Goal: Information Seeking & Learning: Learn about a topic

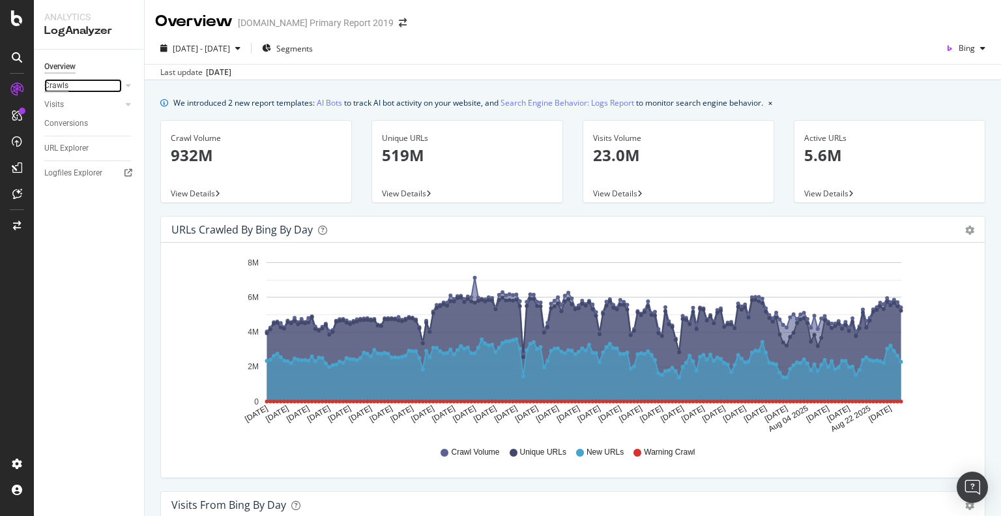
click at [55, 88] on div "Crawls" at bounding box center [56, 86] width 24 height 14
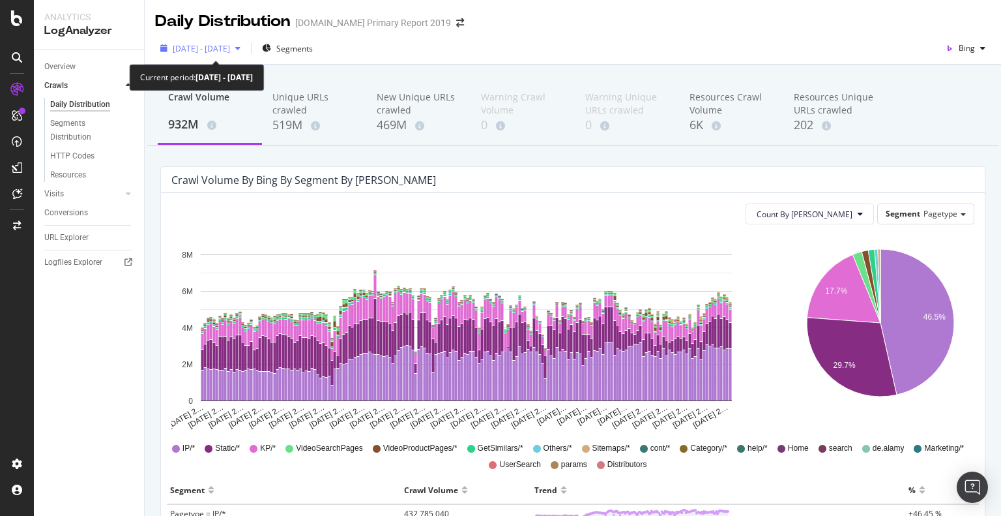
click at [230, 49] on span "[DATE] - [DATE]" at bounding box center [201, 48] width 57 height 11
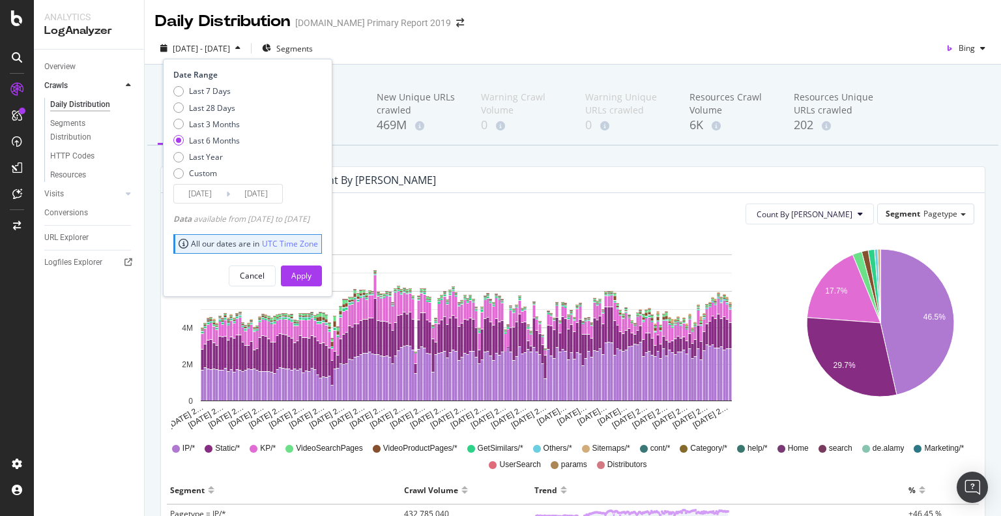
click at [211, 201] on input "2025/03/01" at bounding box center [200, 193] width 52 height 18
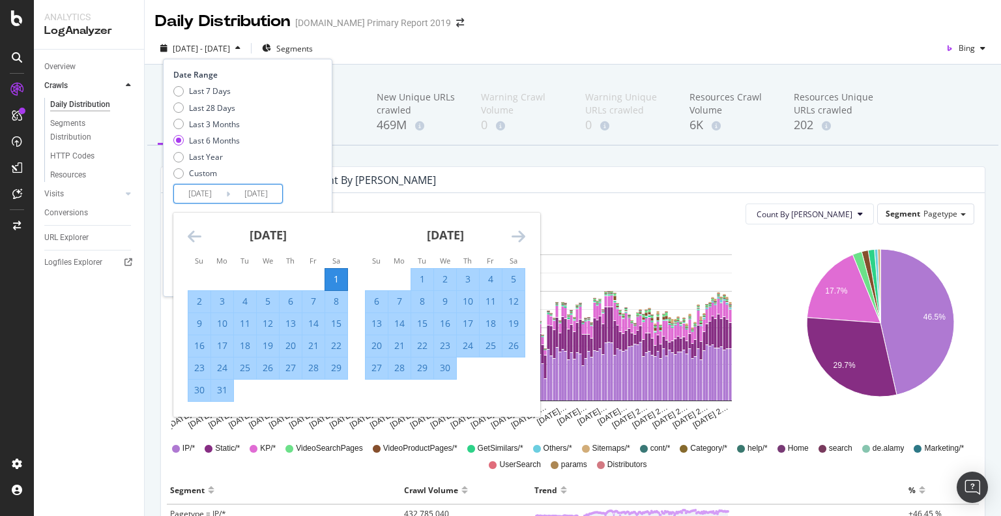
click at [190, 232] on icon "Move backward to switch to the previous month." at bounding box center [195, 236] width 14 height 16
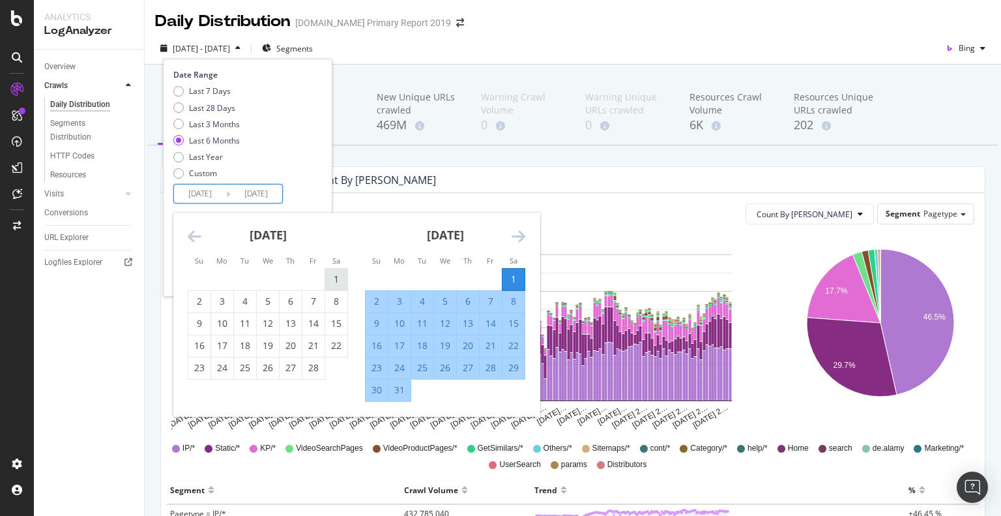
click at [339, 278] on div "1" at bounding box center [336, 278] width 22 height 13
type input "2025/02/01"
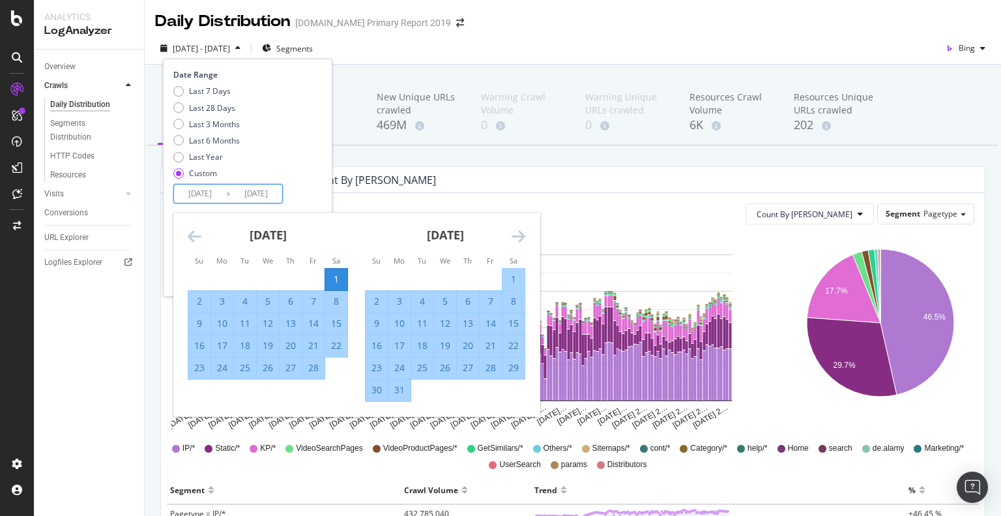
click at [515, 233] on icon "Move forward to switch to the next month." at bounding box center [519, 236] width 14 height 16
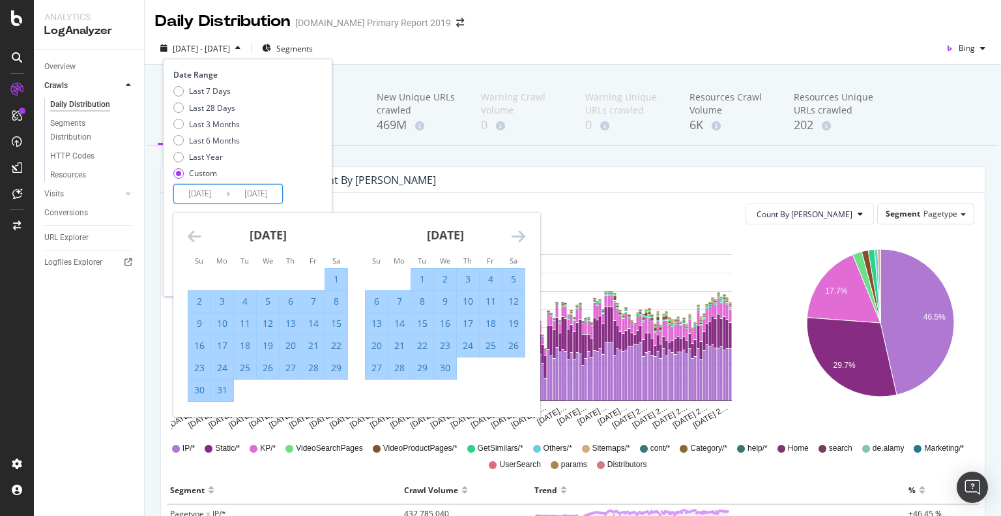
click at [515, 233] on icon "Move forward to switch to the next month." at bounding box center [519, 236] width 14 height 16
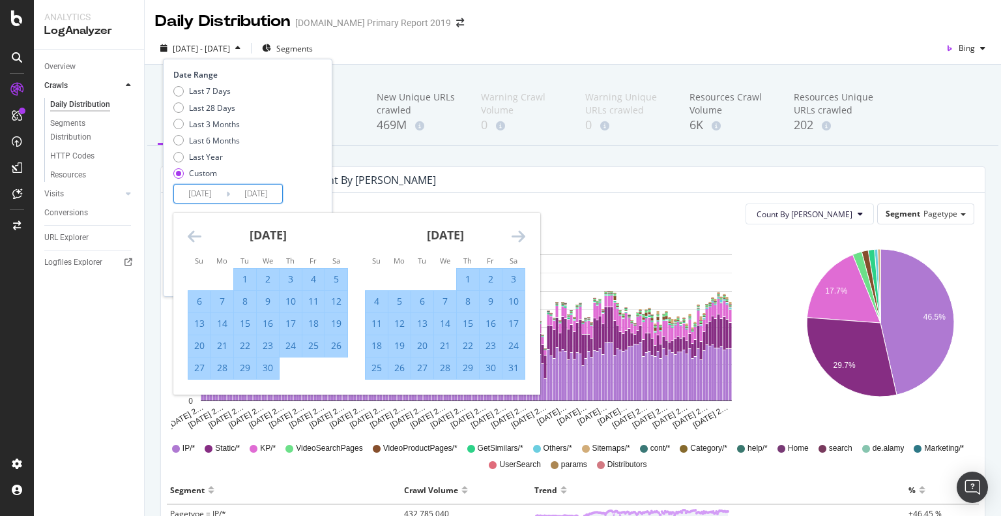
click at [517, 367] on div "31" at bounding box center [514, 367] width 22 height 13
type input "2025/05/31"
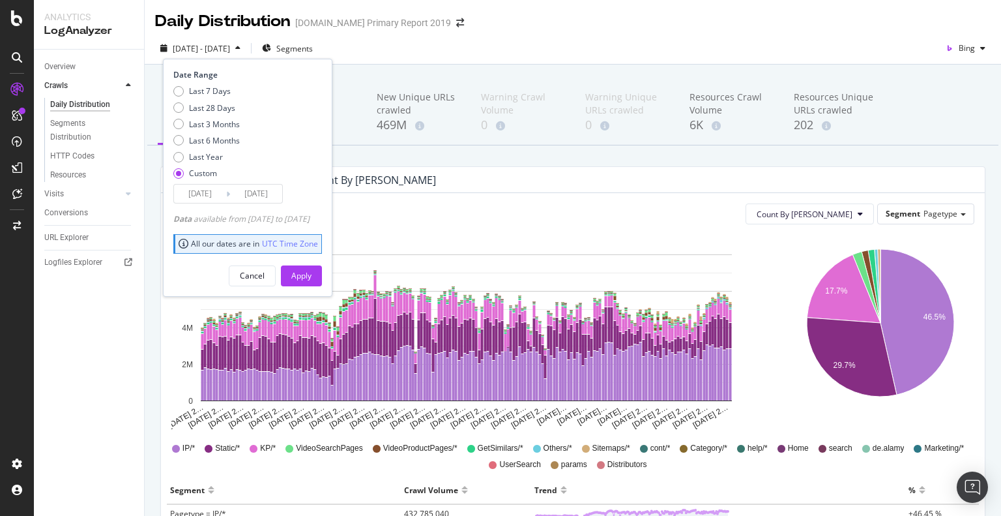
click at [312, 275] on div "Apply" at bounding box center [301, 275] width 20 height 11
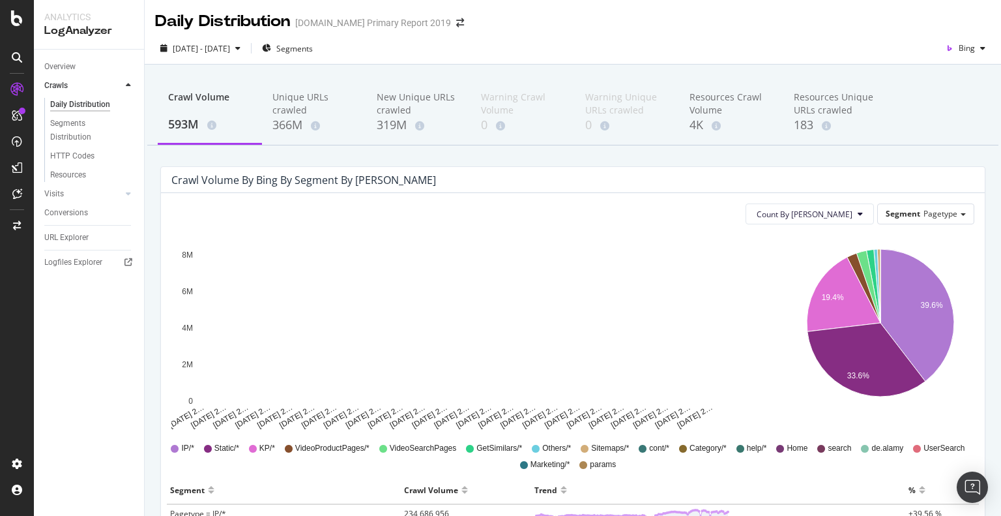
scroll to position [130, 0]
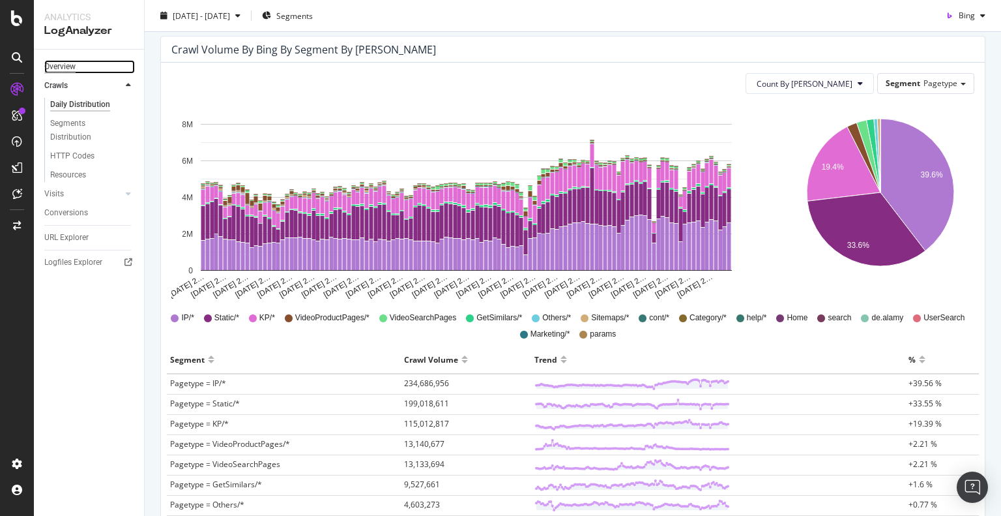
click at [70, 66] on div "Overview" at bounding box center [59, 67] width 31 height 14
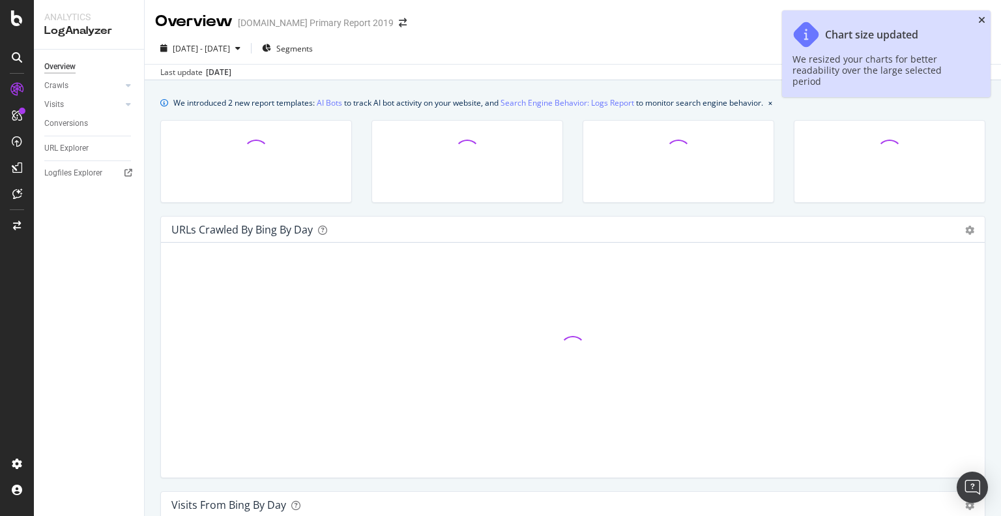
click at [985, 17] on icon "close toast" at bounding box center [981, 20] width 7 height 9
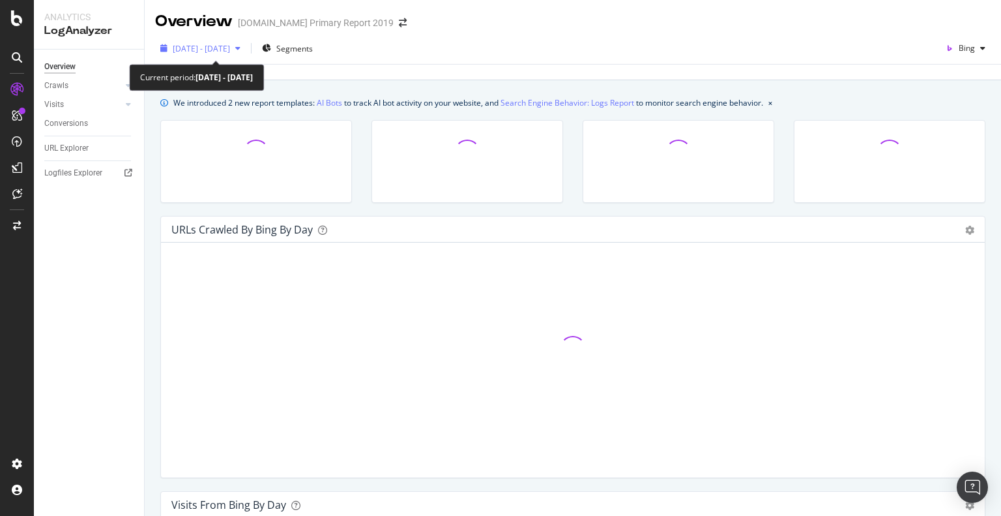
click at [222, 47] on span "2025 Feb. 1st - May. 31st" at bounding box center [201, 48] width 57 height 11
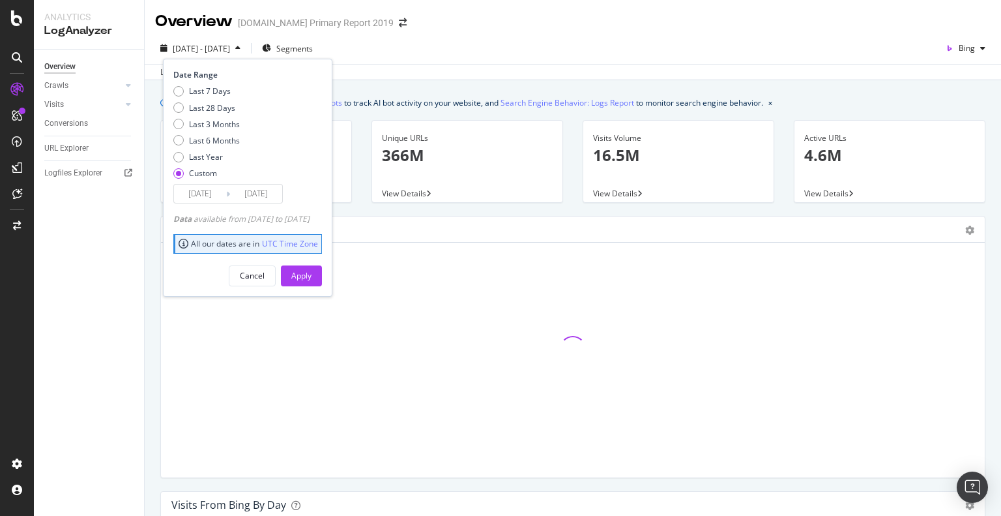
click at [212, 194] on input "2025/02/01" at bounding box center [200, 193] width 52 height 18
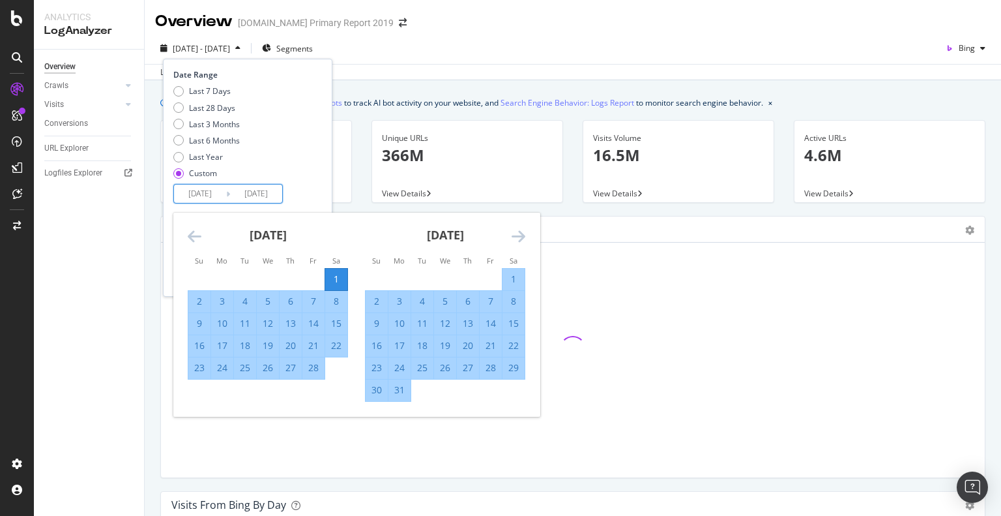
click at [335, 280] on div "1" at bounding box center [336, 278] width 22 height 13
click at [299, 162] on div "Last 7 Days Last 28 Days Last 3 Months Last 6 Months Last Year Custom" at bounding box center [245, 134] width 145 height 98
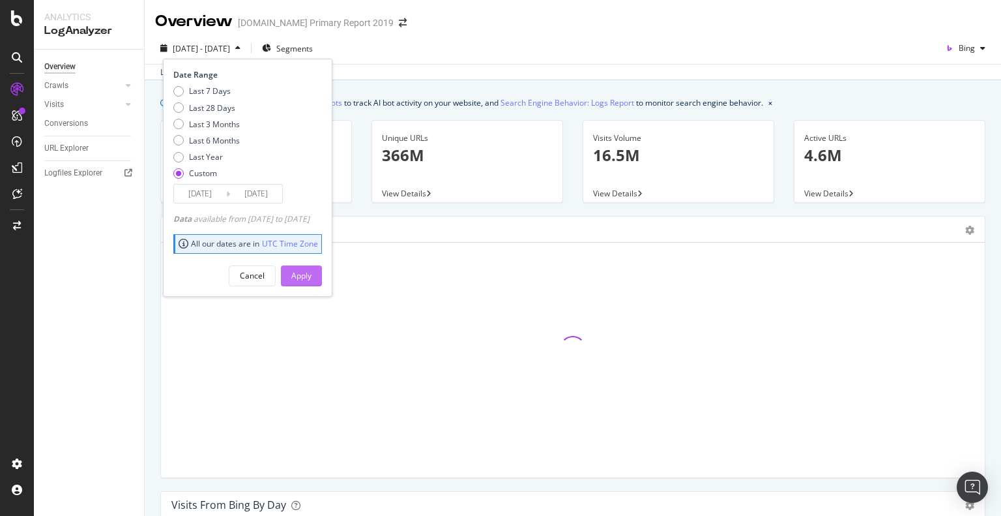
click at [312, 276] on div "Apply" at bounding box center [301, 275] width 20 height 11
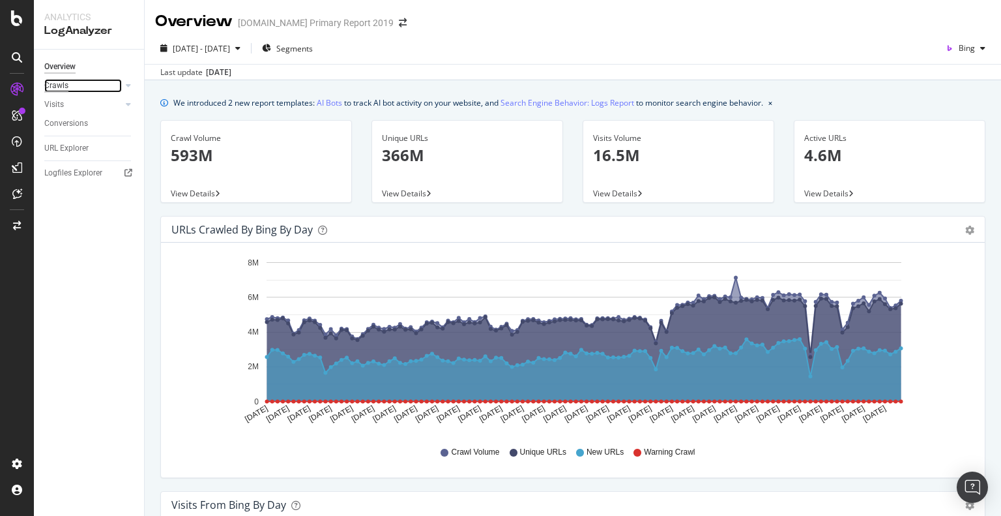
click at [65, 89] on div "Crawls" at bounding box center [56, 86] width 24 height 14
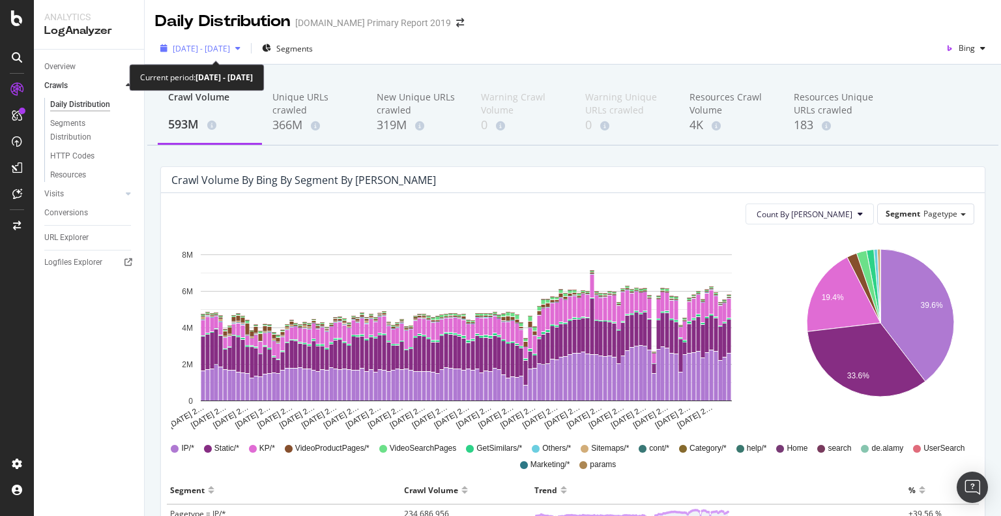
click at [230, 51] on span "2025 Feb. 1st - May. 31st" at bounding box center [201, 48] width 57 height 11
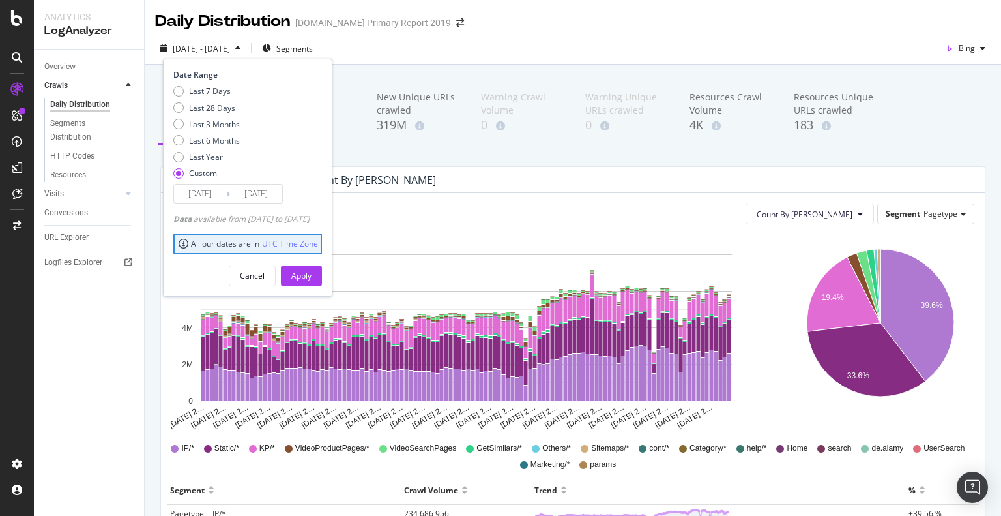
click at [209, 195] on input "2025/02/01" at bounding box center [200, 193] width 52 height 18
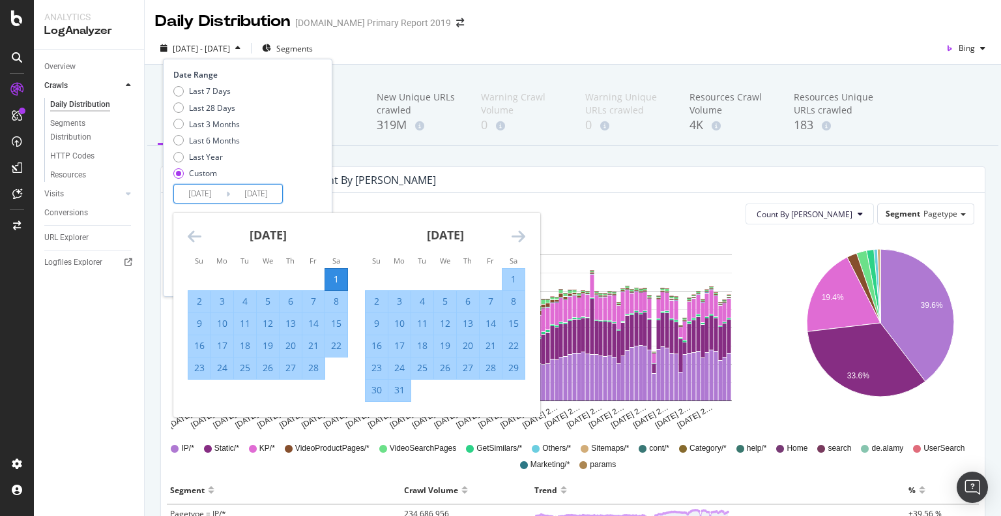
click at [194, 300] on div "2" at bounding box center [199, 301] width 22 height 13
type input "2025/02/02"
click at [378, 304] on div "2" at bounding box center [377, 301] width 22 height 13
type input "2025/03/02"
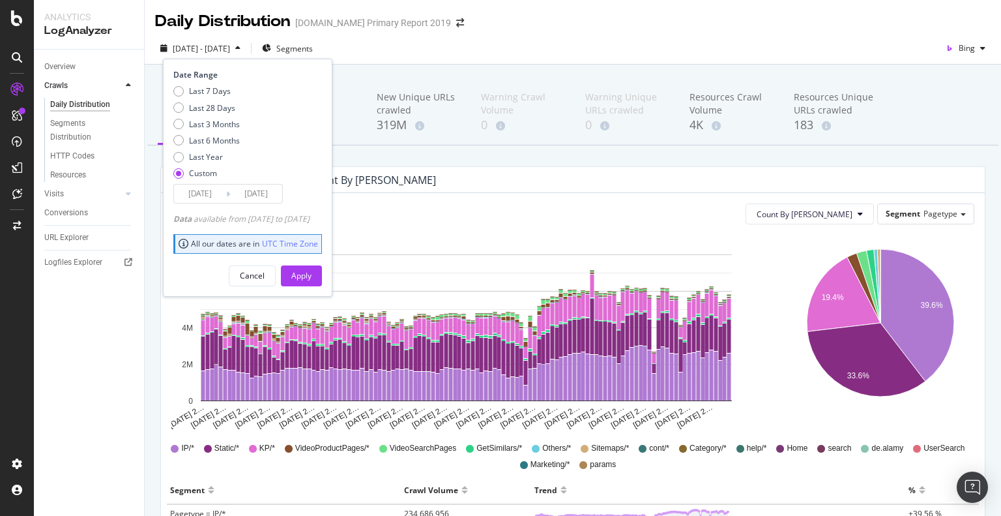
click at [198, 197] on input "2025/02/02" at bounding box center [200, 193] width 52 height 18
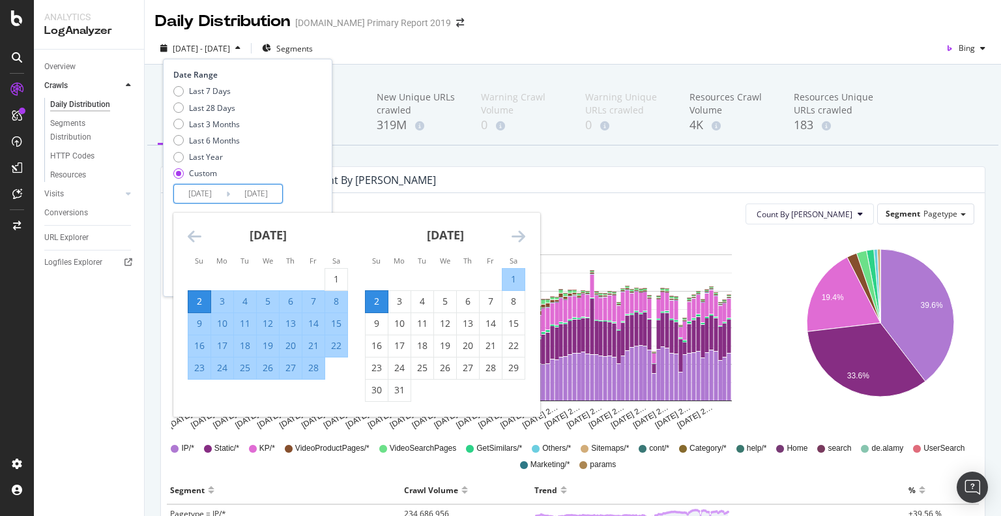
click at [377, 304] on div "2" at bounding box center [377, 301] width 22 height 13
type input "2025/03/02"
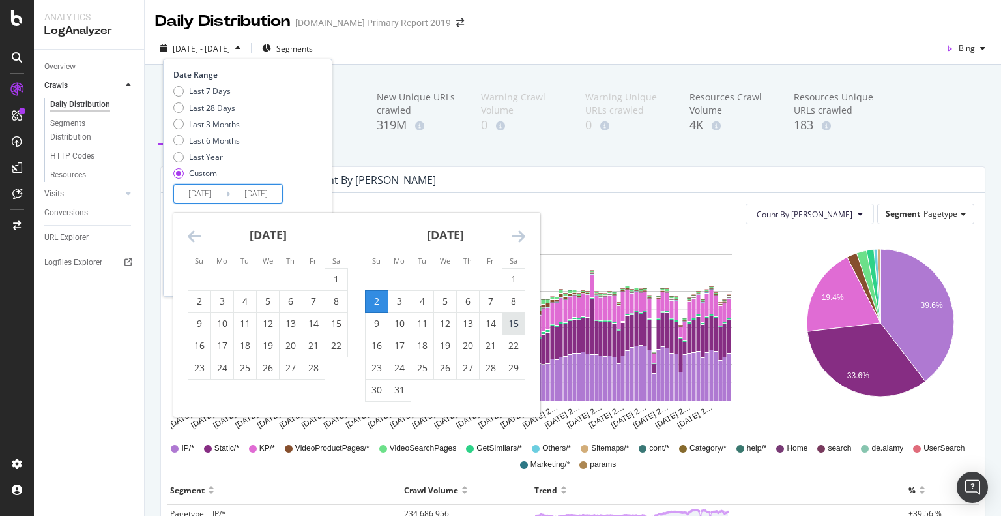
click at [517, 325] on div "15" at bounding box center [514, 323] width 22 height 13
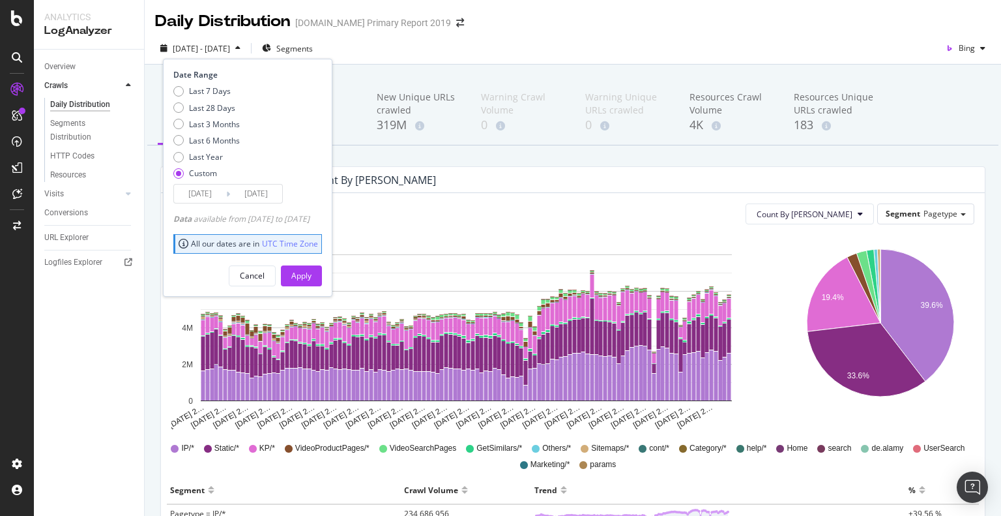
type input "2025/03/15"
click at [255, 190] on input "2025/03/15" at bounding box center [256, 193] width 52 height 18
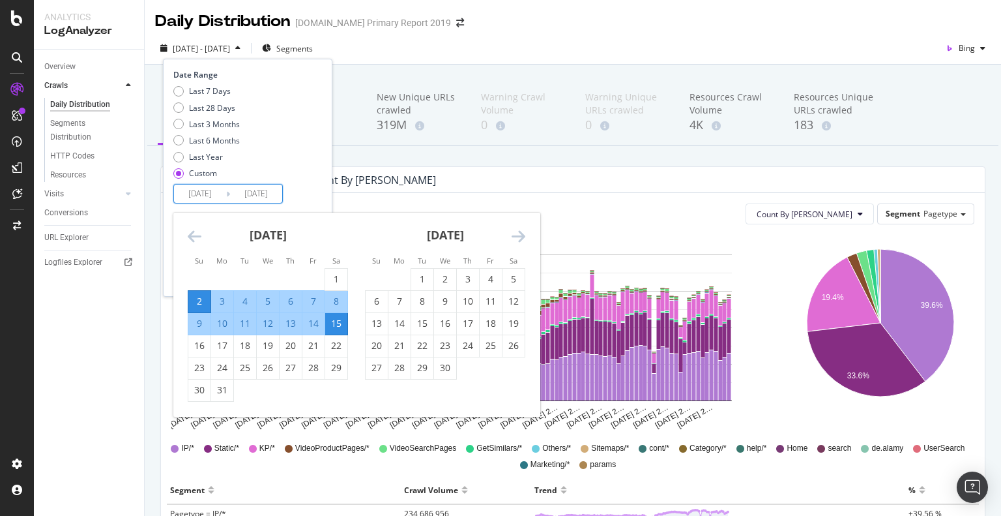
click at [312, 171] on div "Last 7 Days Last 28 Days Last 3 Months Last 6 Months Last Year Custom" at bounding box center [245, 134] width 145 height 98
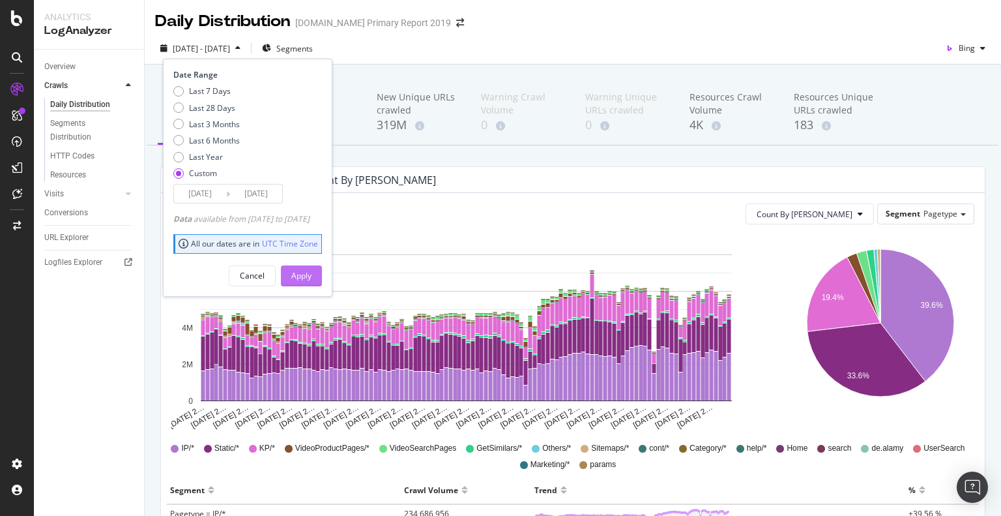
click at [312, 280] on div "Apply" at bounding box center [301, 276] width 20 height 20
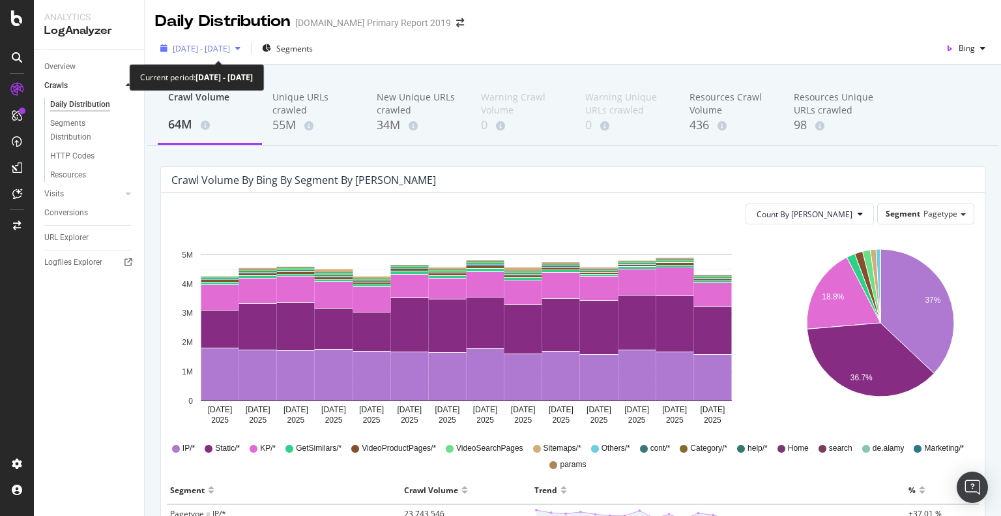
click at [230, 53] on span "2025 Mar. 2nd - Mar. 15th" at bounding box center [201, 48] width 57 height 11
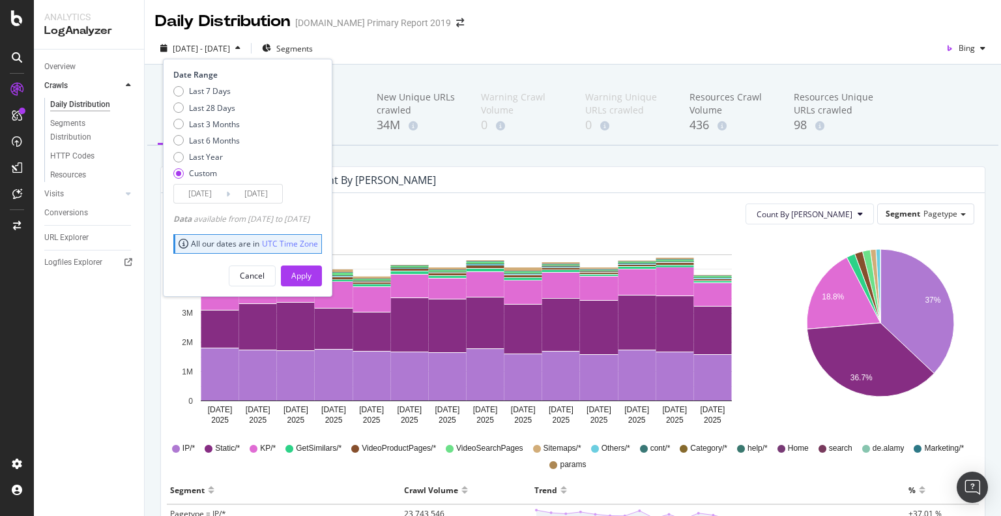
click at [218, 201] on input "2025/03/02" at bounding box center [200, 193] width 52 height 18
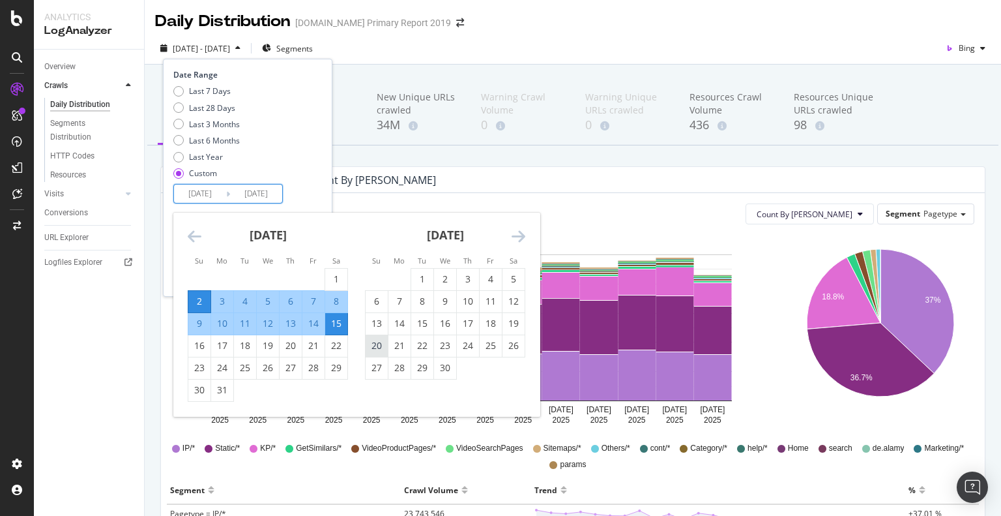
click at [378, 348] on div "20" at bounding box center [377, 345] width 22 height 13
type input "2025/04/20"
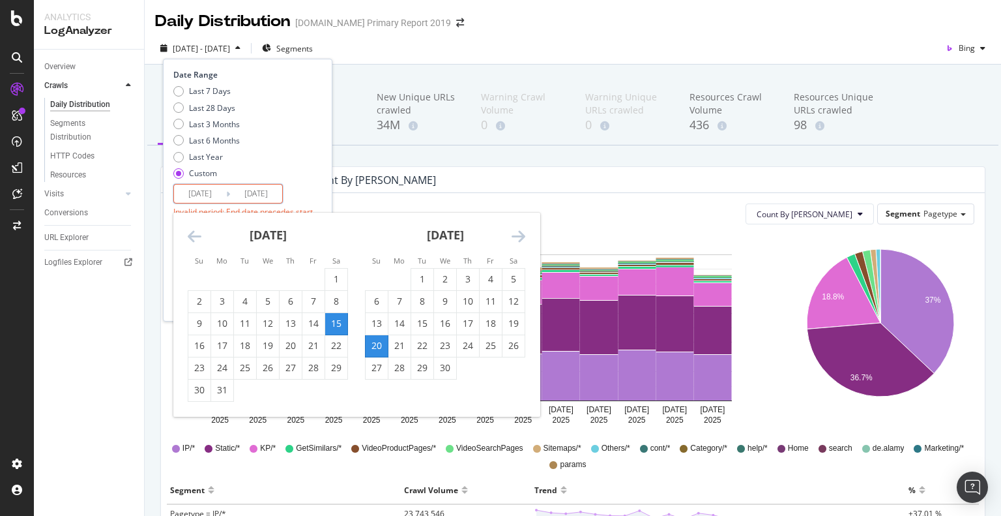
click at [521, 237] on icon "Move forward to switch to the next month." at bounding box center [519, 236] width 14 height 16
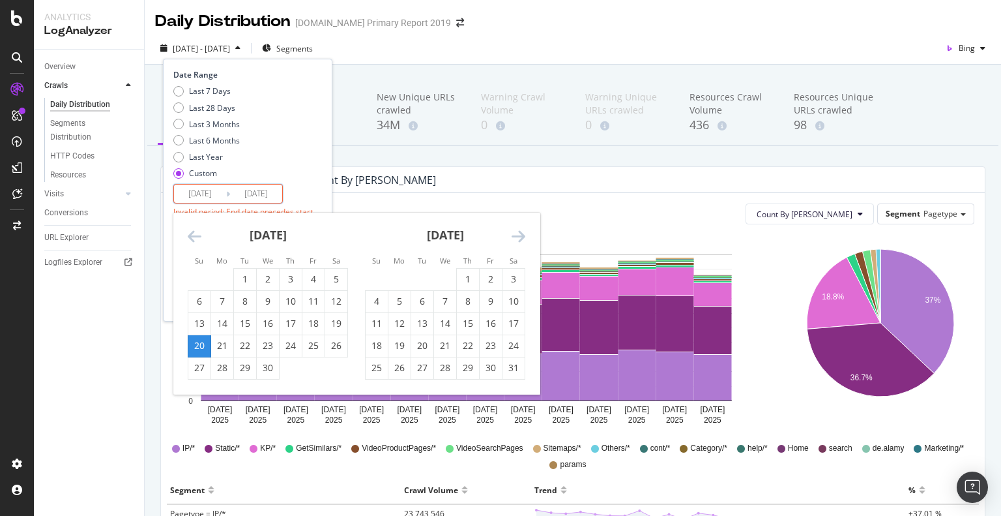
click at [514, 280] on div "3" at bounding box center [514, 278] width 22 height 13
type input "2025/05/03"
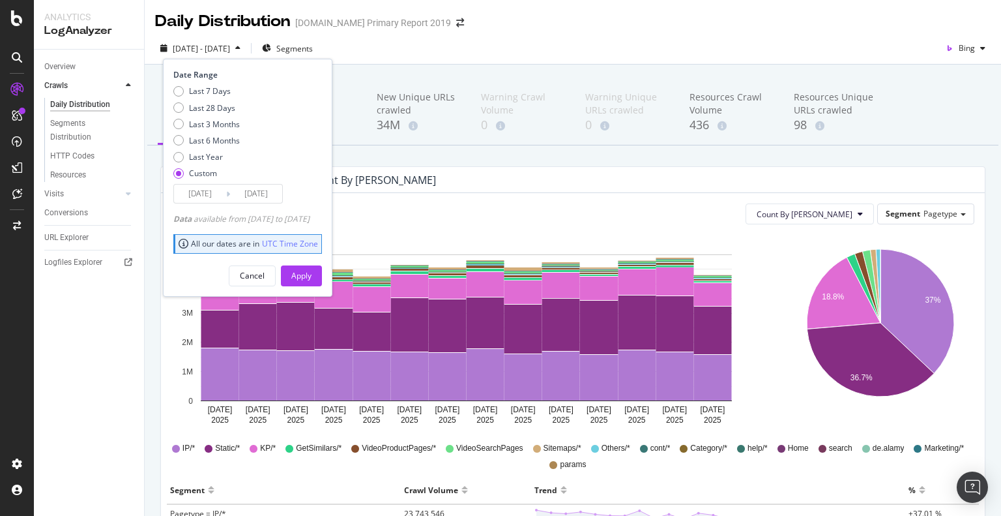
click at [312, 276] on div "Apply" at bounding box center [301, 275] width 20 height 11
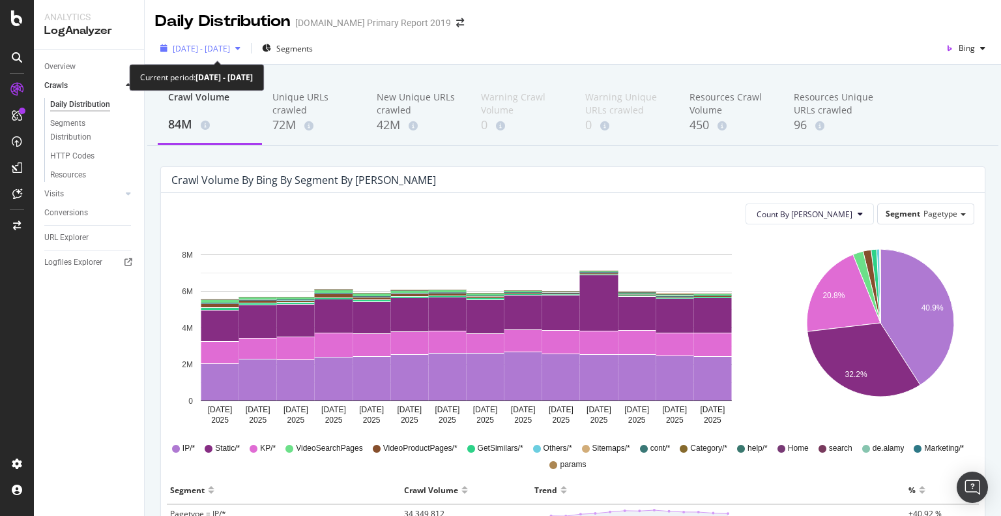
click at [237, 55] on div "[DATE] - [DATE]" at bounding box center [200, 48] width 91 height 20
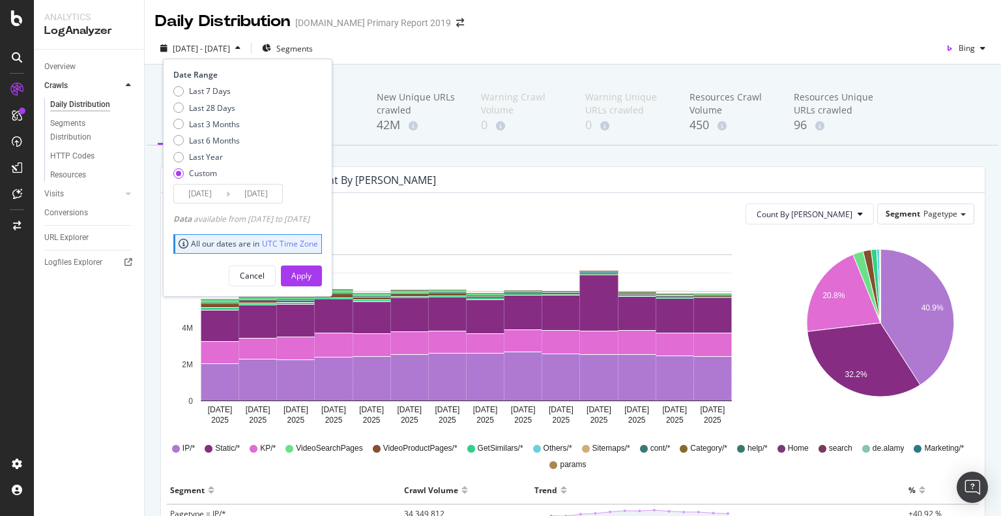
click at [216, 194] on input "2025/04/20" at bounding box center [200, 193] width 52 height 18
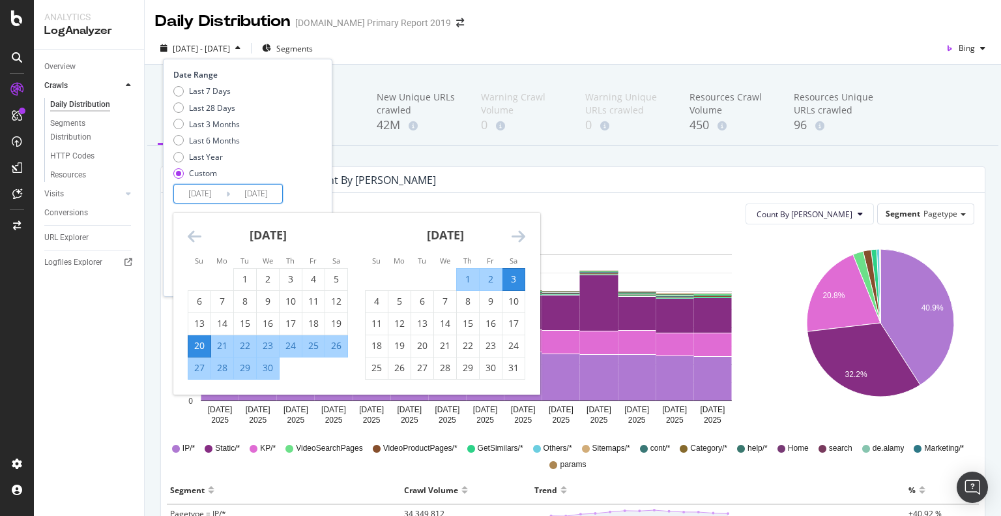
click at [416, 158] on div "Crawl Volume 84M Unique URLs crawled 72M New Unique URLs crawled 42M Warning Cr…" at bounding box center [573, 499] width 856 height 868
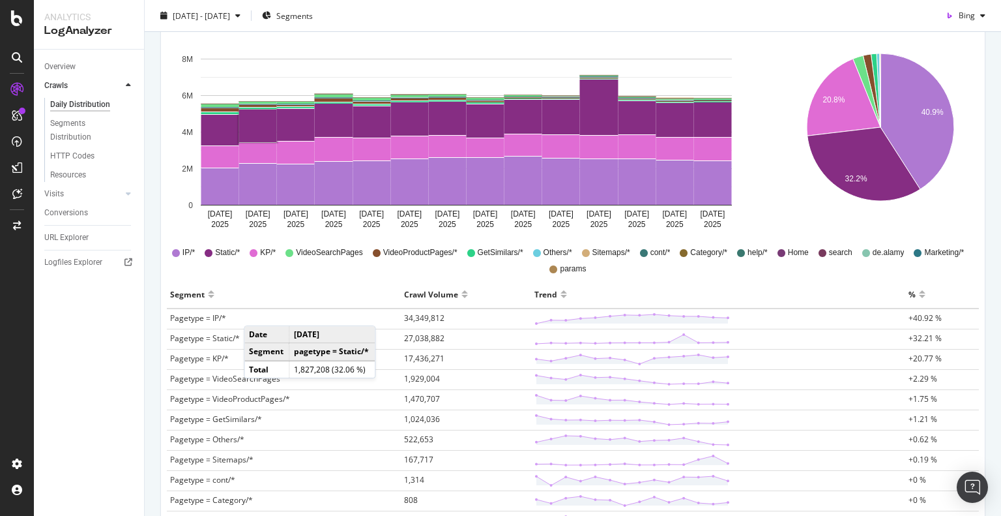
scroll to position [326, 0]
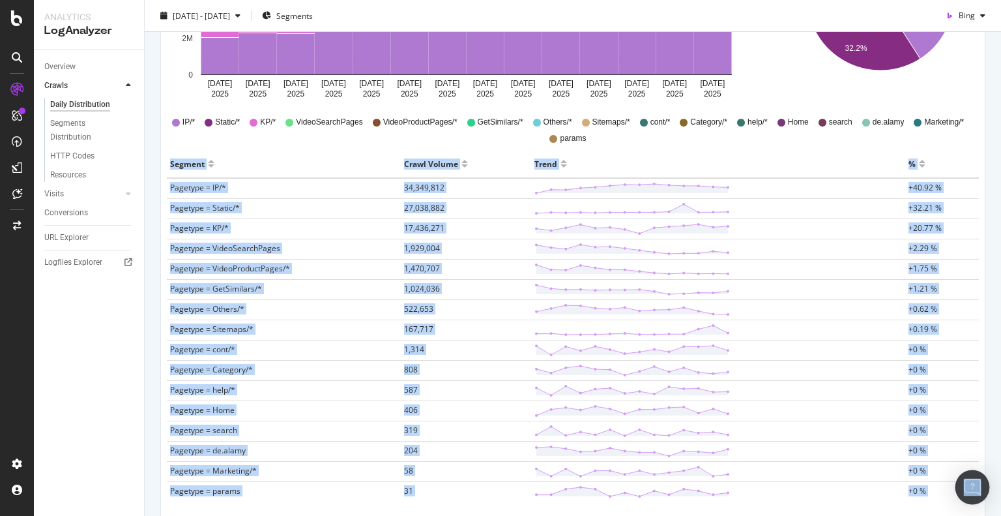
drag, startPoint x: 169, startPoint y: 162, endPoint x: 957, endPoint y: 494, distance: 854.4
click at [960, 493] on body "Analytics LogAnalyzer Overview Crawls Daily Distribution Segments Distribution …" at bounding box center [500, 258] width 1001 height 516
copy table "Segment Crawl Volume Trend % Pagetype = IP/* 34,349,812 +40.92 % Pagetype = Sta…"
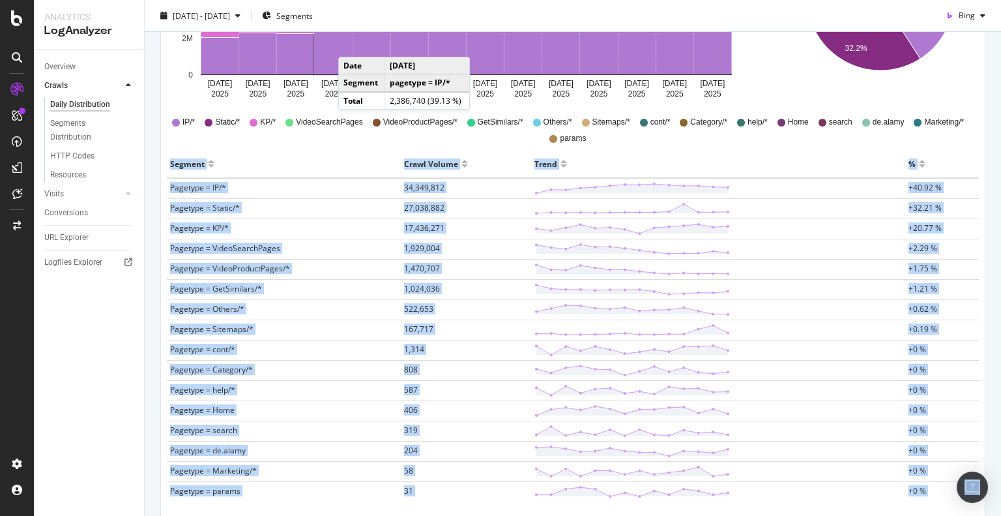
copy table "Segment Crawl Volume Trend % Pagetype = IP/* 34,349,812 +40.92 % Pagetype = Sta…"
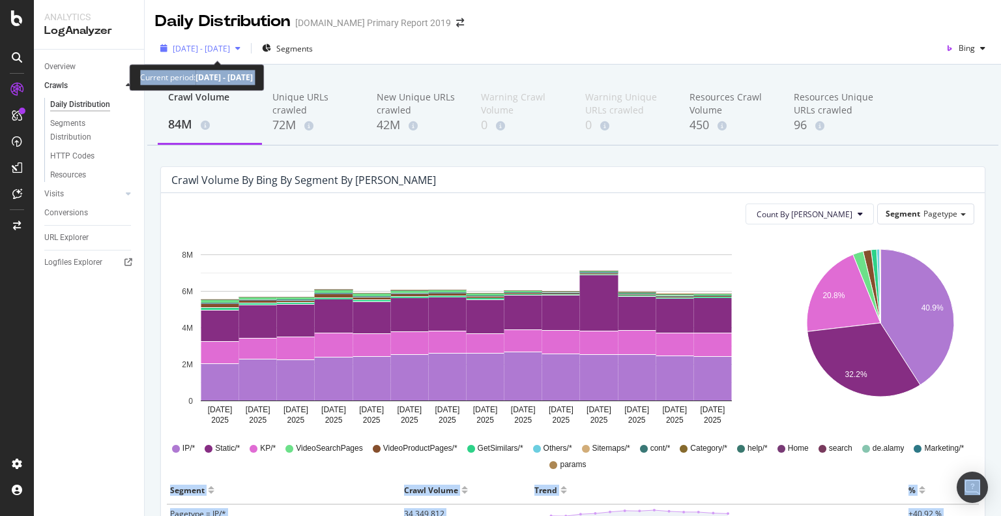
click at [222, 44] on span "[DATE] - [DATE]" at bounding box center [201, 48] width 57 height 11
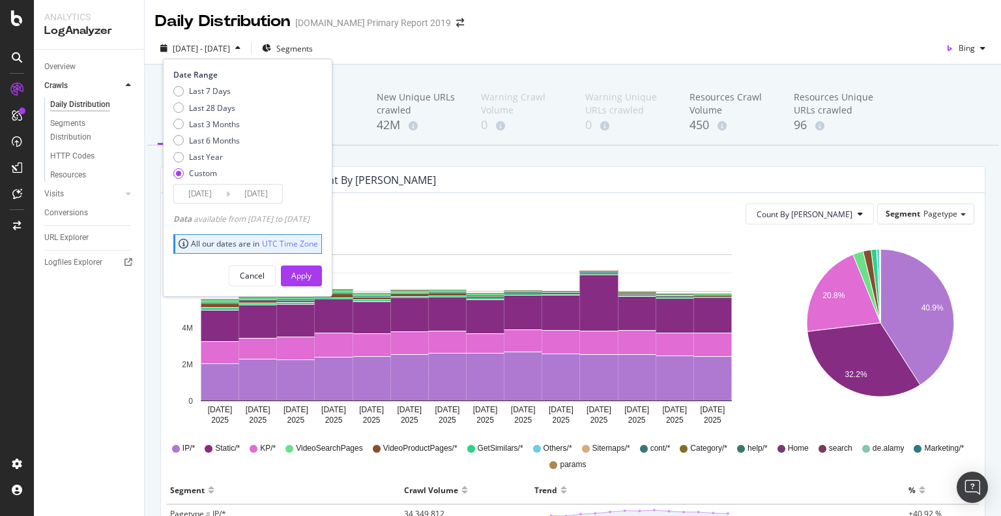
click at [453, 44] on div "2025 Apr. 20th - May. 3rd Segments Date Range Last 7 Days Last 28 Days Last 3 M…" at bounding box center [573, 51] width 856 height 26
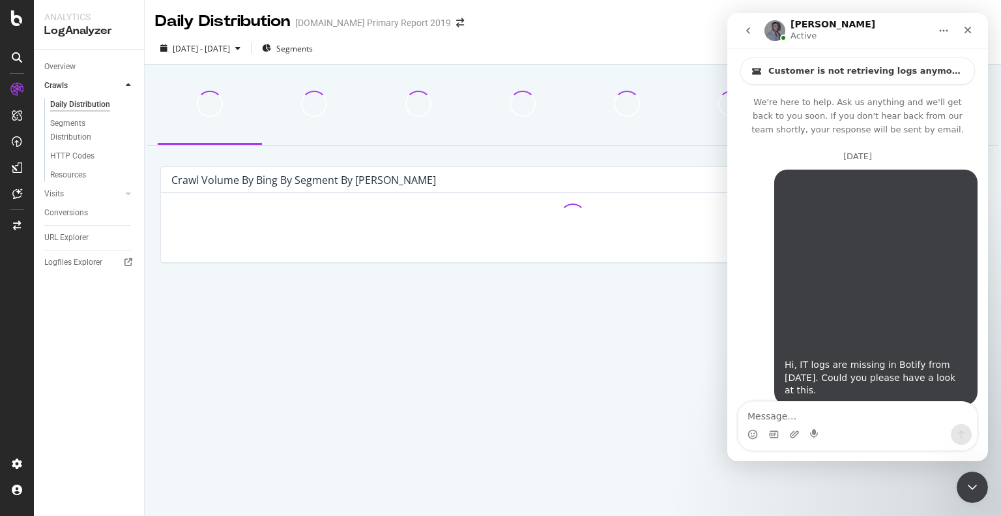
scroll to position [3001, 0]
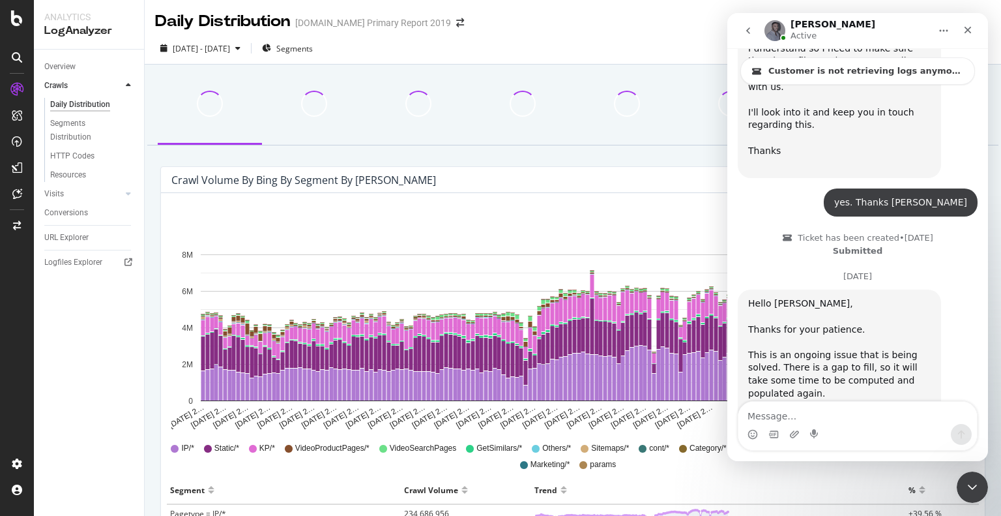
click at [974, 489] on icon "Close Intercom Messenger" at bounding box center [973, 487] width 16 height 16
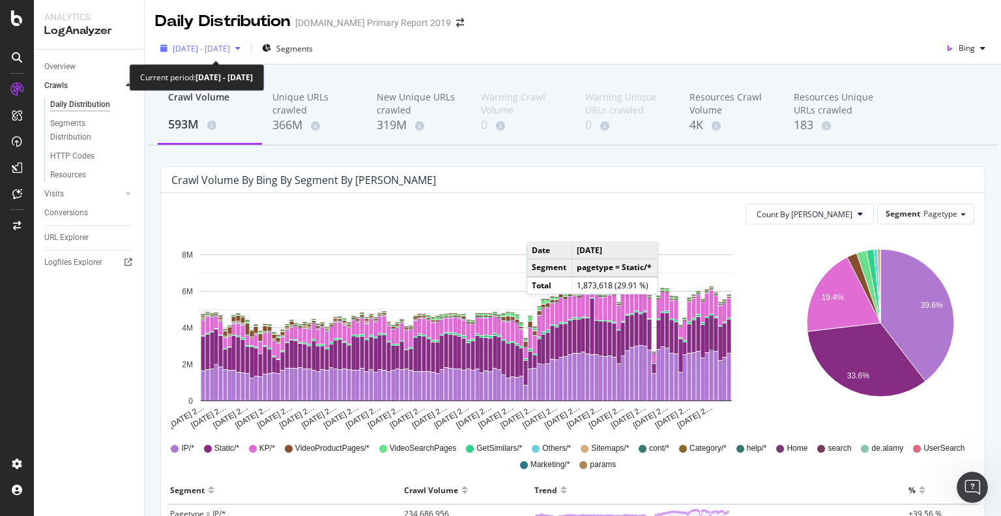
click at [230, 46] on span "2025 Feb. 1st - May. 31st" at bounding box center [201, 48] width 57 height 11
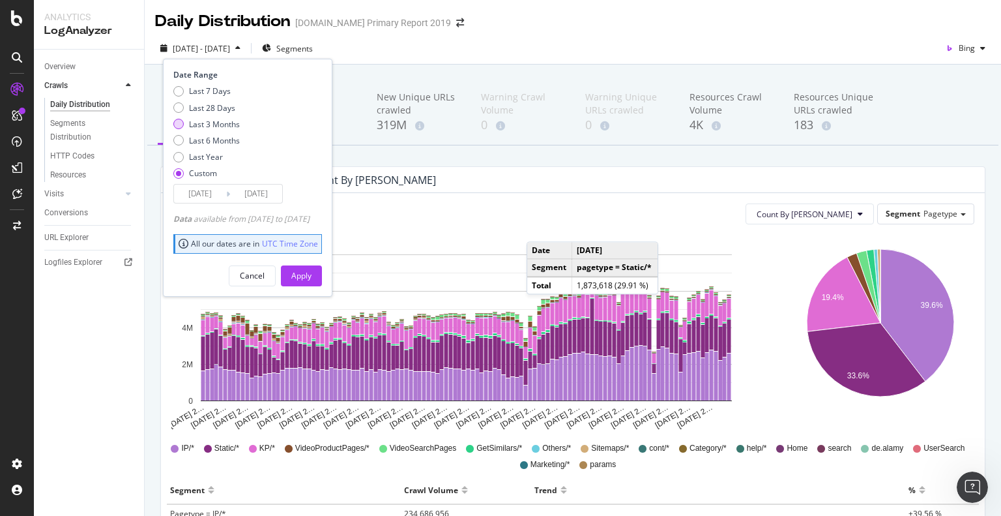
click at [209, 126] on div "Last 3 Months" at bounding box center [214, 124] width 51 height 11
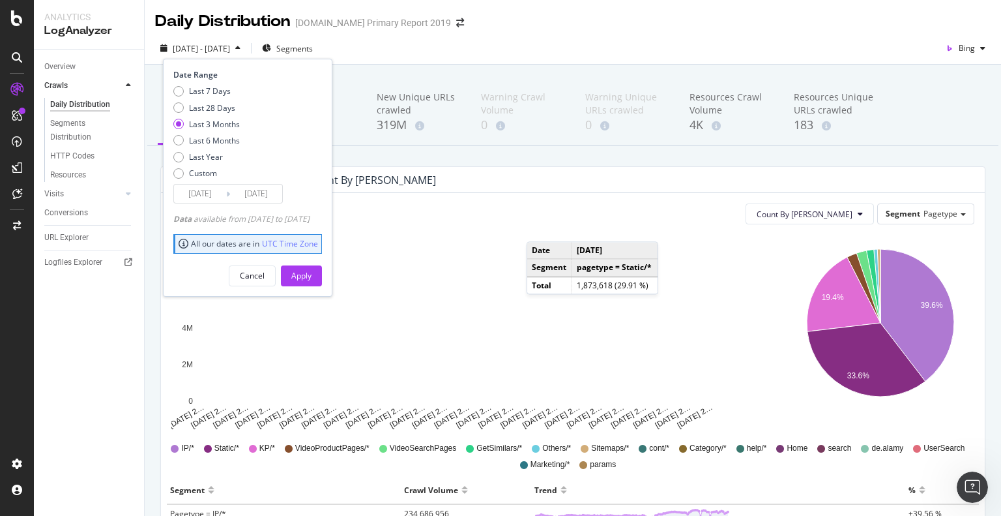
type input "2025/06/01"
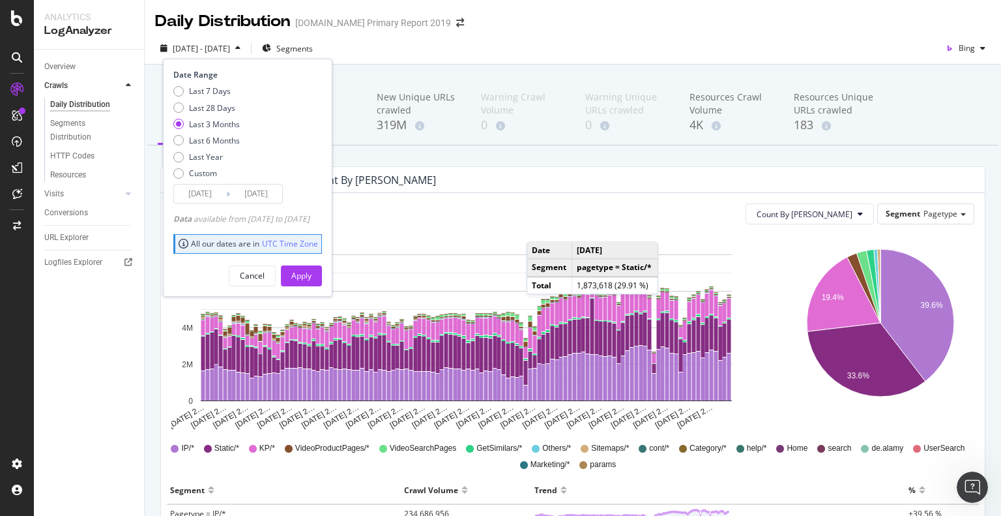
type input "2025/08/31"
click at [322, 278] on button "Apply" at bounding box center [301, 275] width 41 height 21
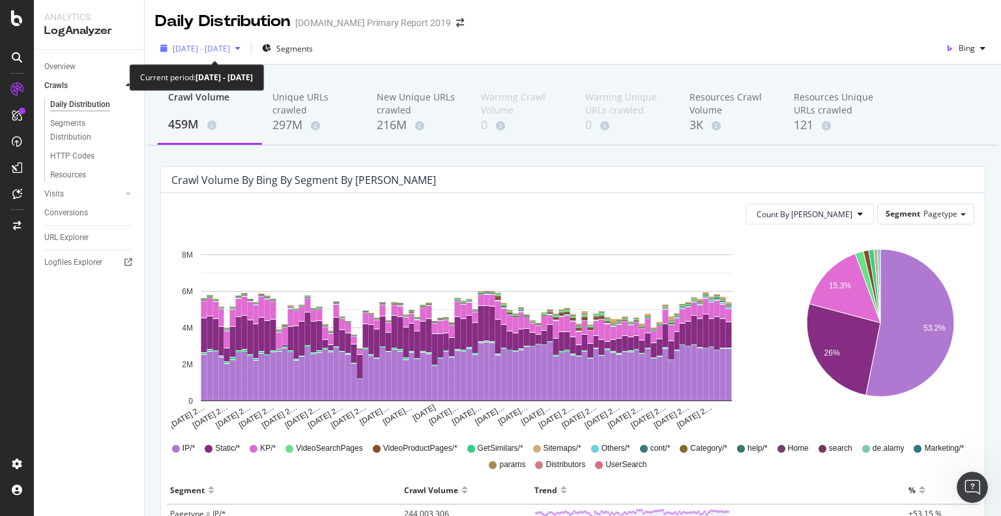
click at [224, 51] on span "2025 Jun. 1st - Aug. 31st" at bounding box center [201, 48] width 57 height 11
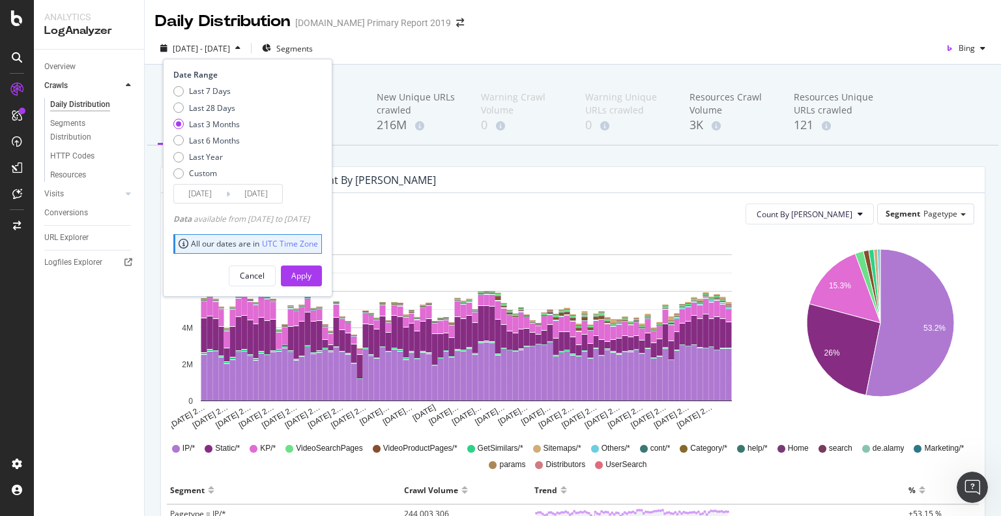
click at [201, 184] on div "2025/06/01 Navigate forward to interact with the calendar and select a date. Pr…" at bounding box center [227, 194] width 109 height 20
click at [201, 194] on input "2025/06/01" at bounding box center [200, 193] width 52 height 18
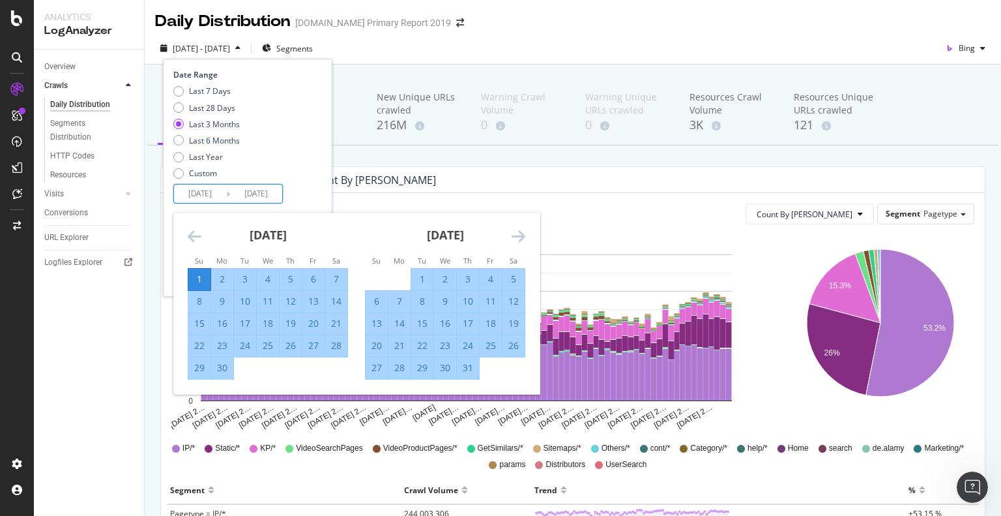
click at [528, 236] on div "July 2025 1 2 3 4 5 6 7 8 9 10 11 12 13 14 15 16 17 18 19 20 21 22 23 24 25 26 …" at bounding box center [445, 295] width 177 height 167
click at [514, 239] on icon "Move forward to switch to the next month." at bounding box center [519, 236] width 14 height 16
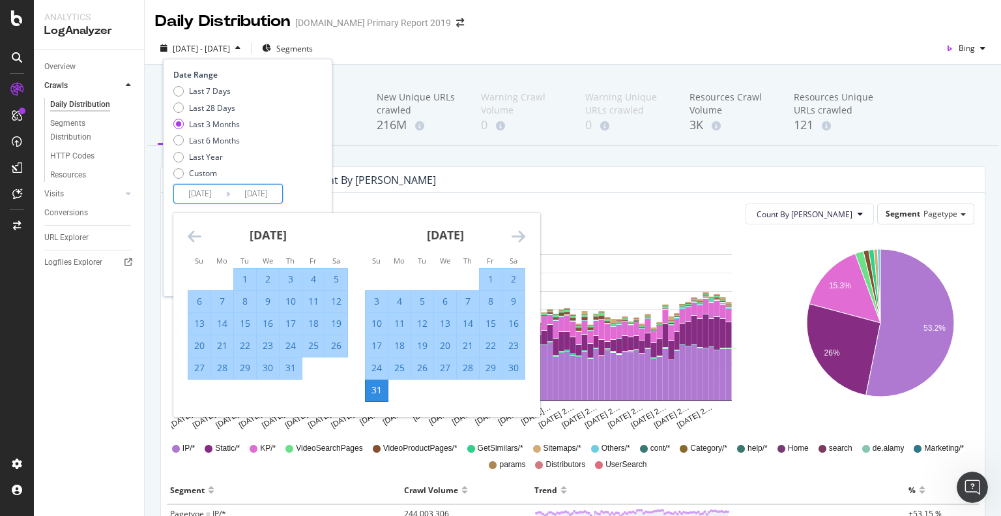
click at [514, 239] on icon "Move forward to switch to the next month." at bounding box center [519, 236] width 14 height 16
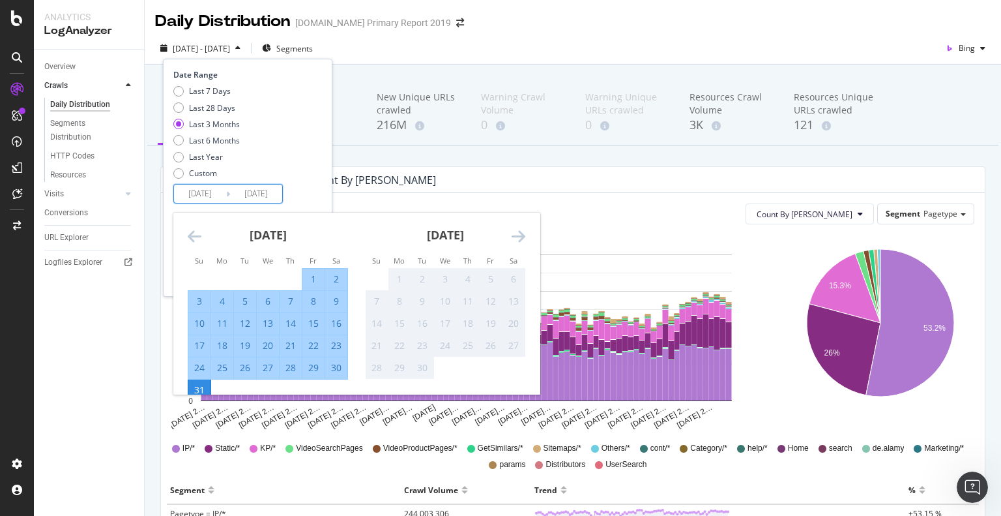
click at [201, 343] on div "17" at bounding box center [199, 345] width 22 height 13
type input "2025/08/17"
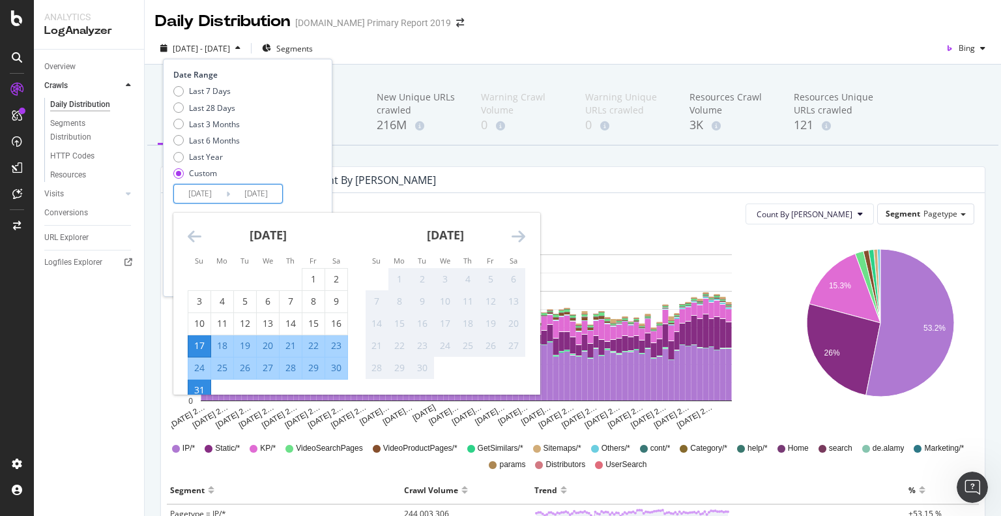
click at [340, 371] on div "30" at bounding box center [336, 367] width 22 height 13
type input "2025/08/30"
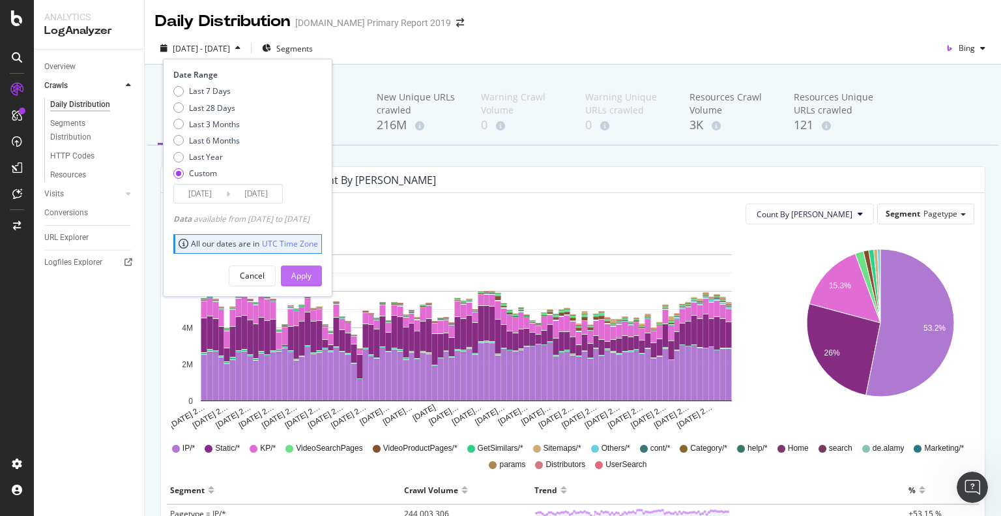
click at [312, 276] on div "Apply" at bounding box center [301, 275] width 20 height 11
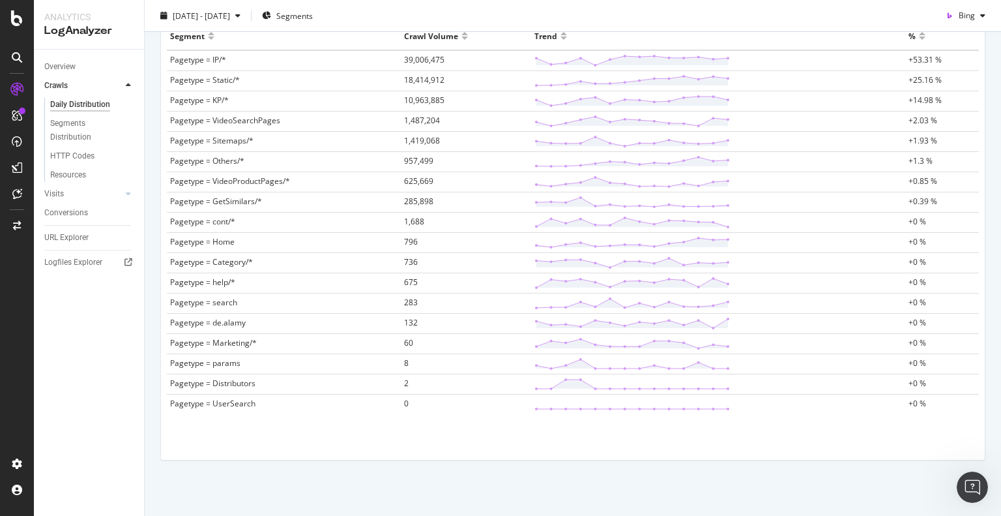
scroll to position [388, 0]
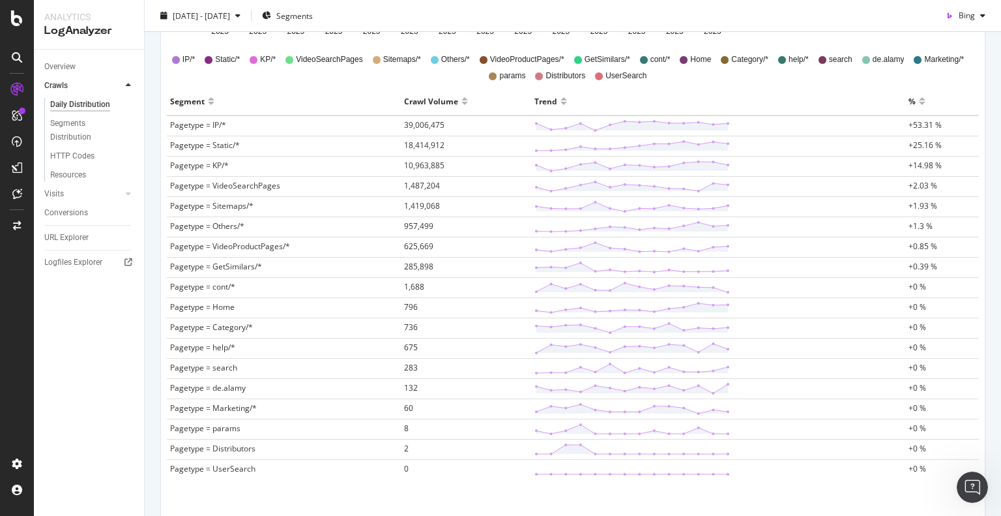
drag, startPoint x: 170, startPoint y: 98, endPoint x: 872, endPoint y: 482, distance: 799.8
click at [874, 484] on div "Segment Crawl Volume Trend % Pagetype = IP/* 39,006,475 +53.31 % Pagetype = Sta…" at bounding box center [573, 289] width 823 height 405
copy thead
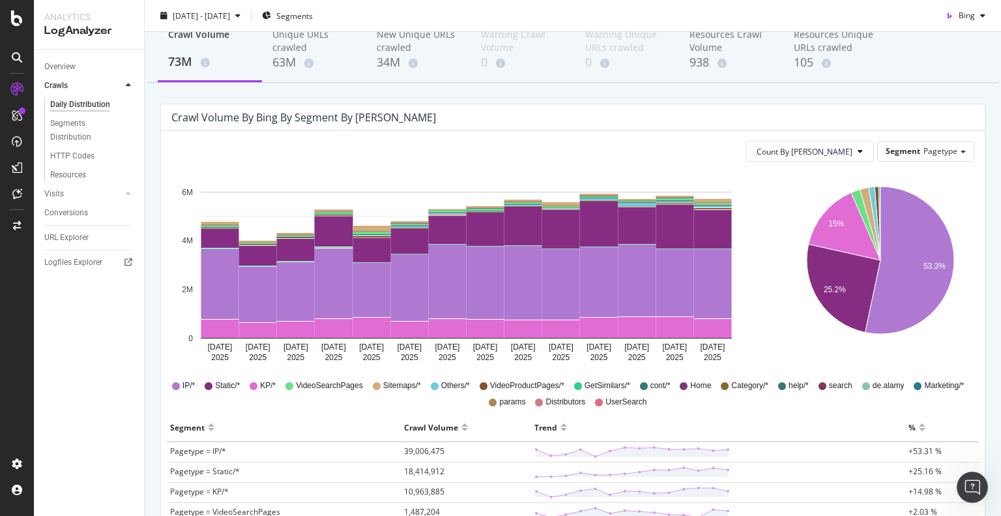
scroll to position [0, 0]
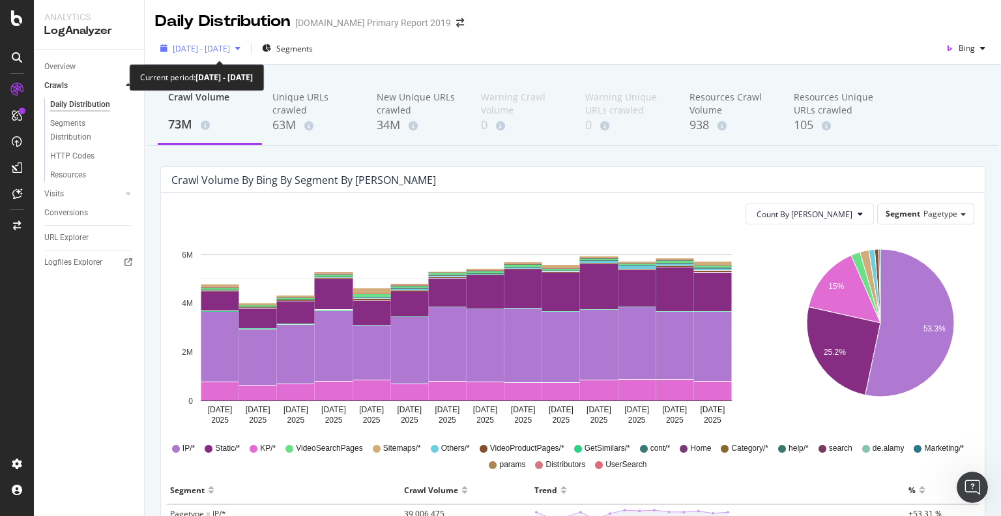
click at [223, 48] on span "2025 Aug. 17th - Aug. 30th" at bounding box center [201, 48] width 57 height 11
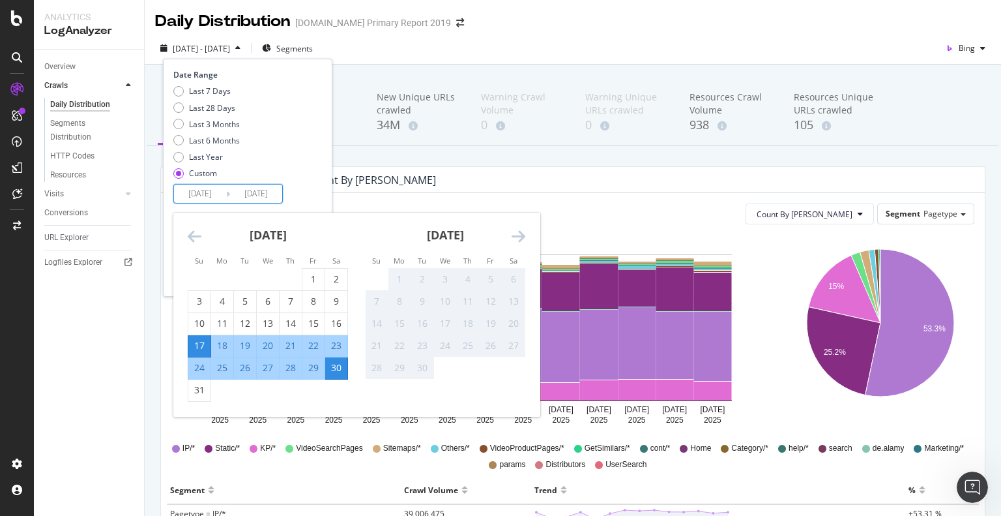
click at [207, 197] on input "2025/08/17" at bounding box center [200, 193] width 52 height 18
click at [472, 25] on div "Daily Distribution alamy.com Primary Report 2019" at bounding box center [573, 16] width 856 height 33
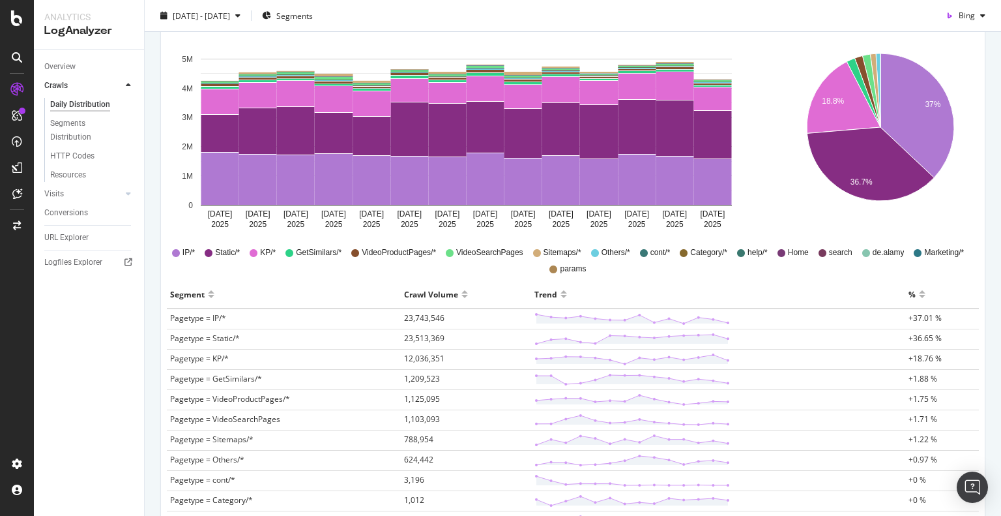
scroll to position [391, 0]
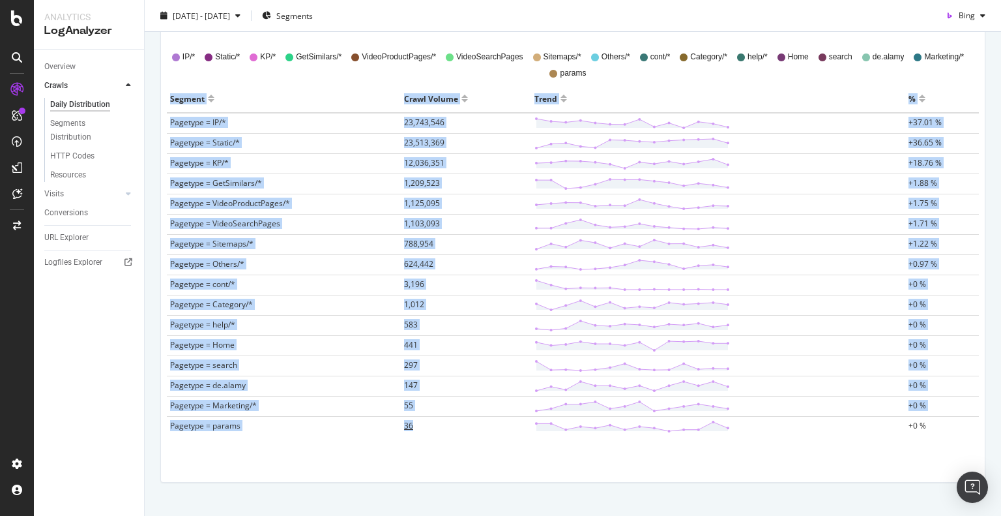
drag, startPoint x: 170, startPoint y: 95, endPoint x: 424, endPoint y: 427, distance: 417.9
click at [424, 427] on table "Segment Crawl Volume Trend % Pagetype = IP/* 23,743,546 +37.01 % Pagetype = Sta…" at bounding box center [573, 260] width 812 height 351
copy table "Segment Crawl Volume Trend % Pagetype = IP/* 23,743,546 +37.01 % Pagetype = Sta…"
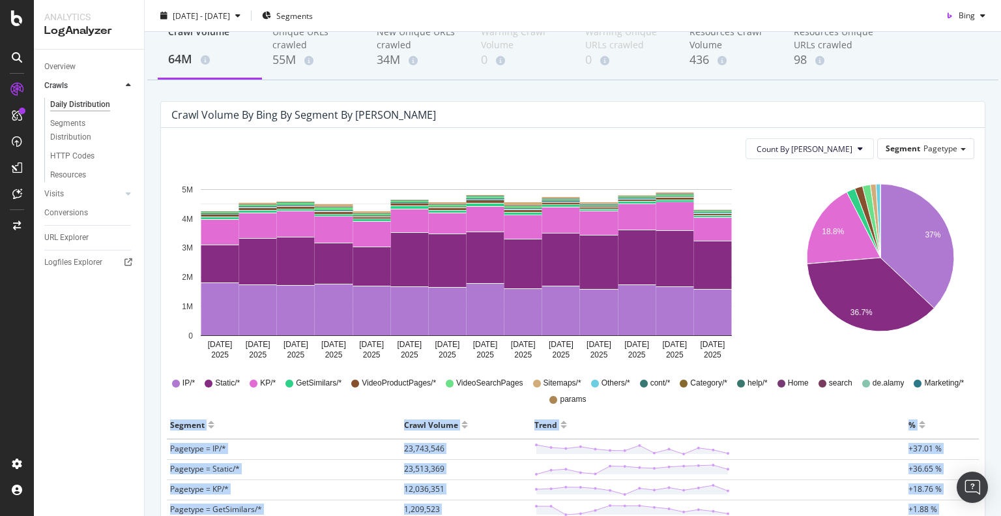
scroll to position [0, 0]
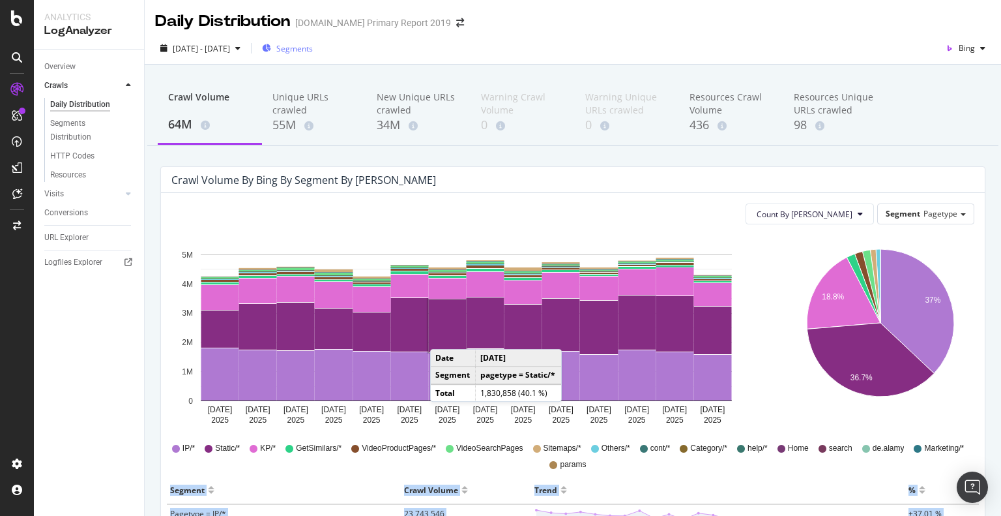
click at [313, 44] on span "Segments" at bounding box center [294, 48] width 36 height 11
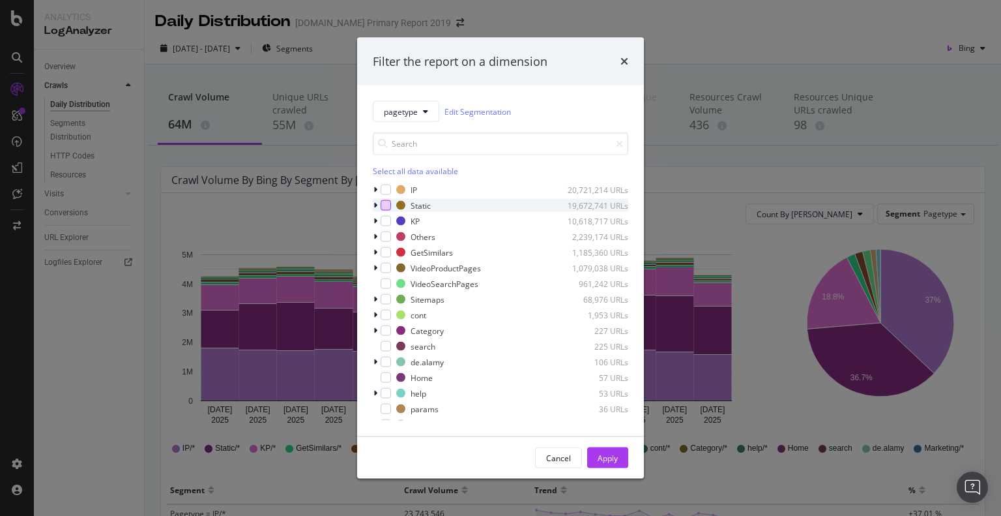
click at [384, 207] on div "modal" at bounding box center [386, 205] width 10 height 10
drag, startPoint x: 614, startPoint y: 460, endPoint x: 568, endPoint y: 439, distance: 50.2
click at [613, 461] on div "Apply" at bounding box center [608, 457] width 20 height 11
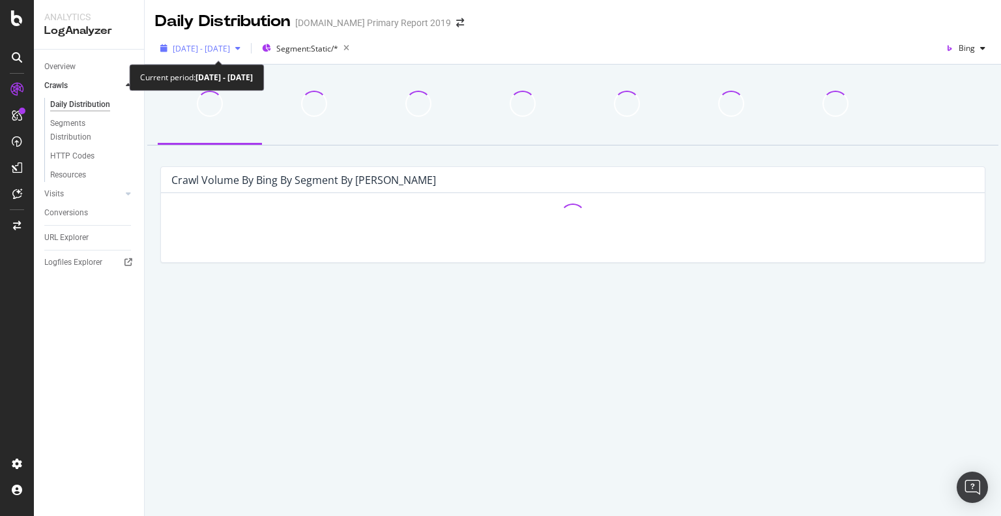
click at [230, 48] on span "2025 Mar. 2nd - Mar. 15th" at bounding box center [201, 48] width 57 height 11
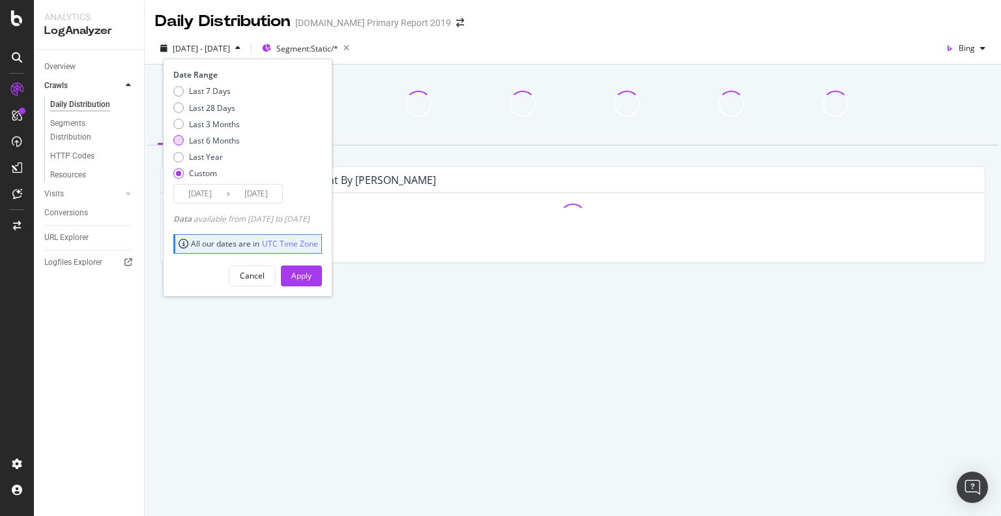
click at [201, 139] on div "Last 6 Months" at bounding box center [214, 140] width 51 height 11
type input "2025/03/01"
type input "2025/08/31"
click at [312, 276] on div "Apply" at bounding box center [301, 275] width 20 height 11
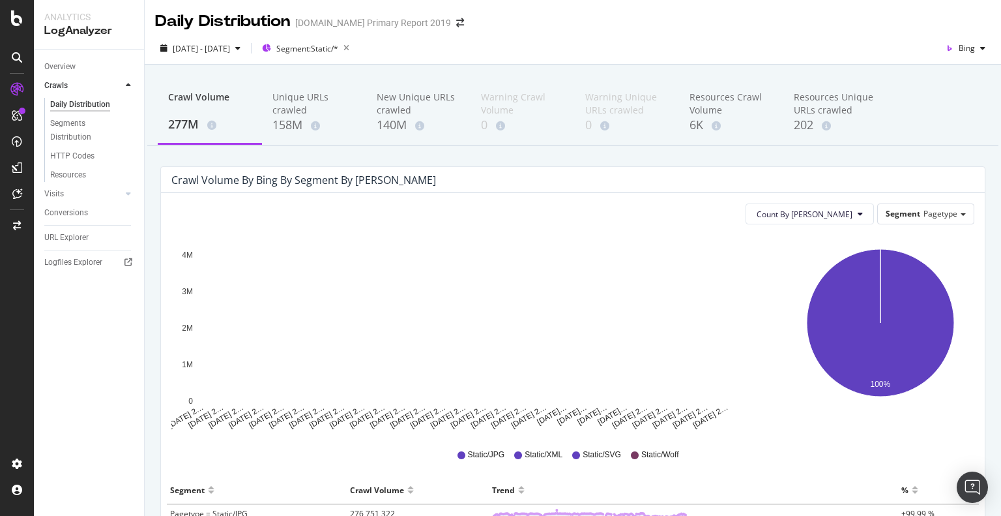
scroll to position [173, 0]
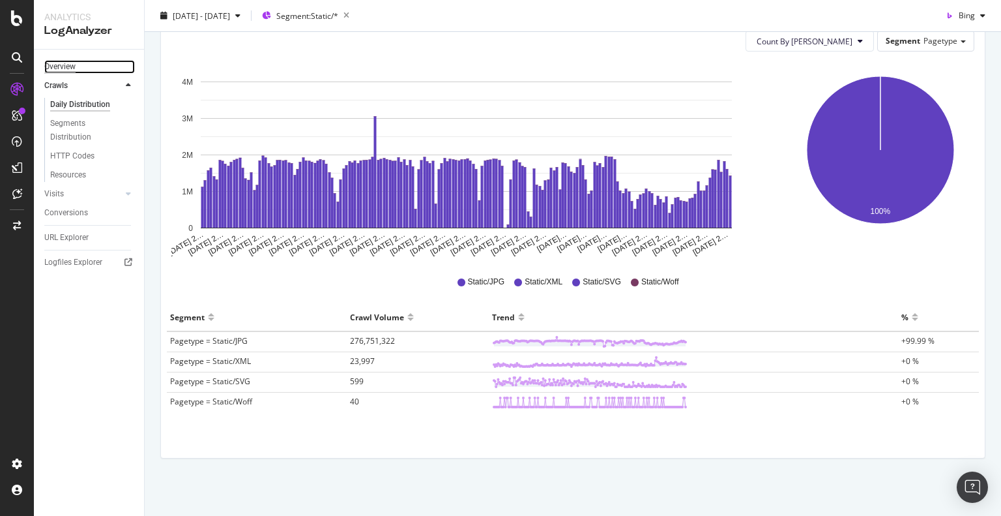
click at [57, 63] on div "Overview" at bounding box center [59, 67] width 31 height 14
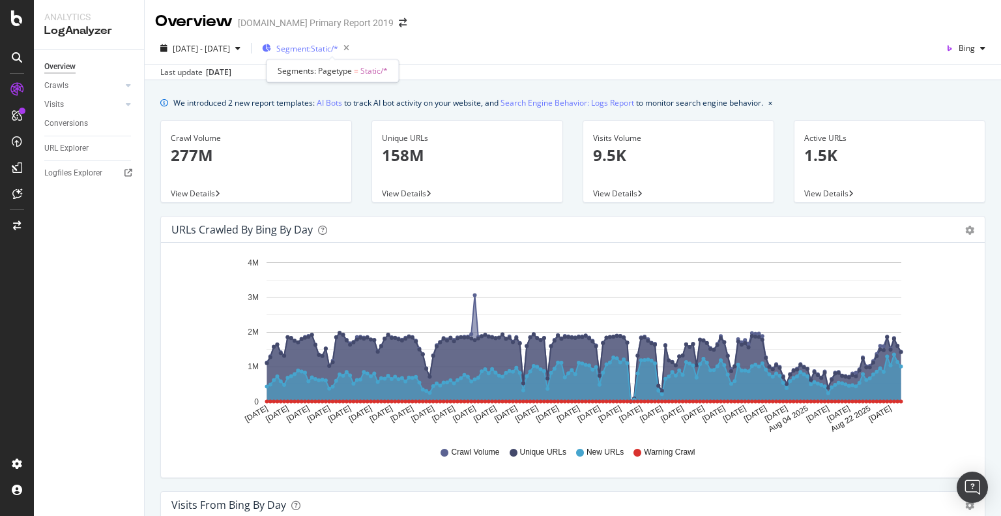
click at [338, 43] on span "Segment: Static/*" at bounding box center [307, 48] width 62 height 11
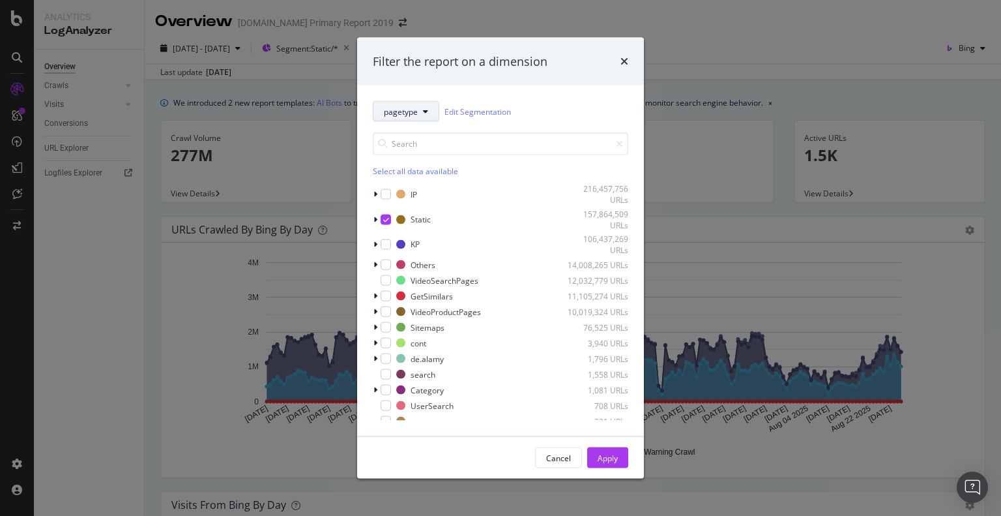
click at [419, 112] on button "pagetype" at bounding box center [406, 111] width 66 height 21
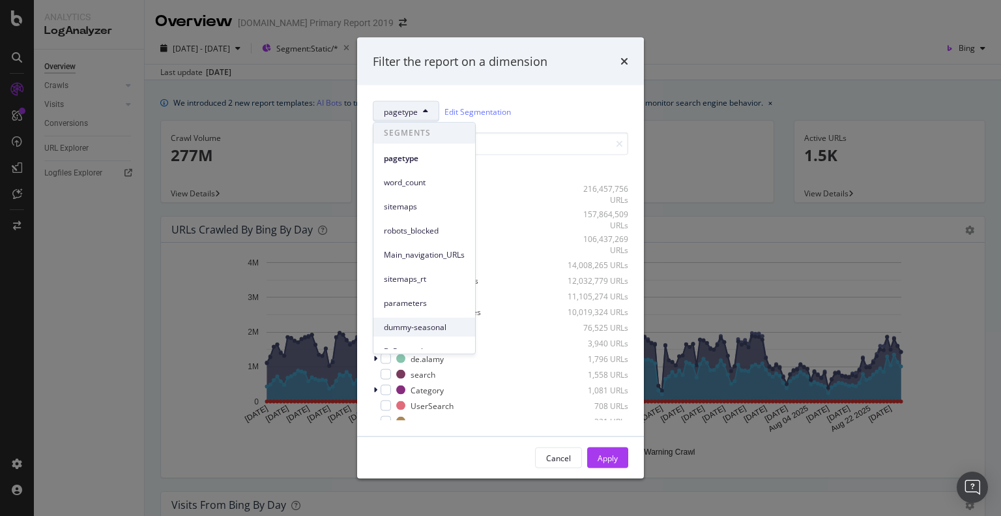
scroll to position [130, 0]
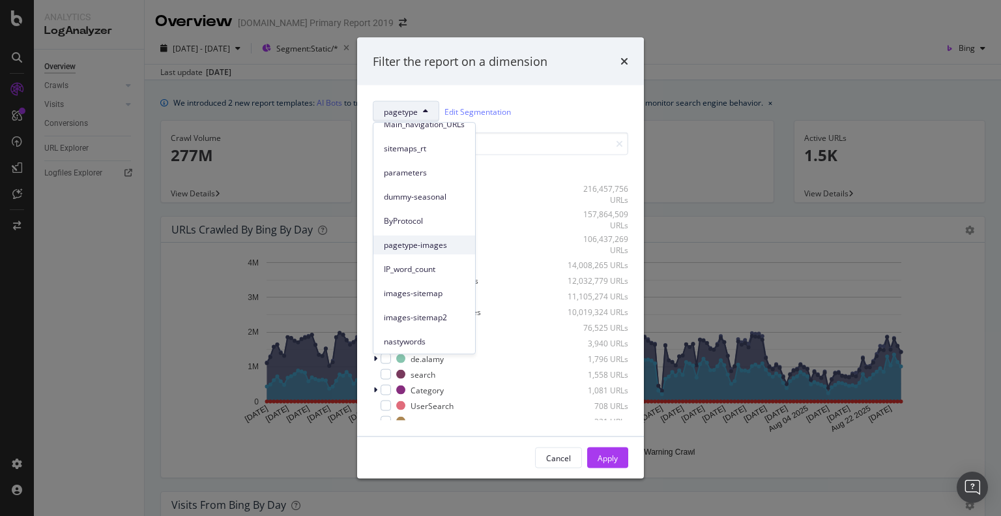
click at [415, 248] on span "pagetype-images" at bounding box center [424, 245] width 81 height 12
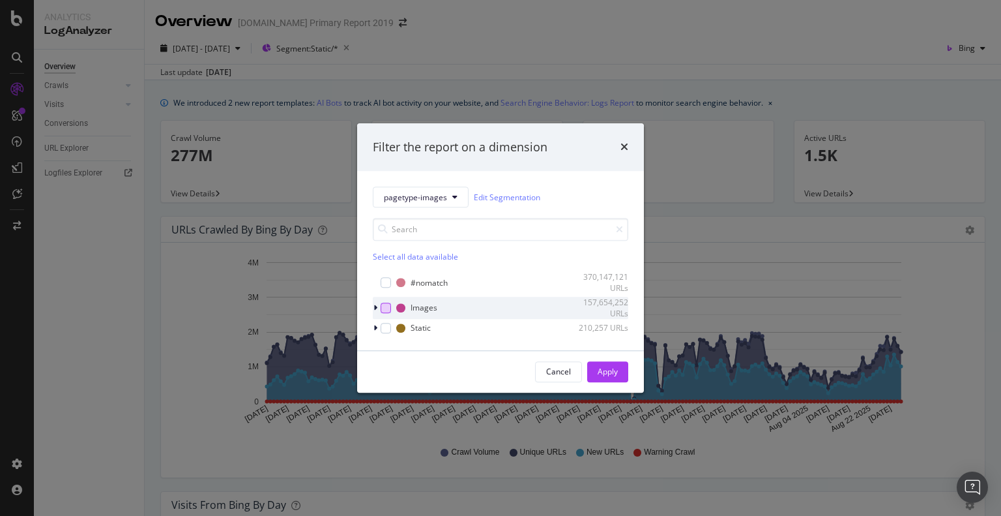
click at [388, 309] on div "modal" at bounding box center [386, 307] width 10 height 10
click at [607, 372] on div "Apply" at bounding box center [608, 371] width 20 height 11
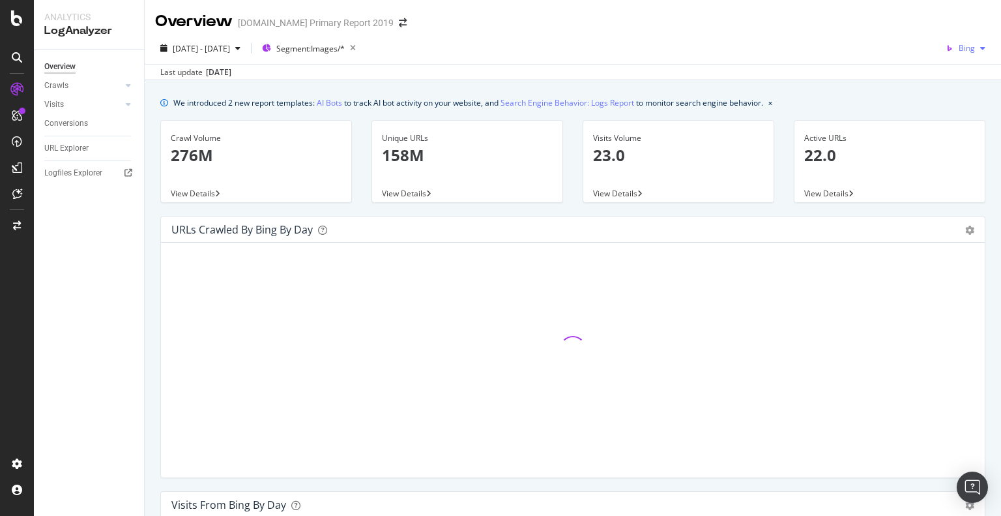
click at [975, 46] on div "button" at bounding box center [983, 48] width 16 height 8
click at [937, 74] on div "Google" at bounding box center [952, 74] width 90 height 19
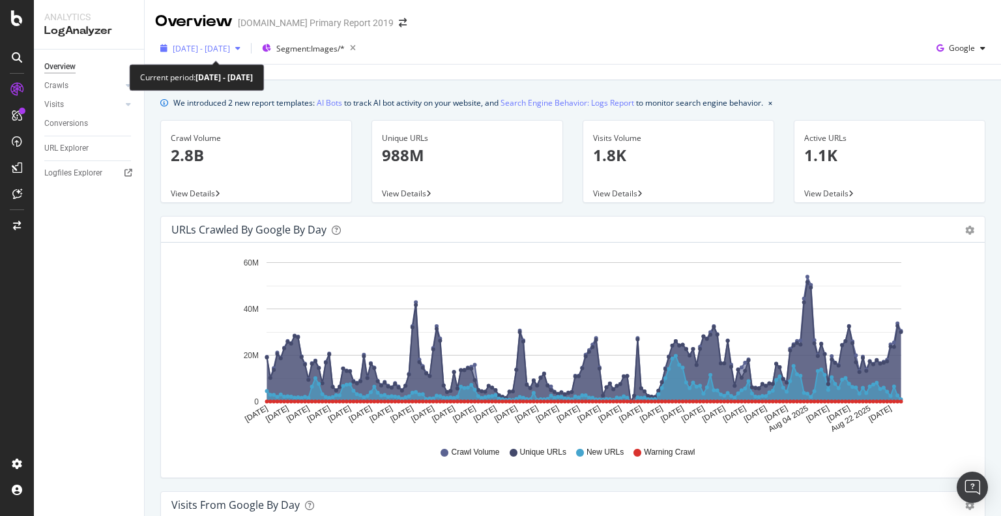
click at [211, 46] on span "[DATE] - [DATE]" at bounding box center [201, 48] width 57 height 11
click at [551, 41] on div "2025 Mar. 1st - Aug. 31st Segment: Images/* Google" at bounding box center [573, 51] width 856 height 26
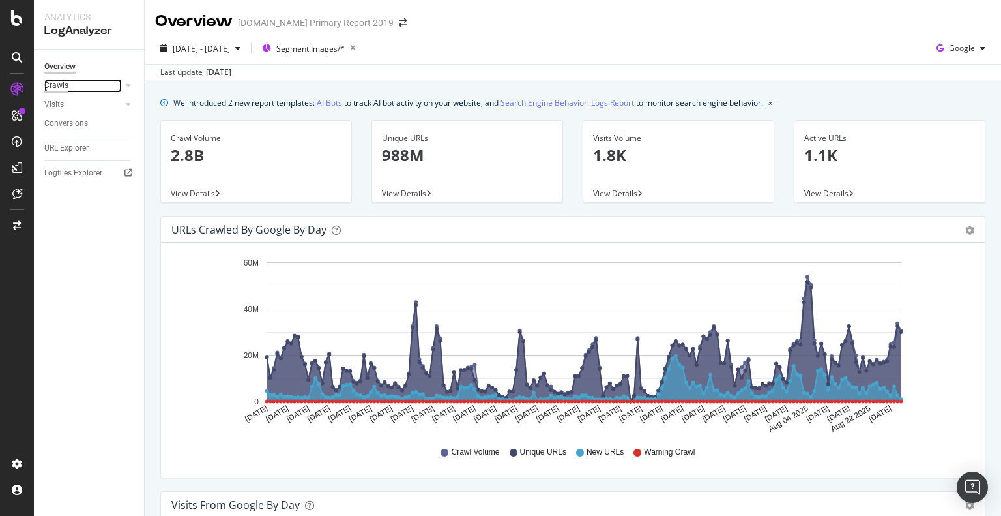
click at [63, 88] on div "Crawls" at bounding box center [56, 86] width 24 height 14
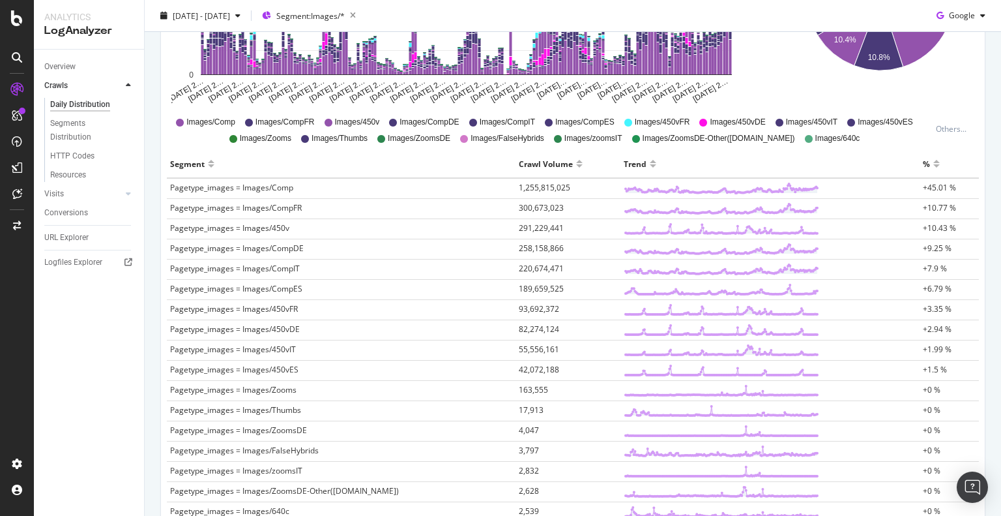
scroll to position [554, 0]
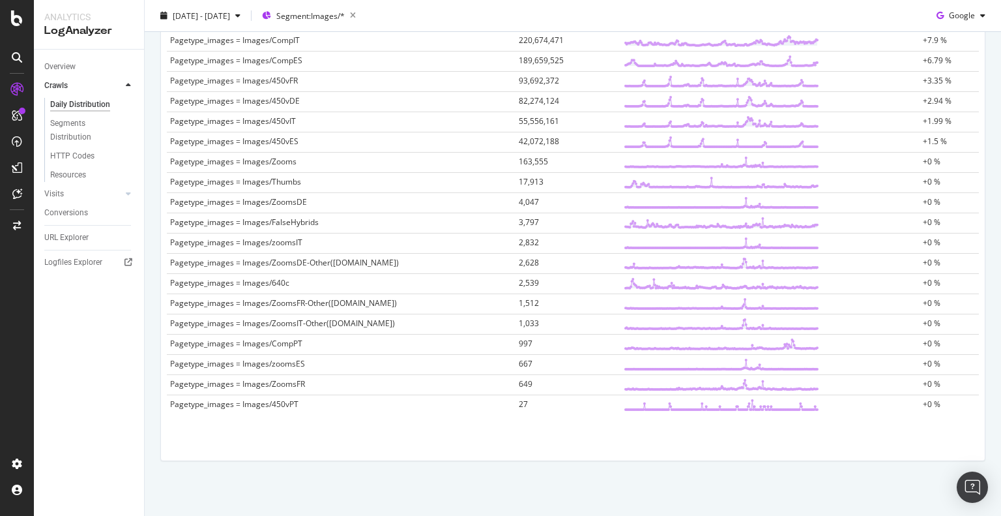
drag, startPoint x: 171, startPoint y: 164, endPoint x: 920, endPoint y: 481, distance: 813.4
click at [920, 481] on div "Crawl Volume 3B Unique URLs crawled 988M New Unique URLs crawled 762M Warning C…" at bounding box center [573, 15] width 856 height 1009
copy thead
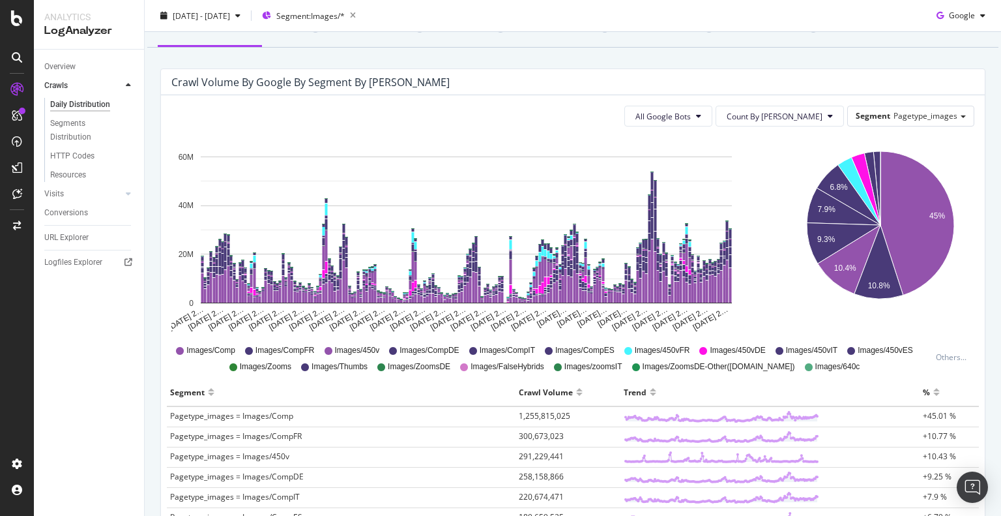
scroll to position [0, 0]
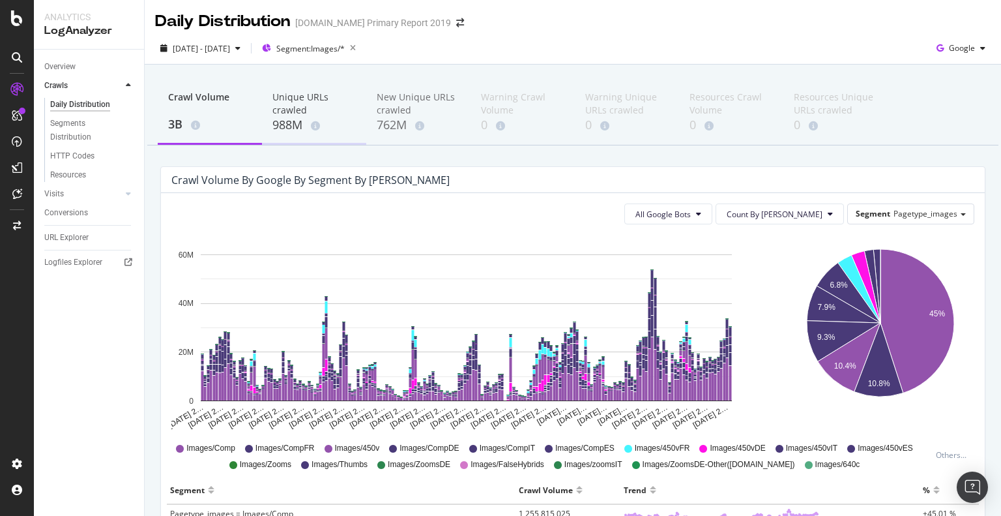
click at [268, 113] on div "Unique URLs crawled 988M" at bounding box center [314, 112] width 104 height 65
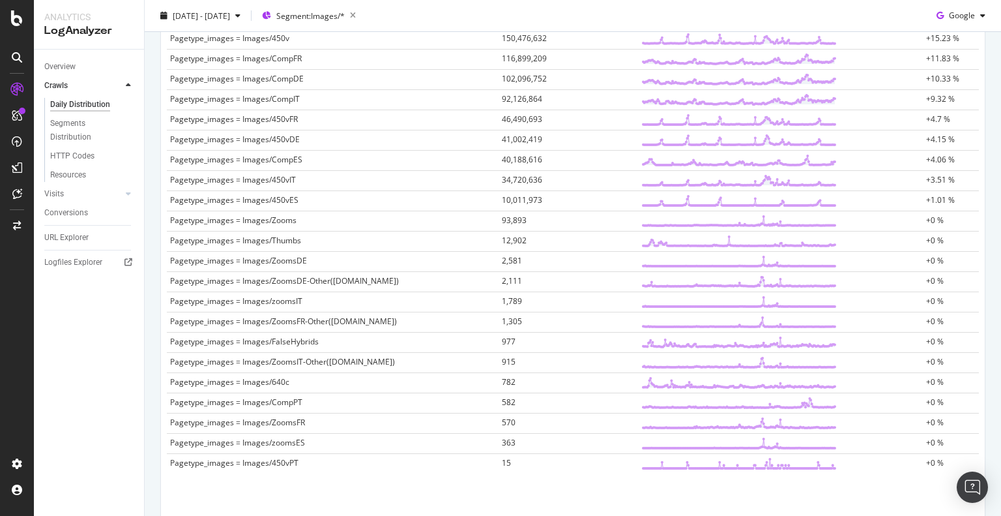
scroll to position [554, 0]
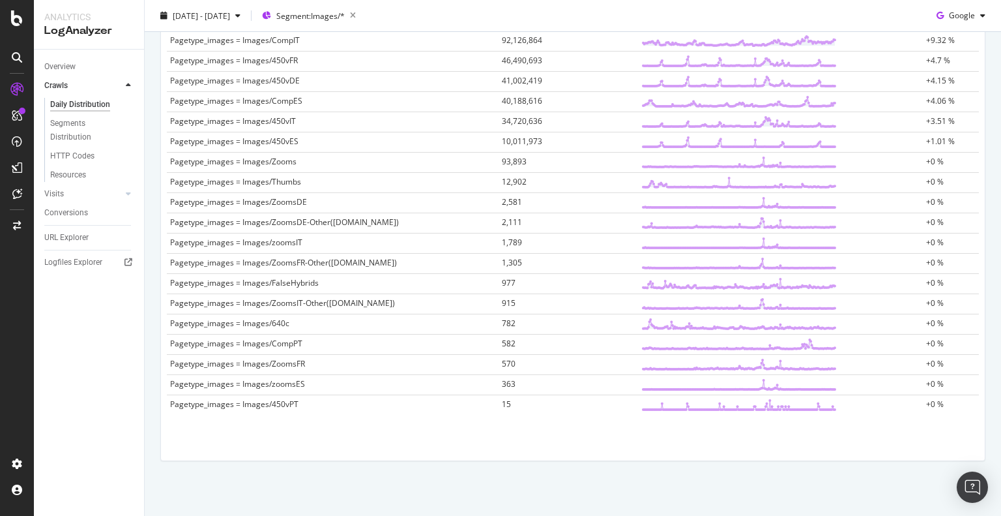
drag, startPoint x: 169, startPoint y: 229, endPoint x: 670, endPoint y: 544, distance: 591.7
click at [670, 515] on html "Analytics LogAnalyzer Overview Crawls Daily Distribution Segments Distribution …" at bounding box center [500, 258] width 1001 height 516
copy thead
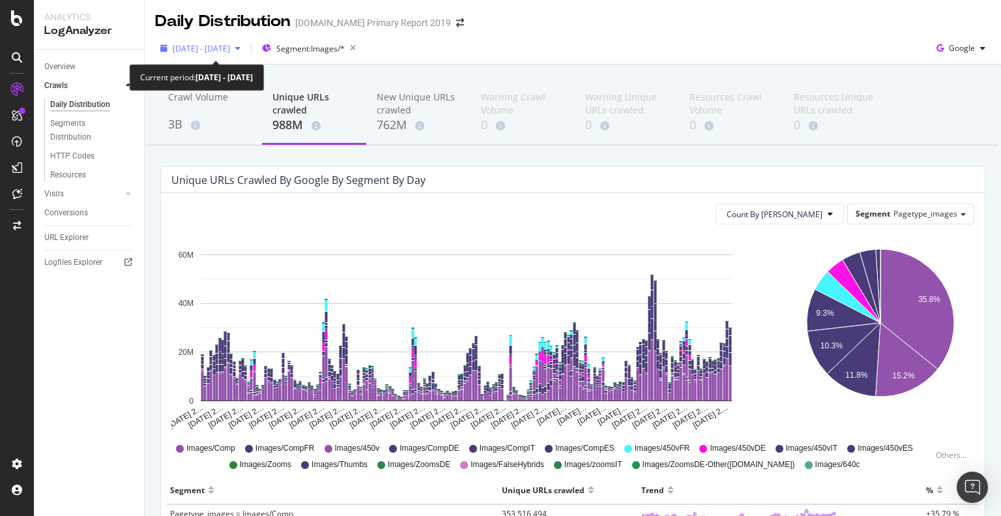
click at [230, 50] on span "2025 Mar. 1st - Aug. 31st" at bounding box center [201, 48] width 57 height 11
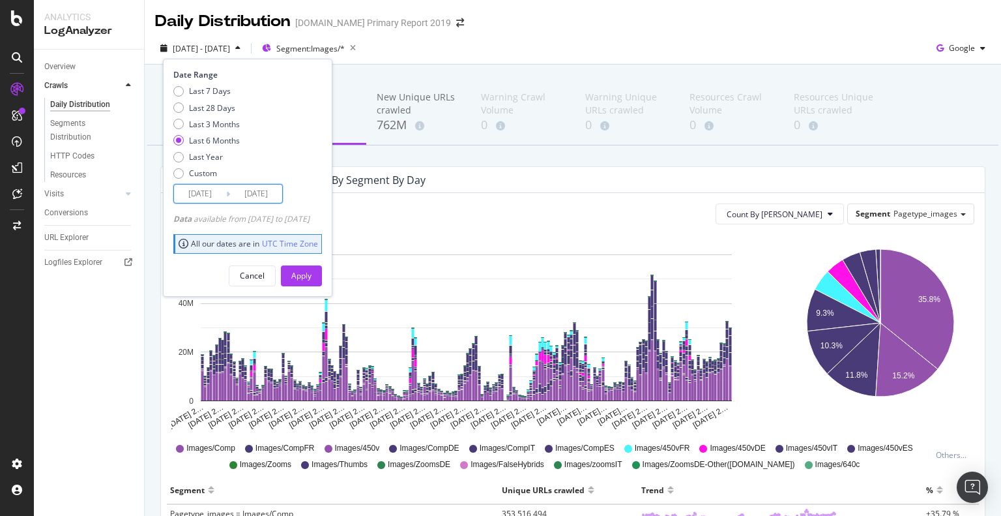
click at [217, 197] on input "2025/03/01" at bounding box center [200, 193] width 52 height 18
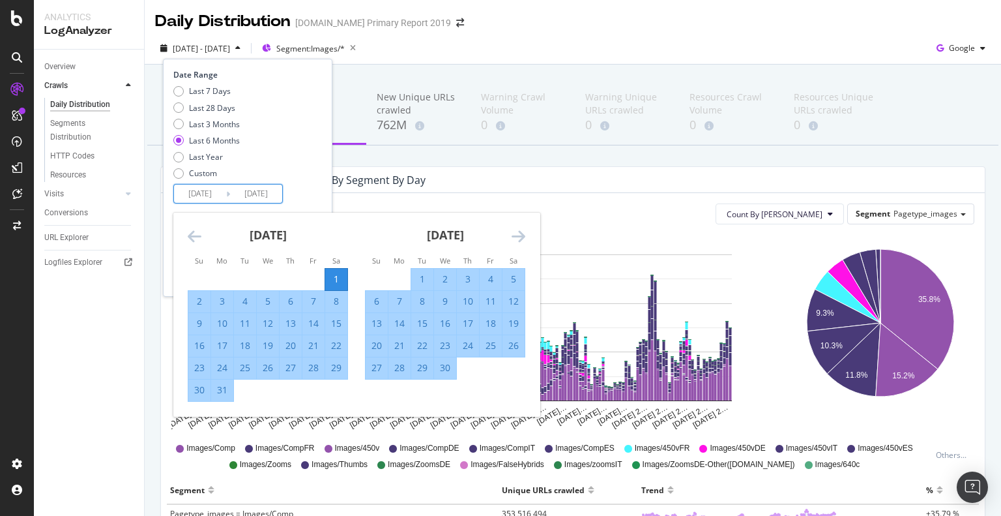
click at [520, 237] on icon "Move forward to switch to the next month." at bounding box center [519, 236] width 14 height 16
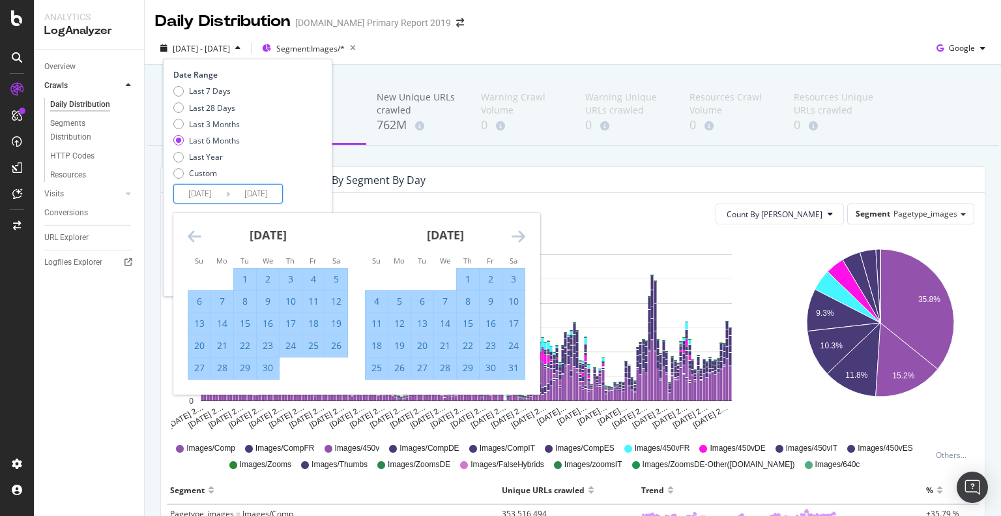
click at [520, 237] on icon "Move forward to switch to the next month." at bounding box center [519, 236] width 14 height 16
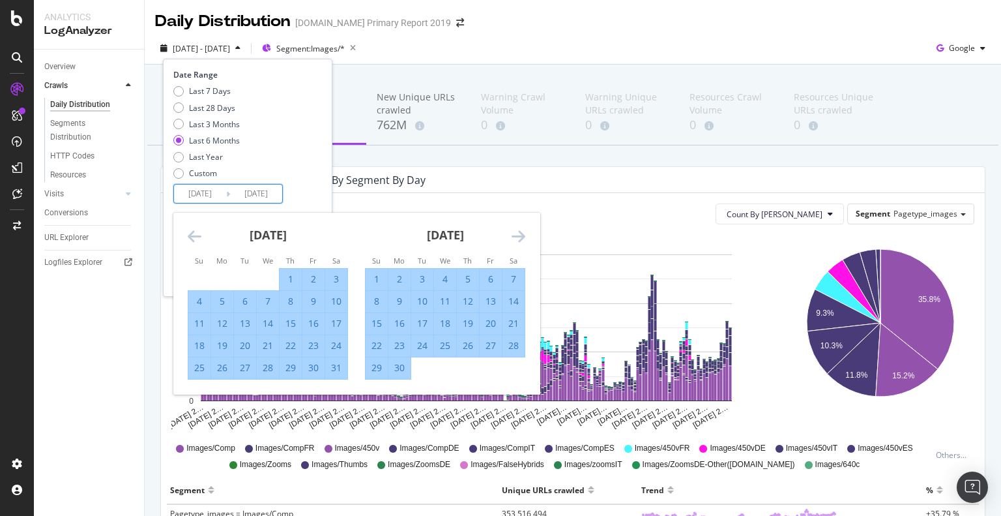
click at [520, 237] on icon "Move forward to switch to the next month." at bounding box center [519, 236] width 14 height 16
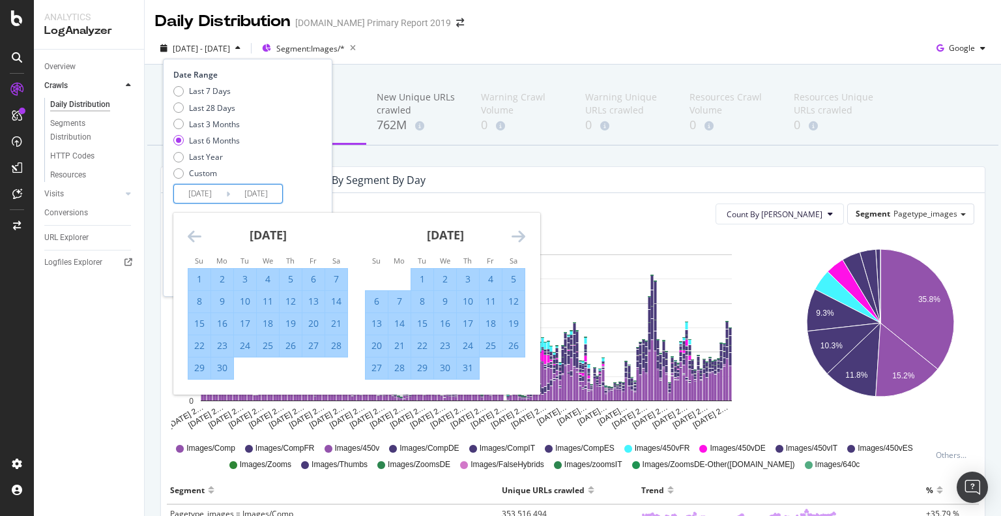
click at [415, 280] on div "1" at bounding box center [422, 278] width 22 height 13
type input "2025/07/01"
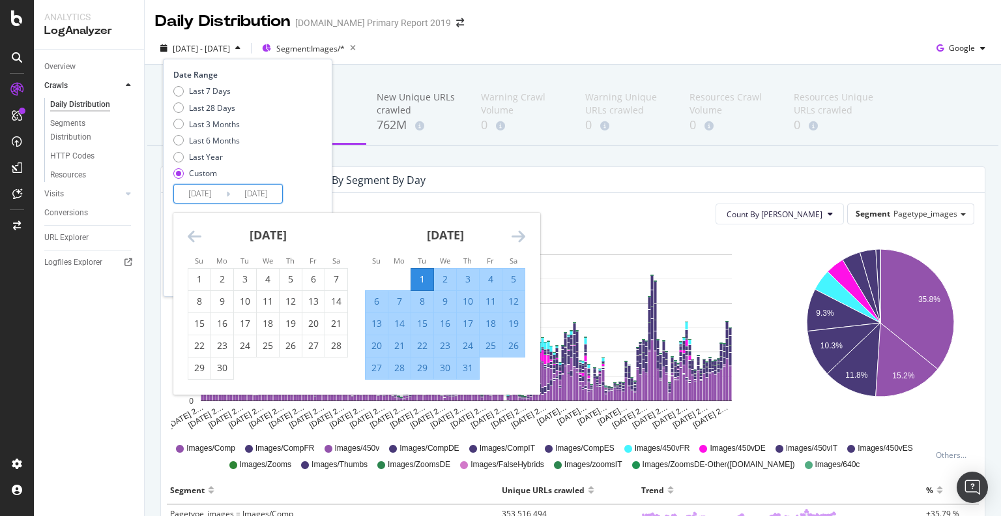
click at [473, 365] on div "31" at bounding box center [468, 367] width 22 height 13
type input "2025/07/31"
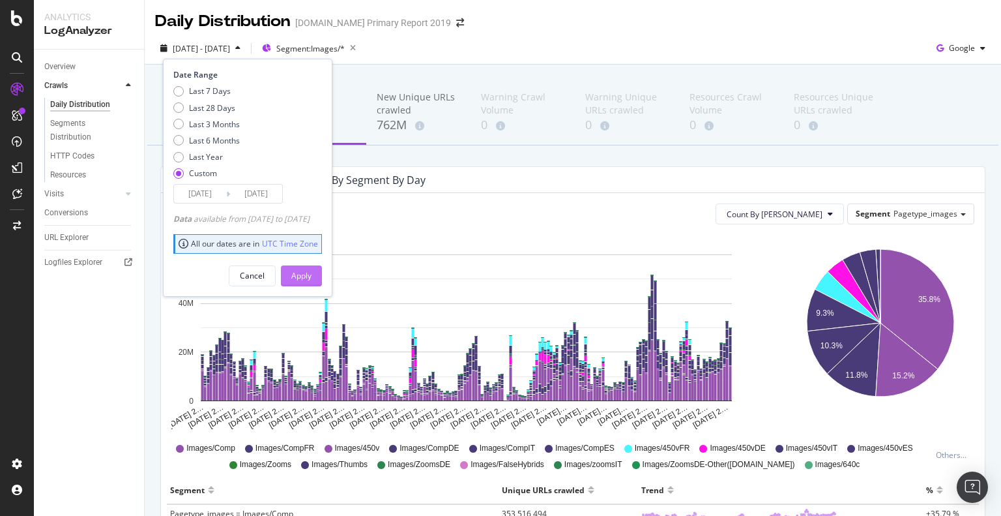
click at [312, 274] on div "Apply" at bounding box center [301, 275] width 20 height 11
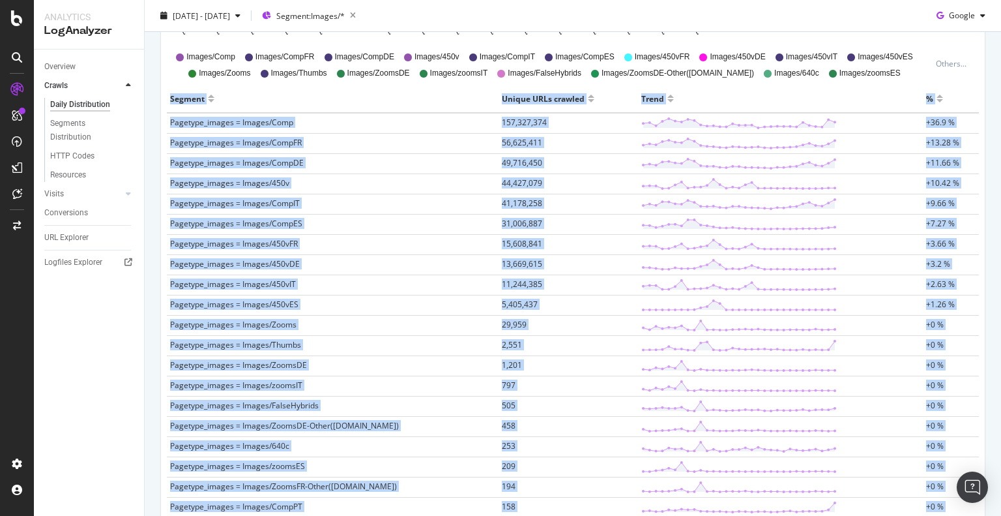
scroll to position [554, 0]
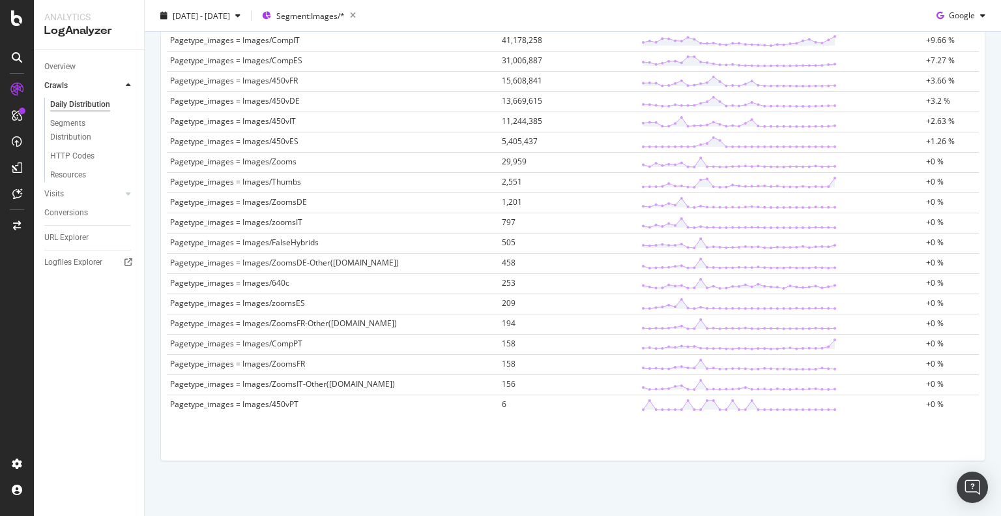
drag, startPoint x: 171, startPoint y: 98, endPoint x: 739, endPoint y: 538, distance: 718.7
click at [739, 515] on html "Analytics LogAnalyzer Overview Crawls Daily Distribution Segments Distribution …" at bounding box center [500, 258] width 1001 height 516
copy thead
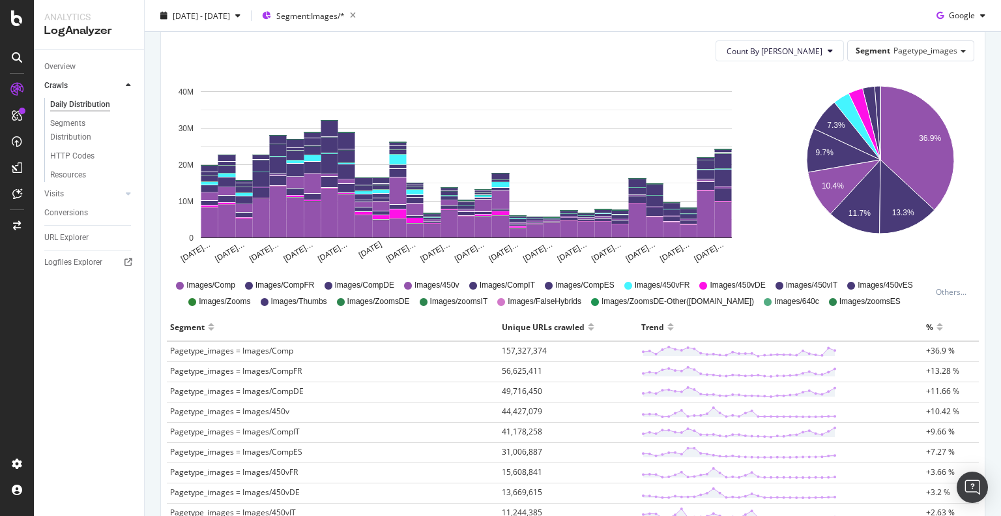
scroll to position [0, 0]
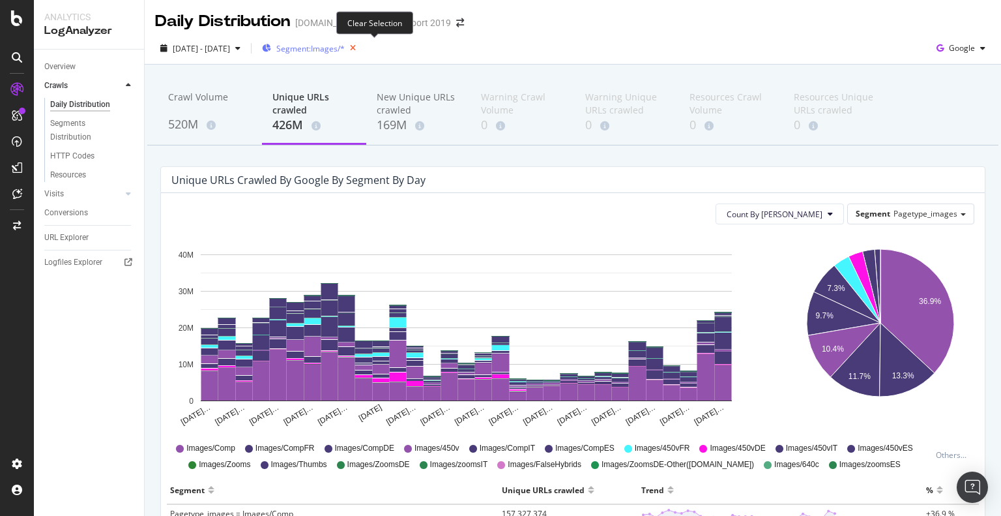
click at [361, 50] on icon "button" at bounding box center [353, 48] width 16 height 18
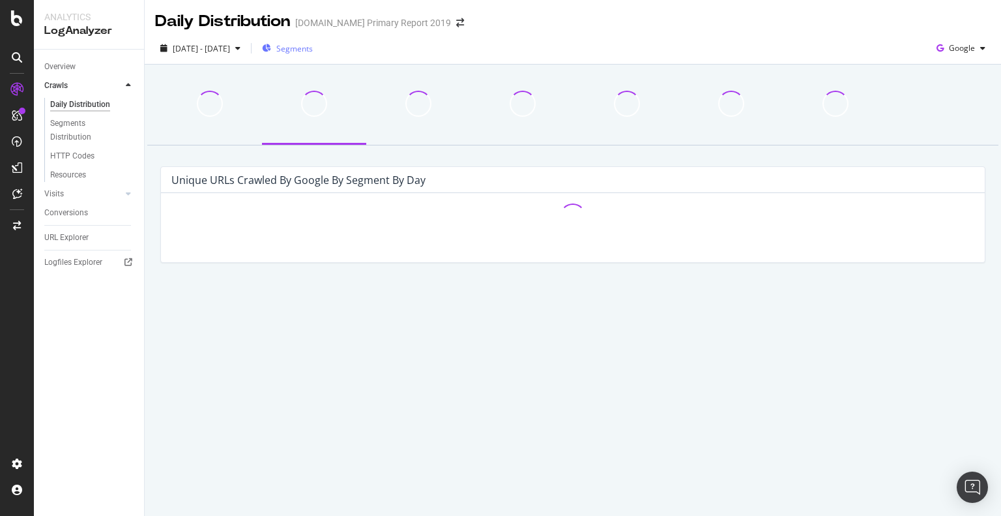
click at [313, 49] on span "Segments" at bounding box center [294, 48] width 36 height 11
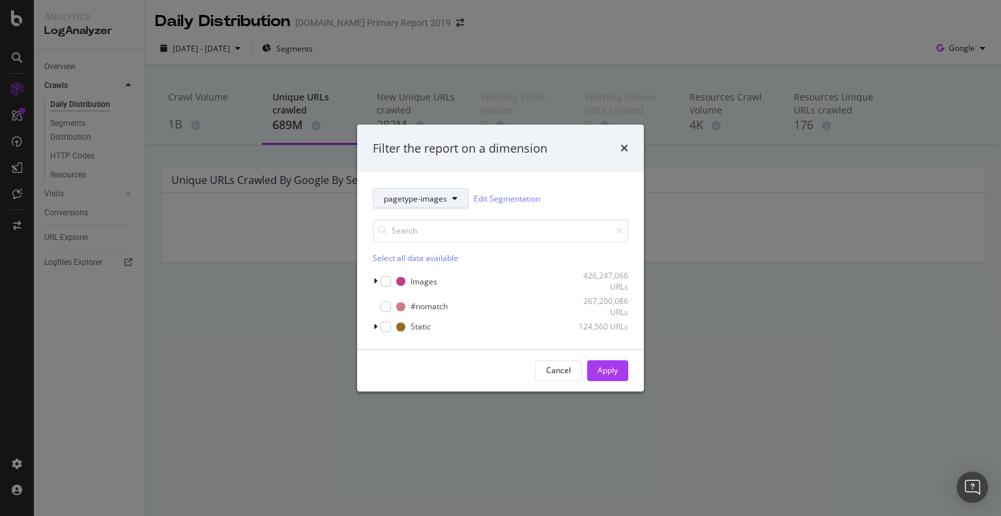
click at [420, 197] on span "pagetype-images" at bounding box center [415, 198] width 63 height 11
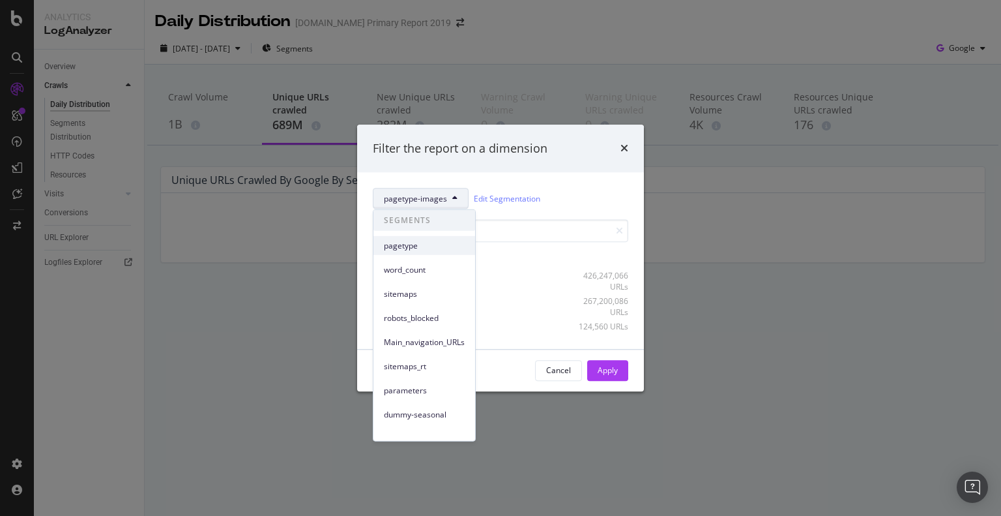
click at [403, 250] on span "pagetype" at bounding box center [424, 245] width 81 height 12
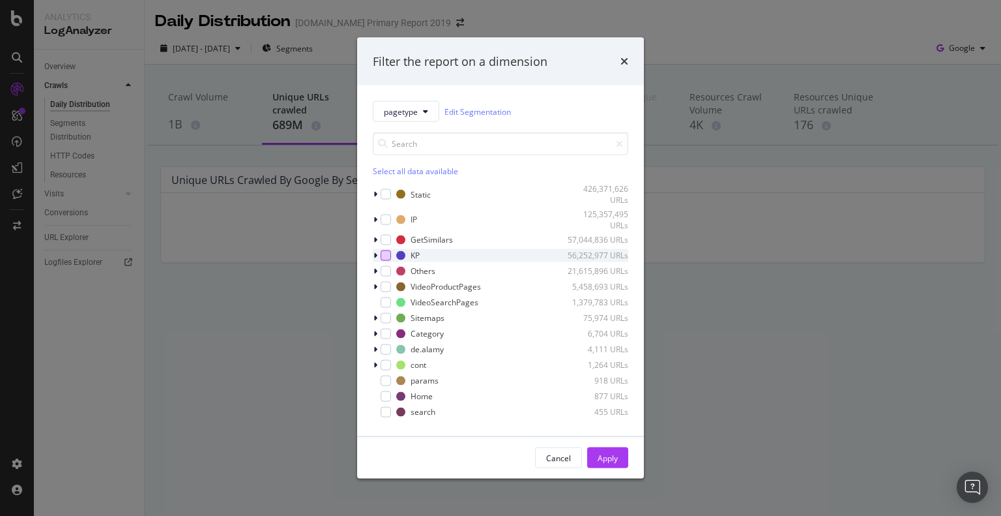
click at [386, 256] on div "modal" at bounding box center [386, 255] width 10 height 10
click at [592, 456] on button "Apply" at bounding box center [607, 457] width 41 height 21
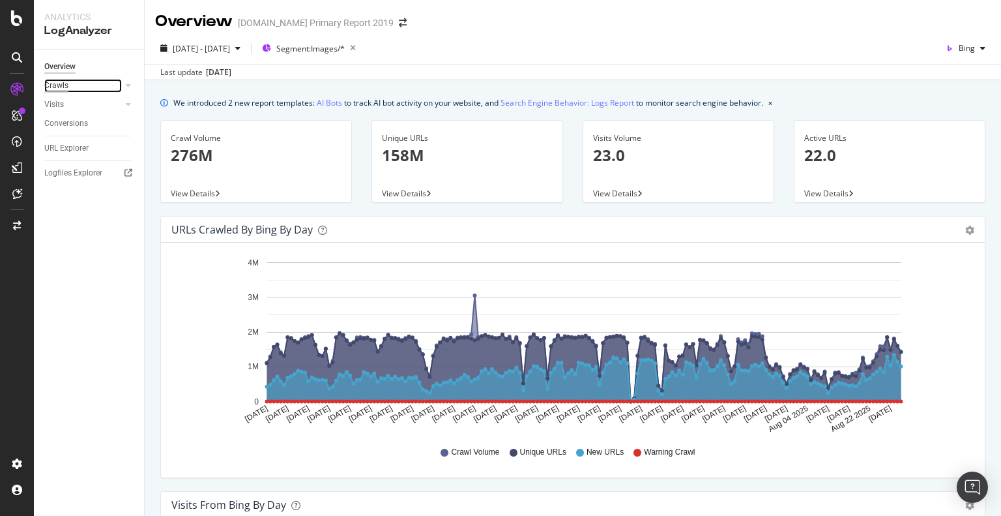
click at [55, 85] on div "Crawls" at bounding box center [56, 86] width 24 height 14
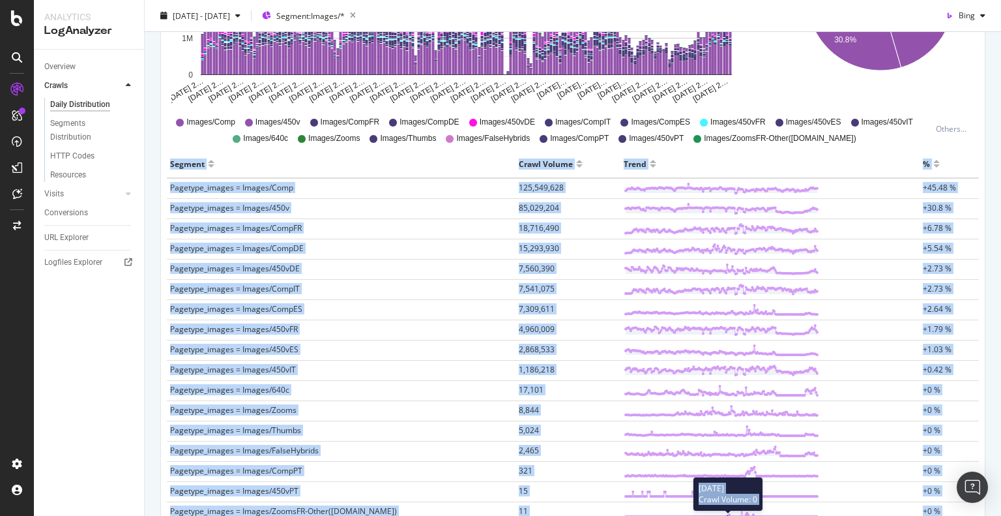
scroll to position [474, 0]
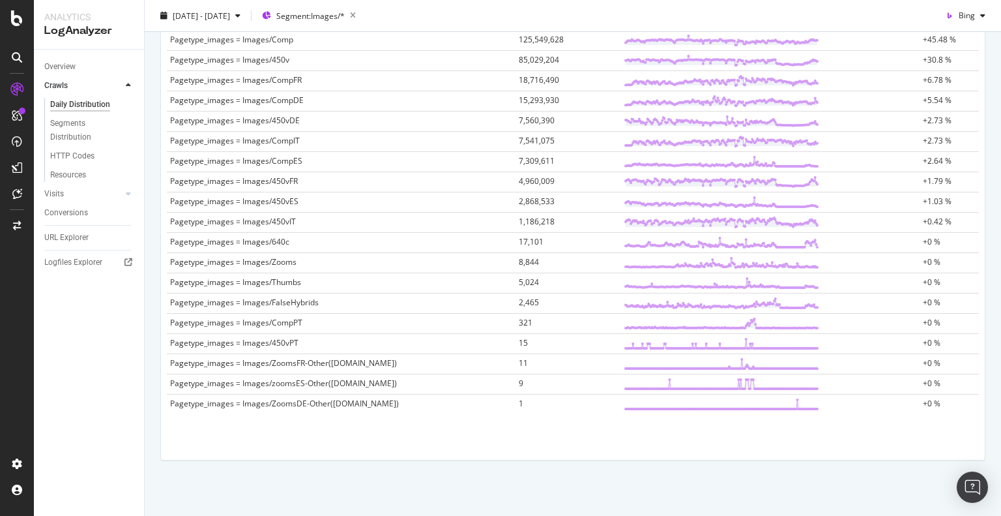
drag, startPoint x: 171, startPoint y: 161, endPoint x: 832, endPoint y: 546, distance: 764.4
click at [832, 515] on html "Analytics LogAnalyzer Overview Crawls Daily Distribution Segments Distribution …" at bounding box center [500, 258] width 1001 height 516
copy thead
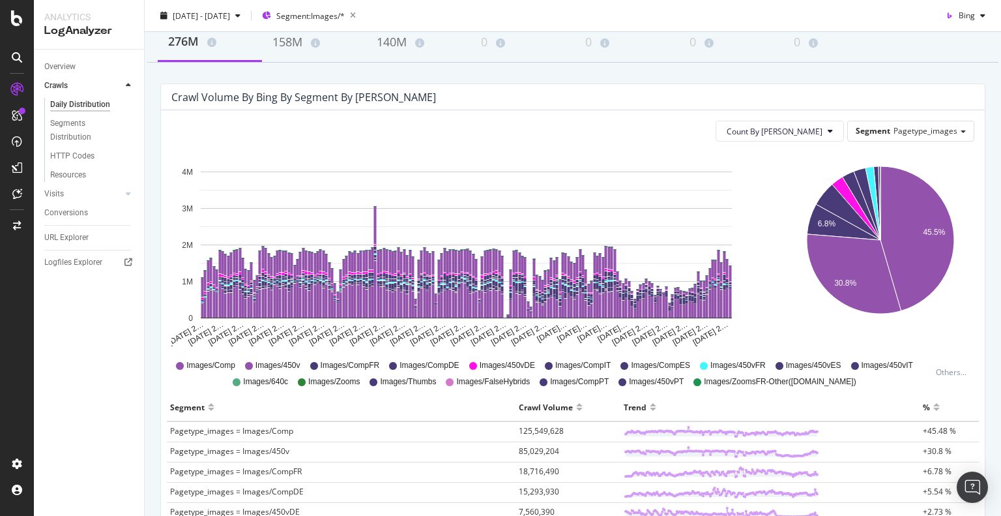
scroll to position [0, 0]
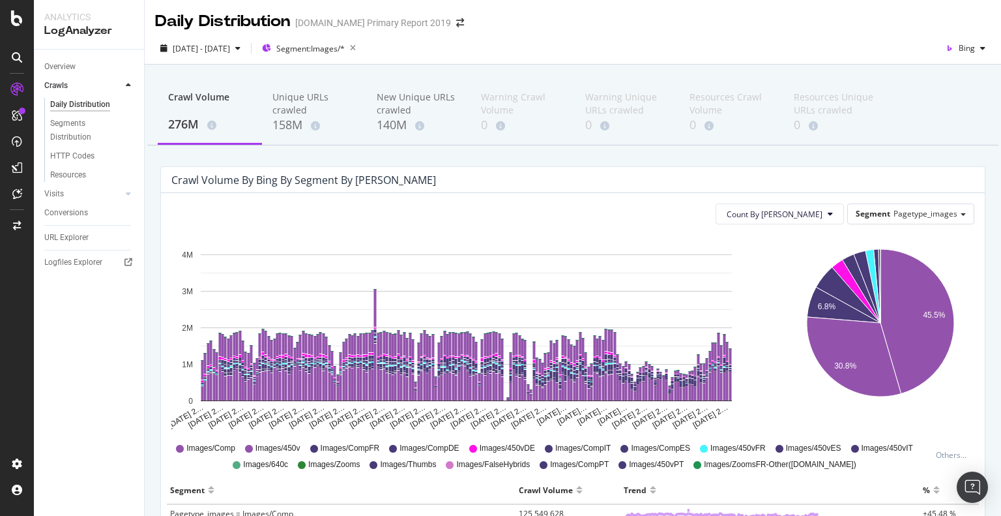
copy thead
click at [285, 112] on div "Unique URLs crawled" at bounding box center [313, 104] width 83 height 26
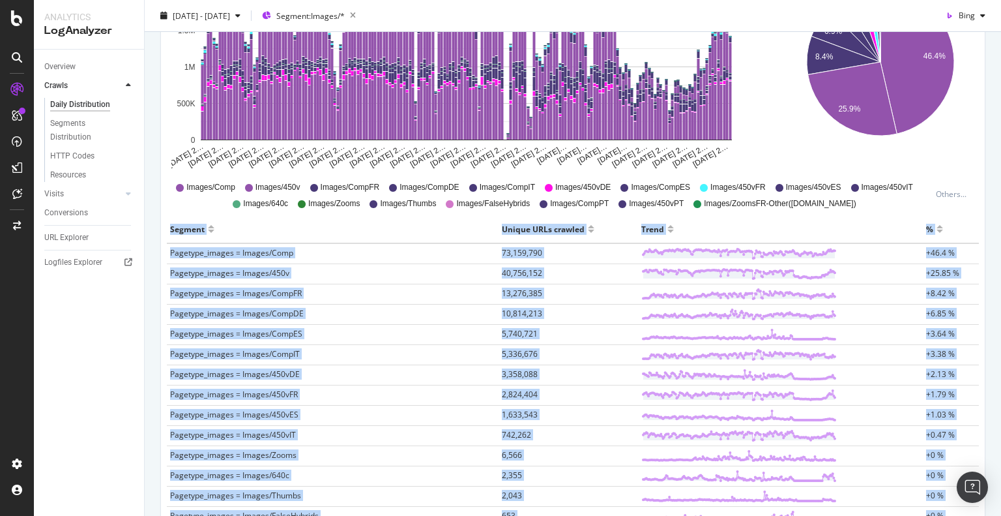
scroll to position [474, 0]
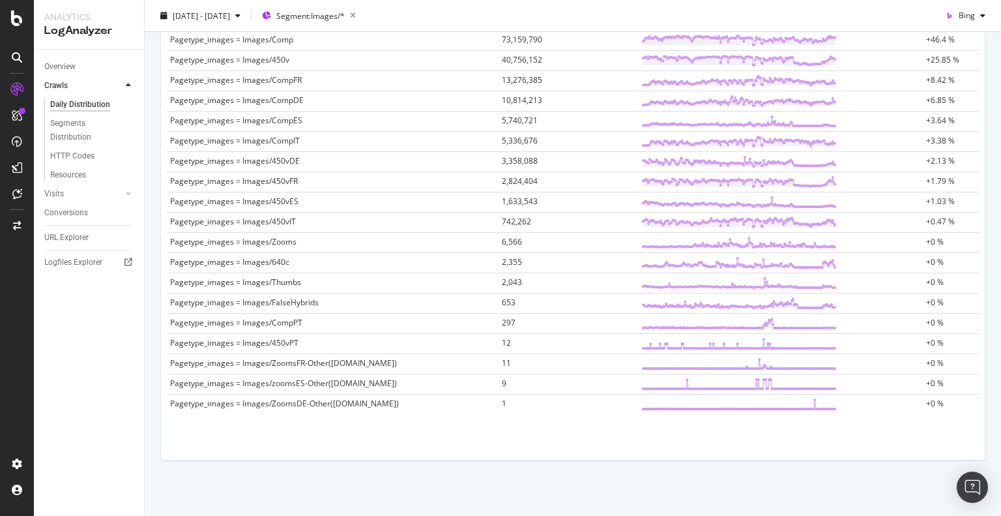
drag, startPoint x: 168, startPoint y: 224, endPoint x: 713, endPoint y: 536, distance: 628.6
click at [713, 515] on html "Analytics LogAnalyzer Overview Crawls Daily Distribution Segments Distribution …" at bounding box center [500, 258] width 1001 height 516
copy thead
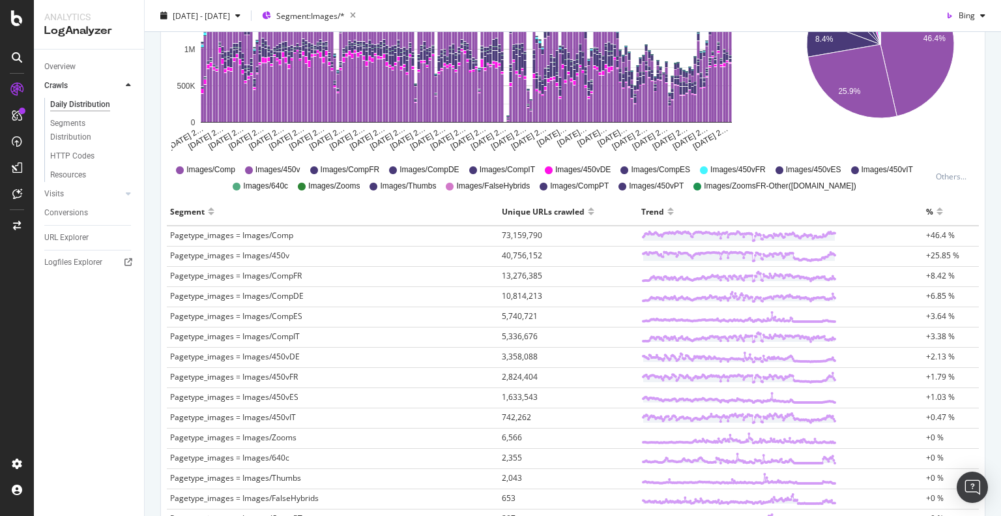
scroll to position [0, 0]
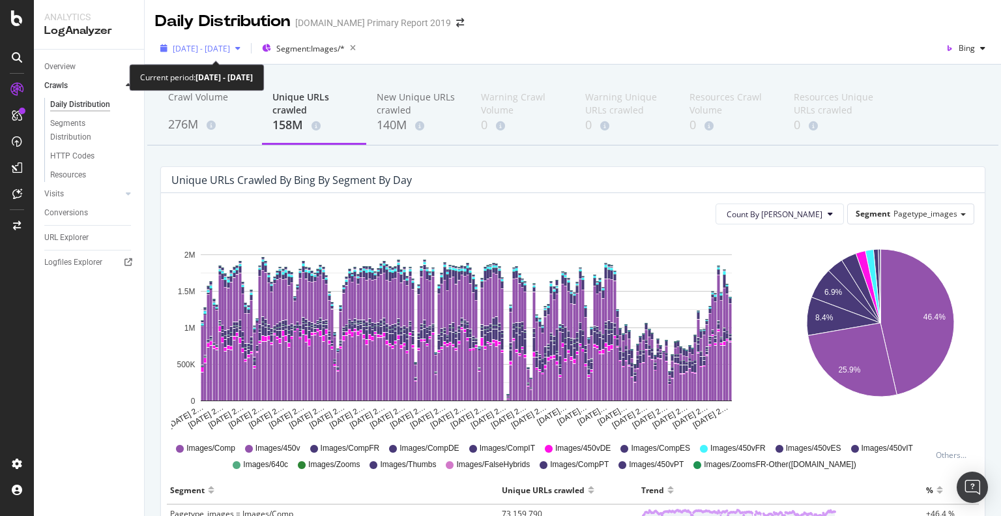
click at [216, 50] on span "2025 Mar. 1st - Aug. 31st" at bounding box center [201, 48] width 57 height 11
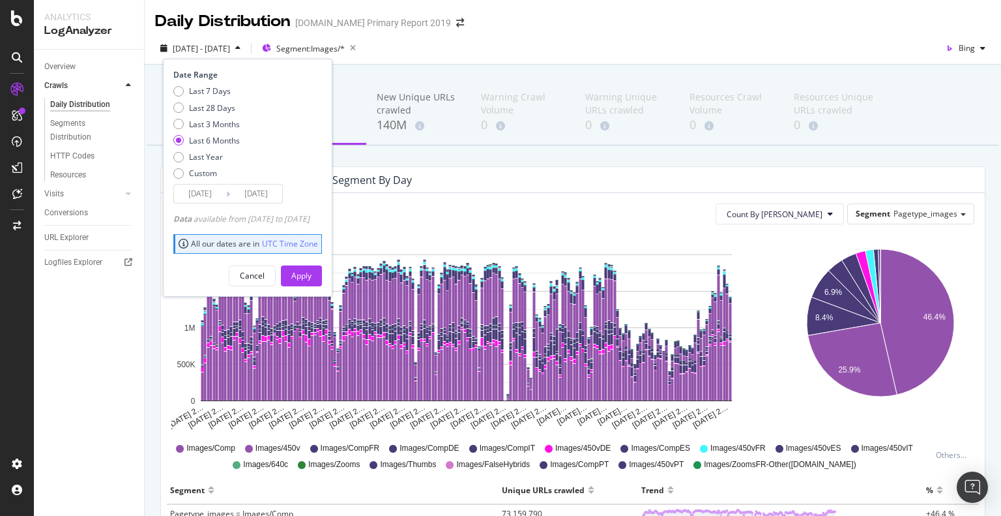
click at [201, 193] on input "2025/03/01" at bounding box center [200, 193] width 52 height 18
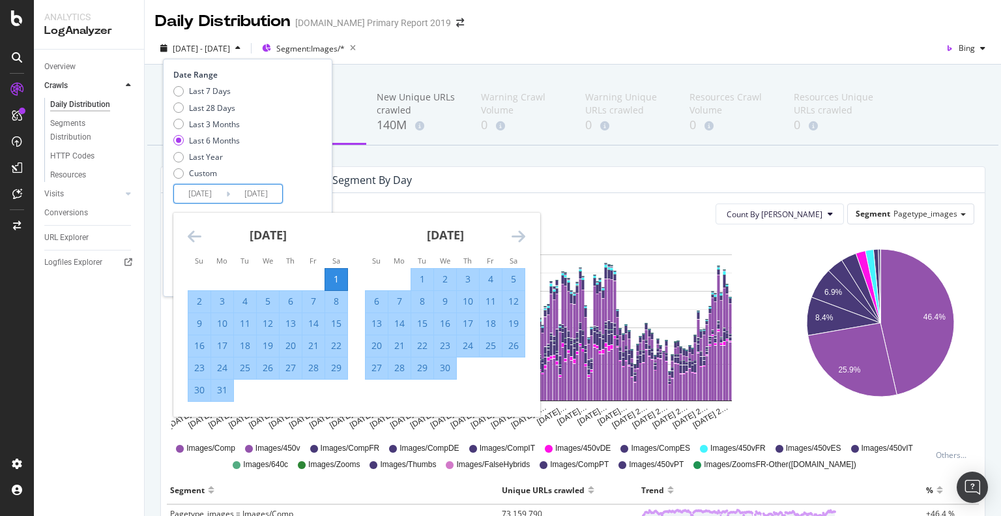
click at [514, 232] on icon "Move forward to switch to the next month." at bounding box center [519, 236] width 14 height 16
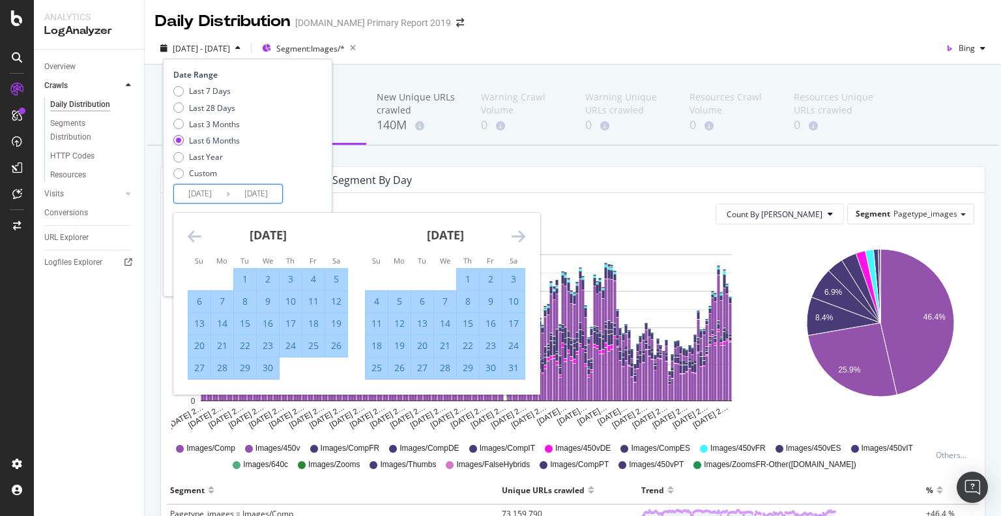
click at [514, 232] on icon "Move forward to switch to the next month." at bounding box center [519, 236] width 14 height 16
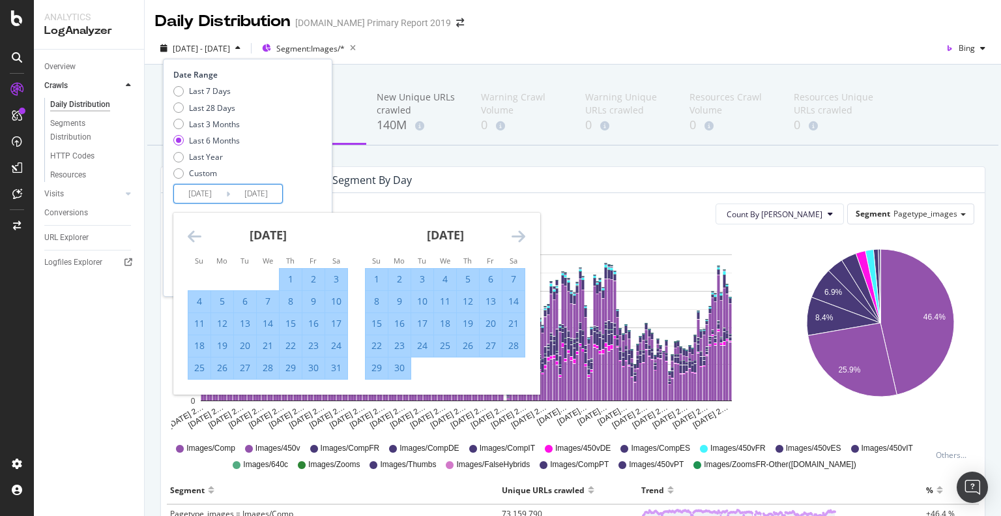
click at [514, 232] on icon "Move forward to switch to the next month." at bounding box center [519, 236] width 14 height 16
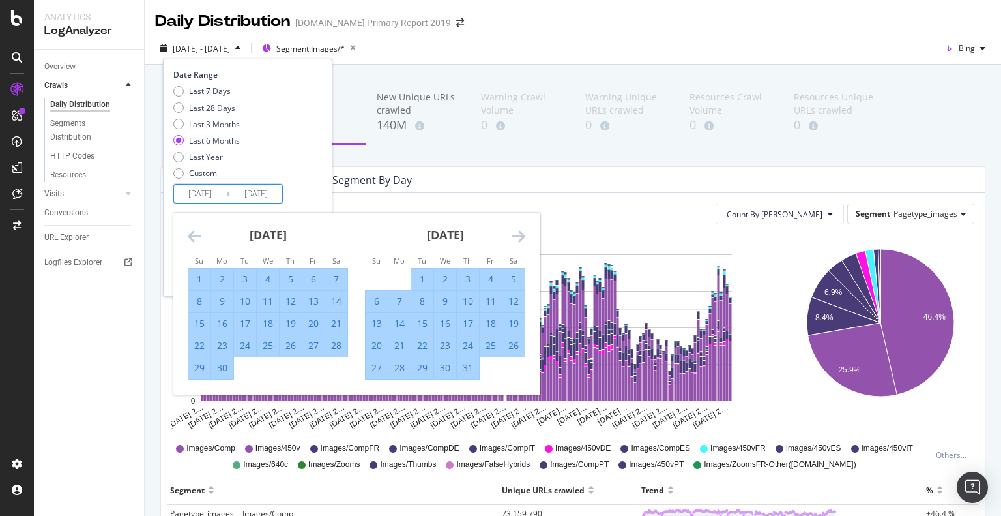
click at [521, 234] on icon "Move forward to switch to the next month." at bounding box center [519, 236] width 14 height 16
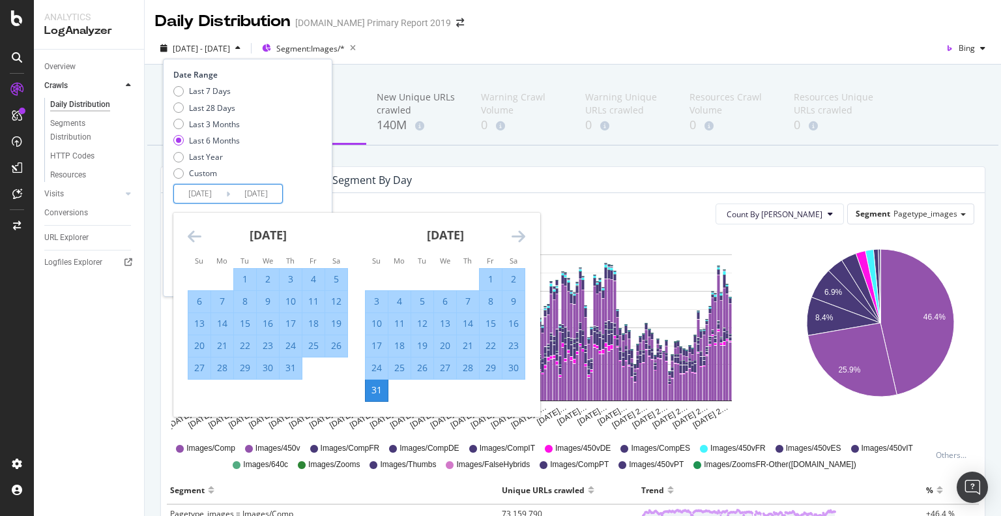
click at [240, 278] on div "1" at bounding box center [245, 278] width 22 height 13
type input "2025/07/01"
click at [286, 368] on div "31" at bounding box center [291, 367] width 22 height 13
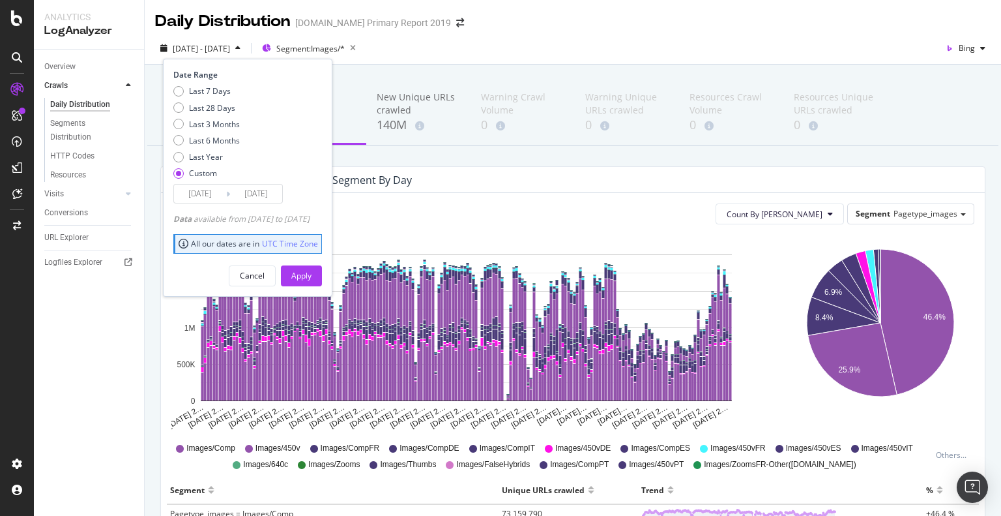
type input "2025/07/31"
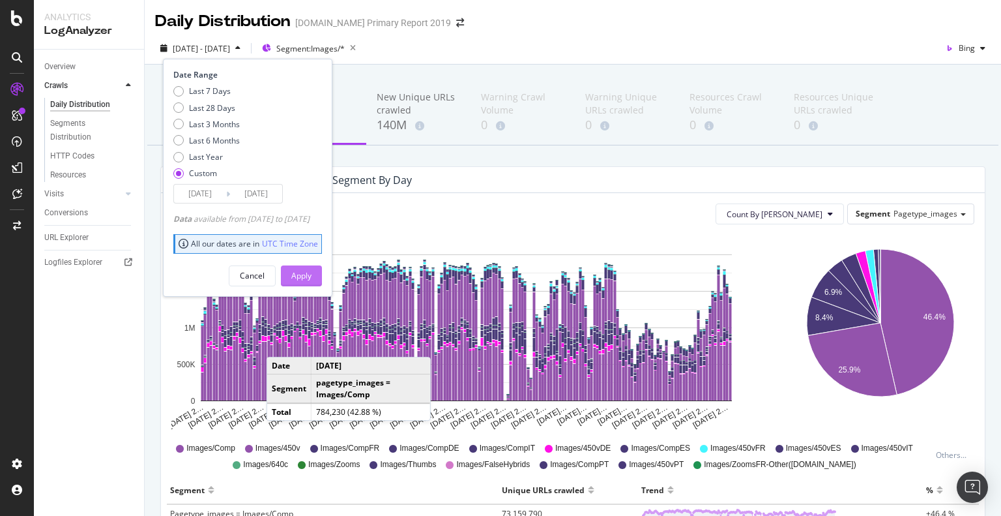
click at [312, 272] on div "Apply" at bounding box center [301, 275] width 20 height 11
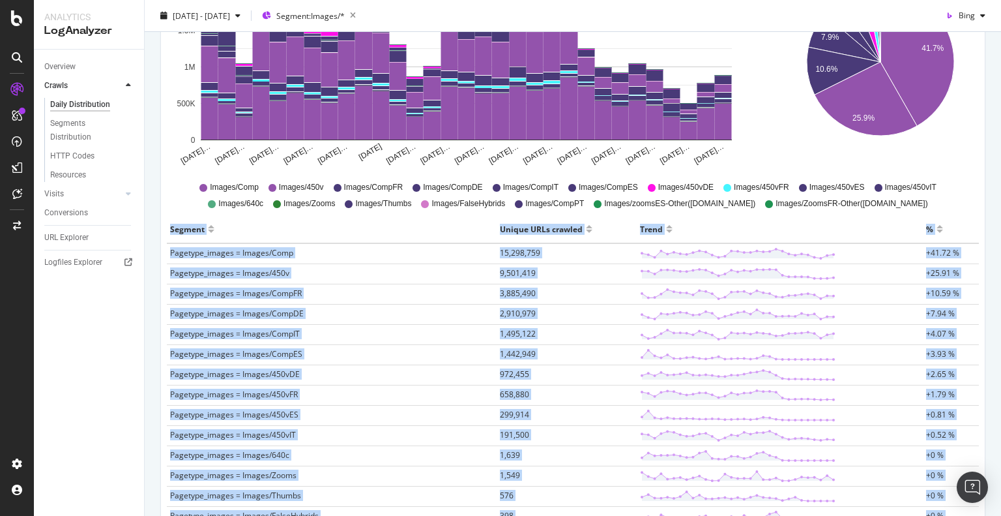
scroll to position [433, 0]
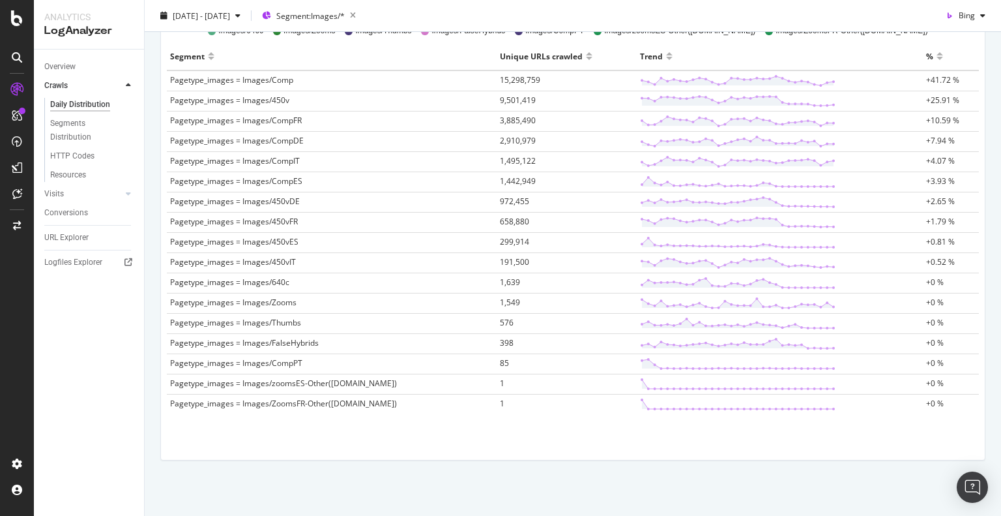
drag, startPoint x: 169, startPoint y: 224, endPoint x: 798, endPoint y: 542, distance: 705.1
click at [798, 515] on html "Analytics LogAnalyzer Overview Crawls Daily Distribution Segments Distribution …" at bounding box center [500, 258] width 1001 height 516
copy thead
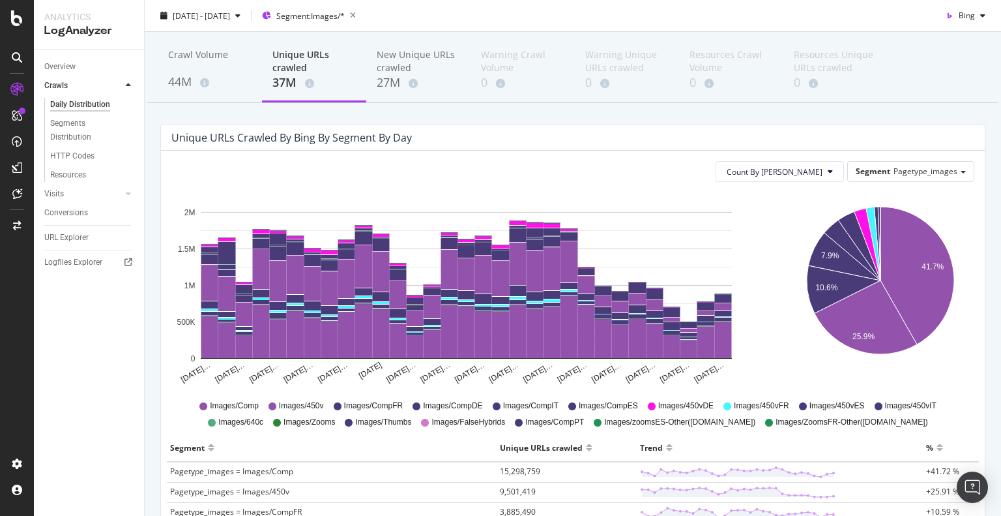
scroll to position [0, 0]
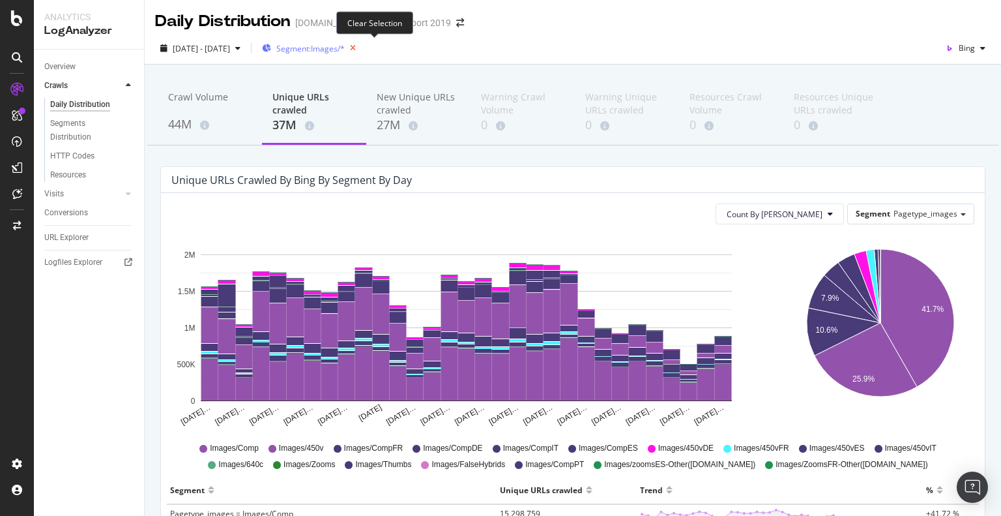
click at [361, 48] on icon "button" at bounding box center [353, 48] width 16 height 18
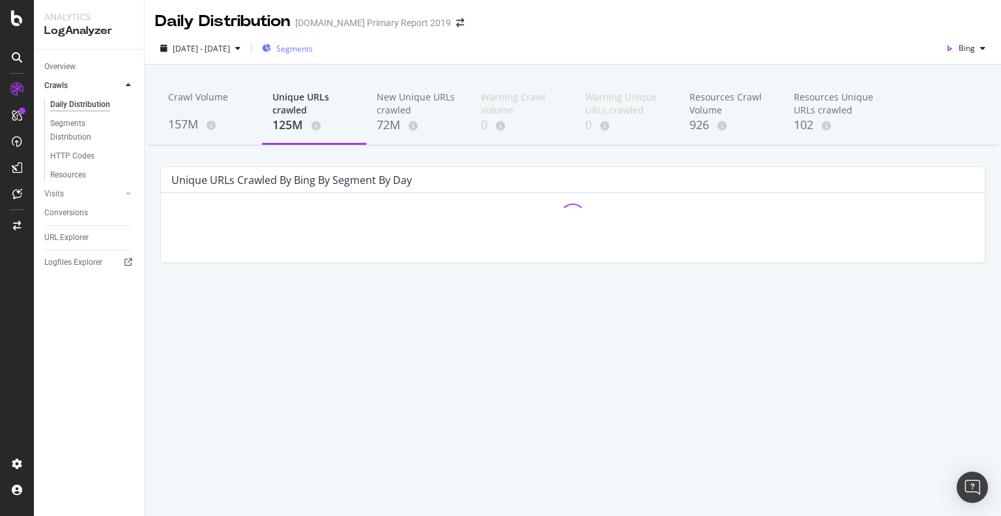
click at [313, 51] on span "Segments" at bounding box center [294, 48] width 36 height 11
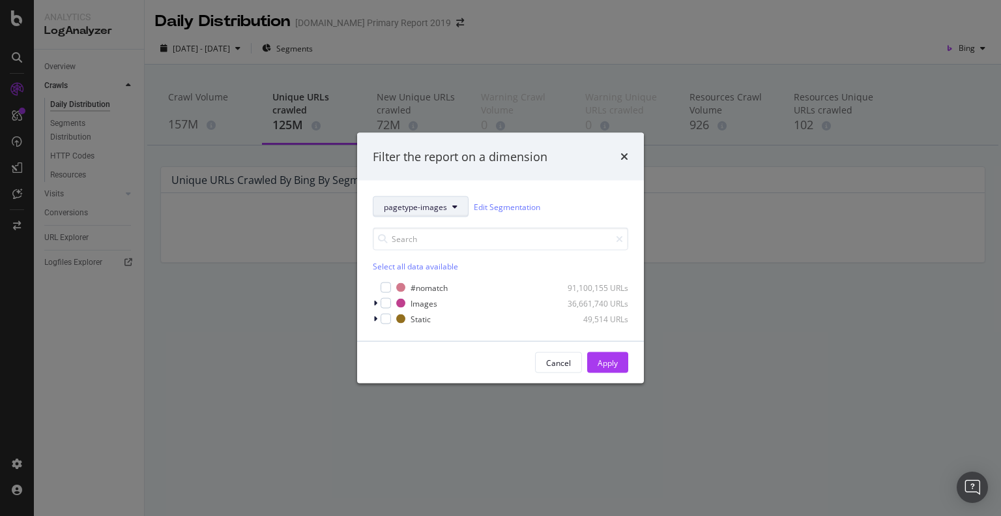
click at [432, 206] on span "pagetype-images" at bounding box center [415, 206] width 63 height 11
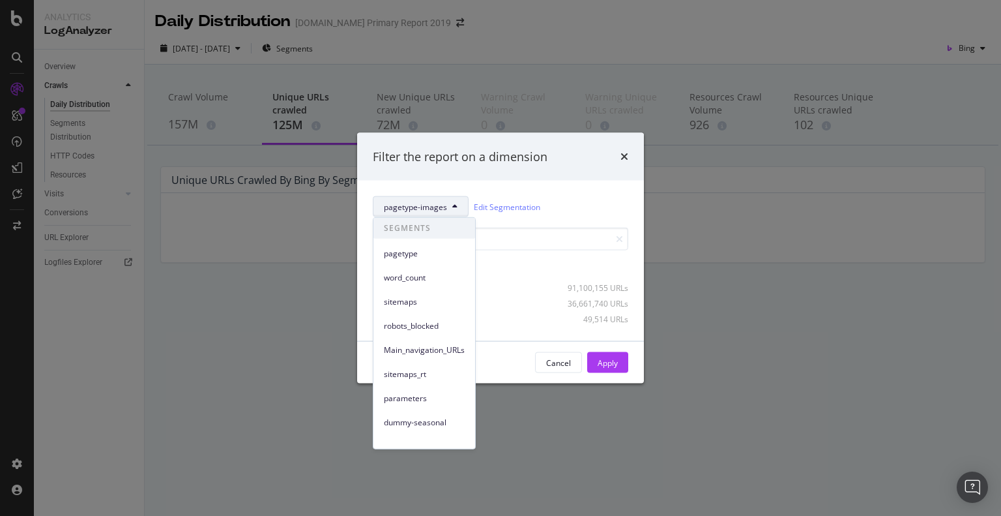
drag, startPoint x: 417, startPoint y: 251, endPoint x: 411, endPoint y: 248, distance: 7.0
click at [416, 252] on span "pagetype" at bounding box center [424, 253] width 81 height 12
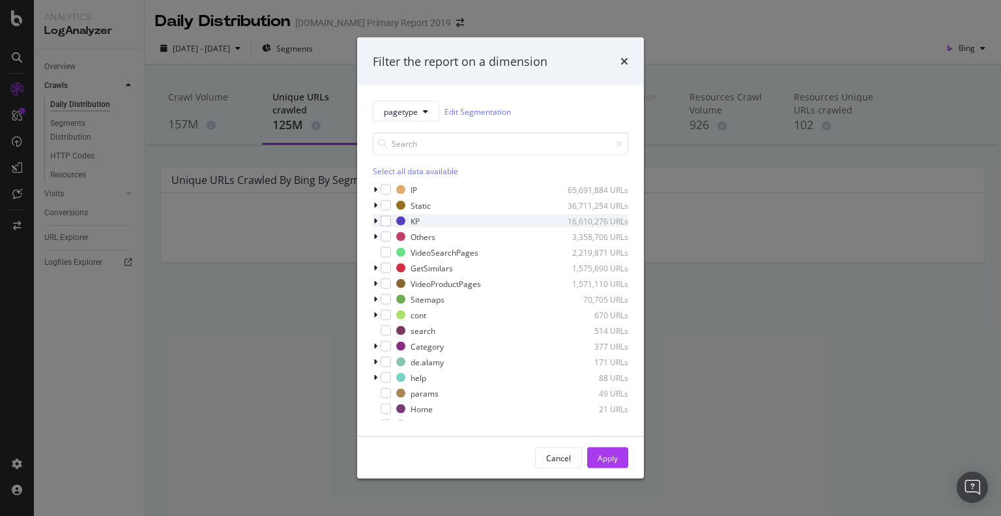
click at [379, 218] on div "modal" at bounding box center [377, 220] width 8 height 13
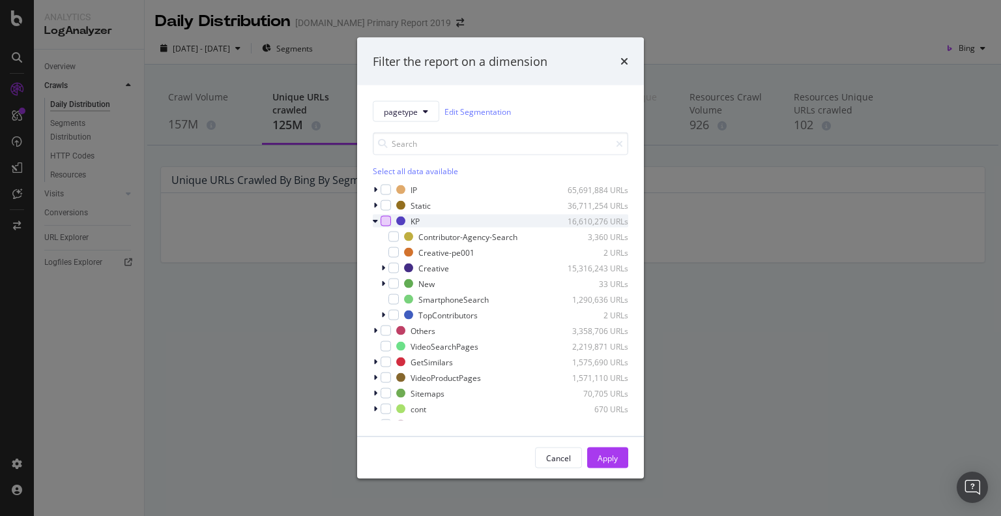
click at [383, 221] on div "modal" at bounding box center [386, 221] width 10 height 10
click at [609, 454] on div "Apply" at bounding box center [608, 457] width 20 height 11
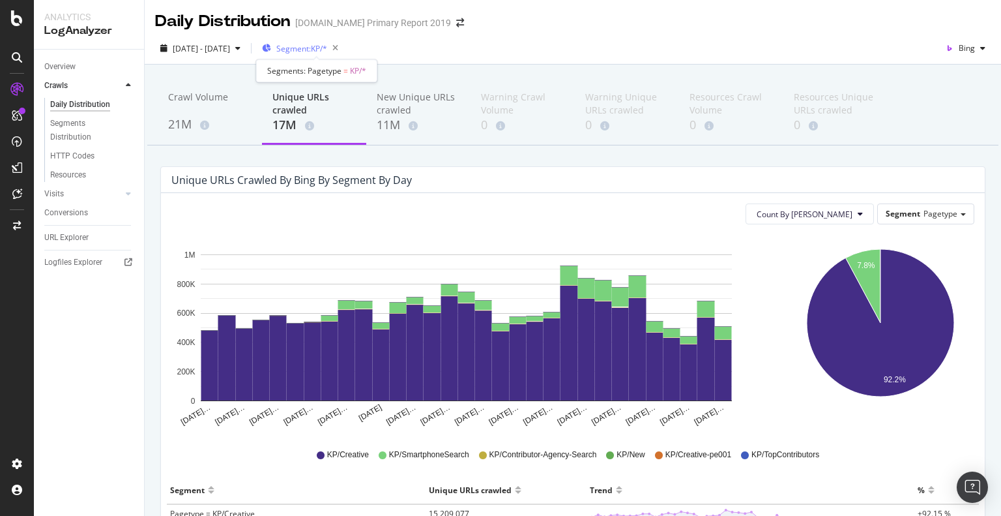
click at [327, 49] on span "Segment: KP/*" at bounding box center [301, 48] width 51 height 11
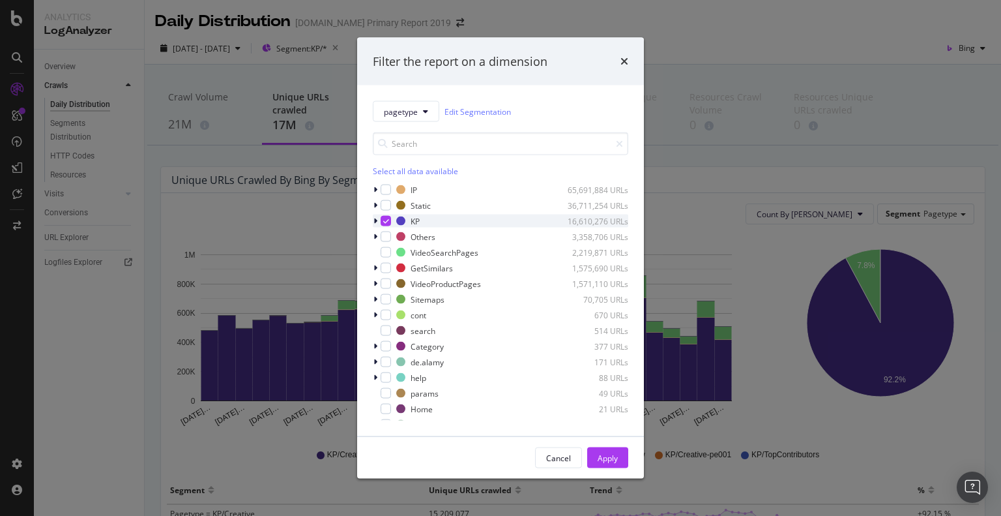
click at [385, 218] on icon "modal" at bounding box center [386, 221] width 6 height 7
click at [383, 188] on div "modal" at bounding box center [386, 189] width 10 height 10
click at [612, 458] on div "Apply" at bounding box center [608, 457] width 20 height 11
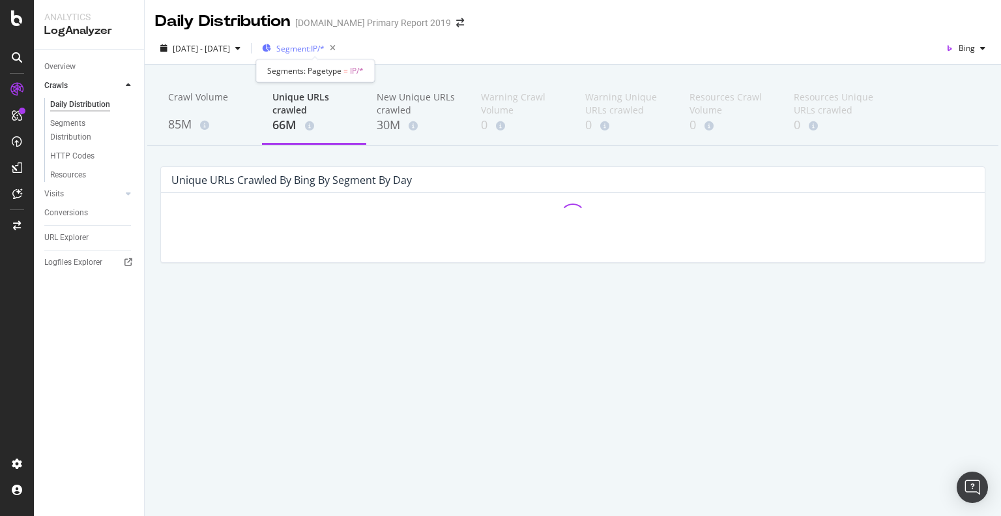
click at [323, 46] on span "Segment: IP/*" at bounding box center [300, 48] width 48 height 11
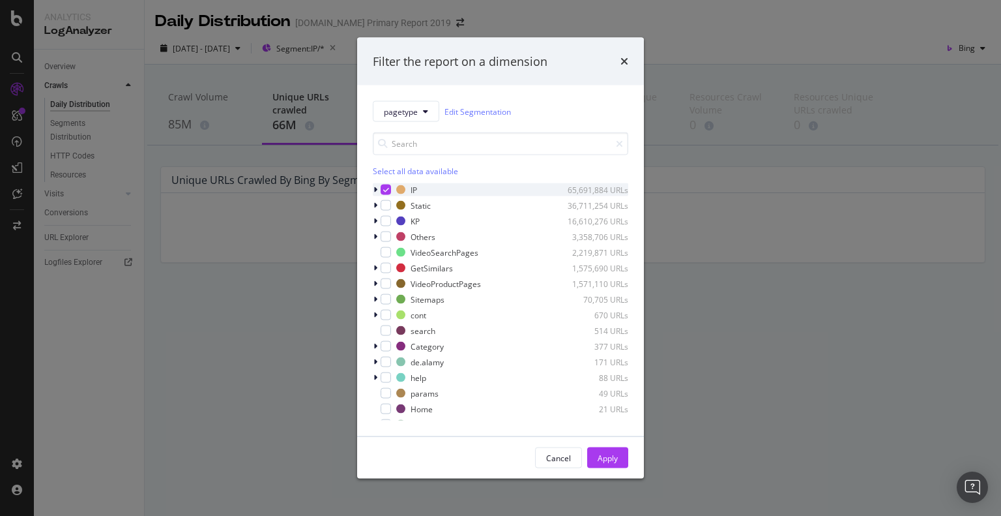
click at [385, 188] on icon "modal" at bounding box center [386, 189] width 6 height 7
click at [385, 220] on div "modal" at bounding box center [386, 221] width 10 height 10
click at [613, 454] on div "Apply" at bounding box center [608, 457] width 20 height 11
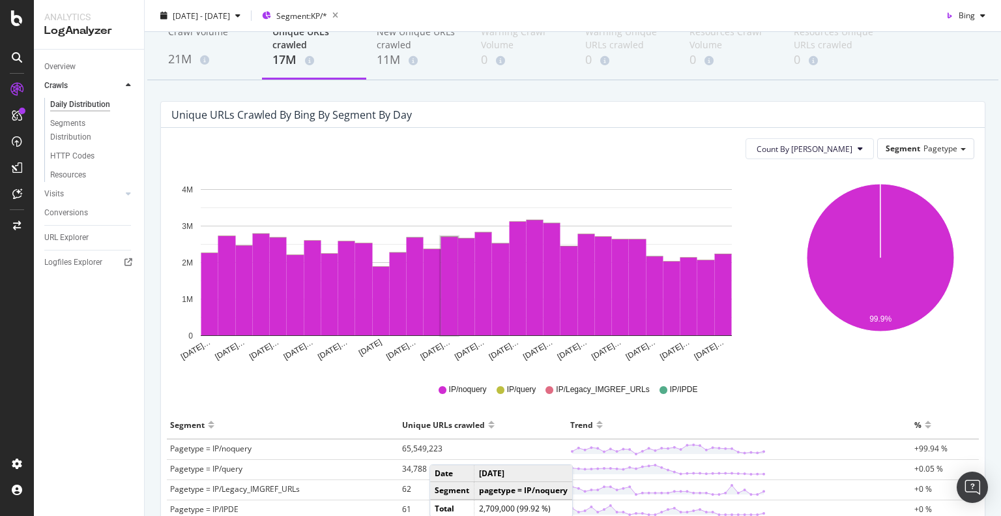
scroll to position [173, 0]
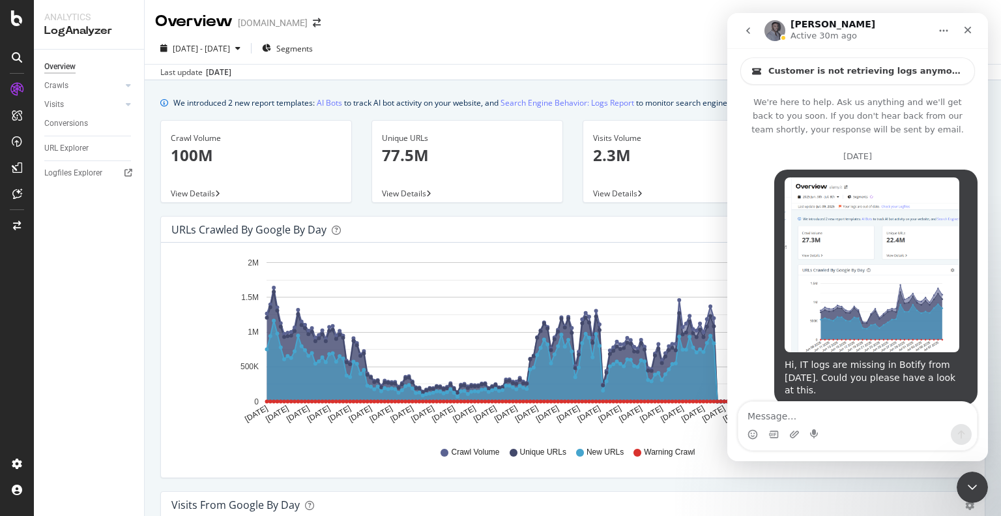
scroll to position [3001, 0]
